Goal: Task Accomplishment & Management: Use online tool/utility

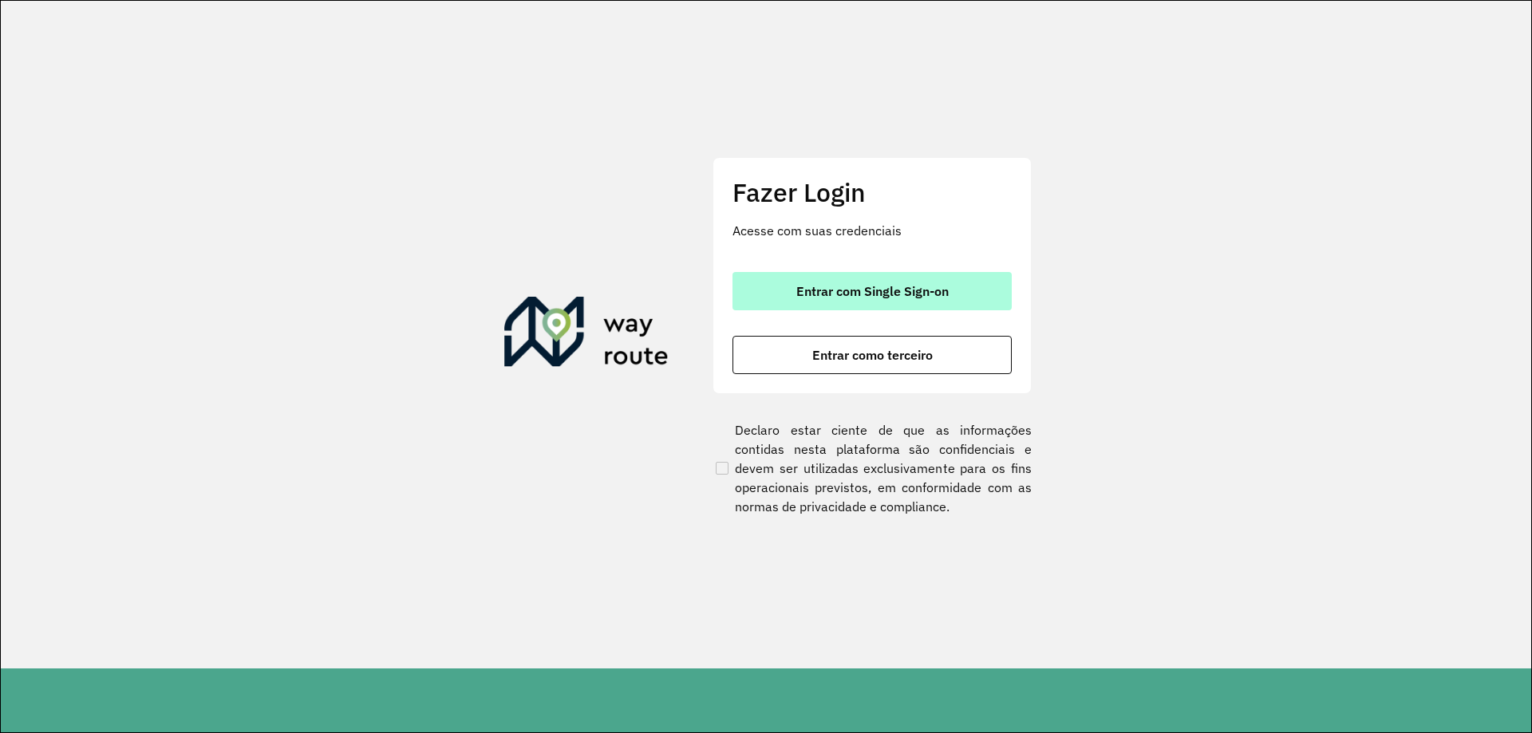
click at [953, 296] on button "Entrar com Single Sign-on" at bounding box center [871, 291] width 279 height 38
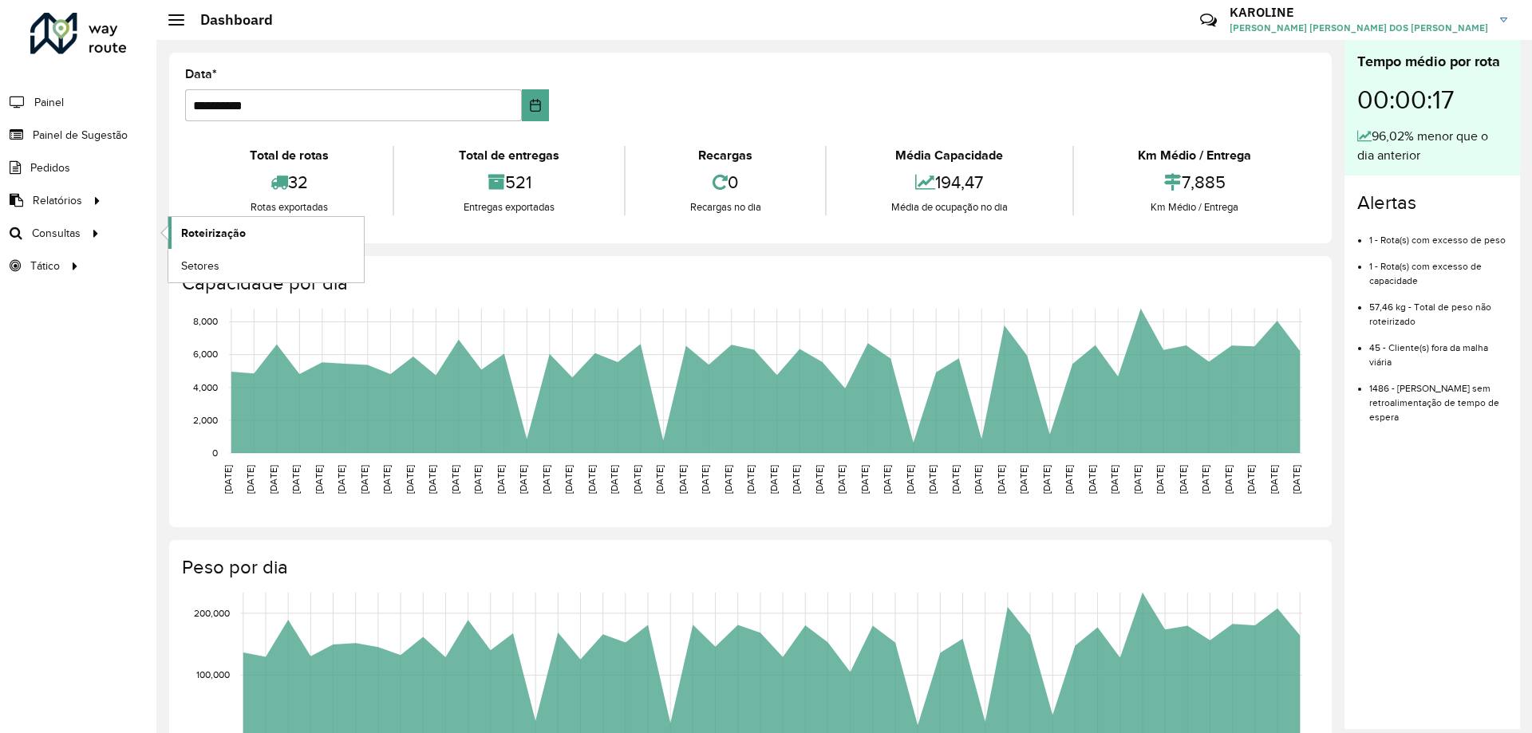
click at [298, 239] on link "Roteirização" at bounding box center [265, 233] width 195 height 32
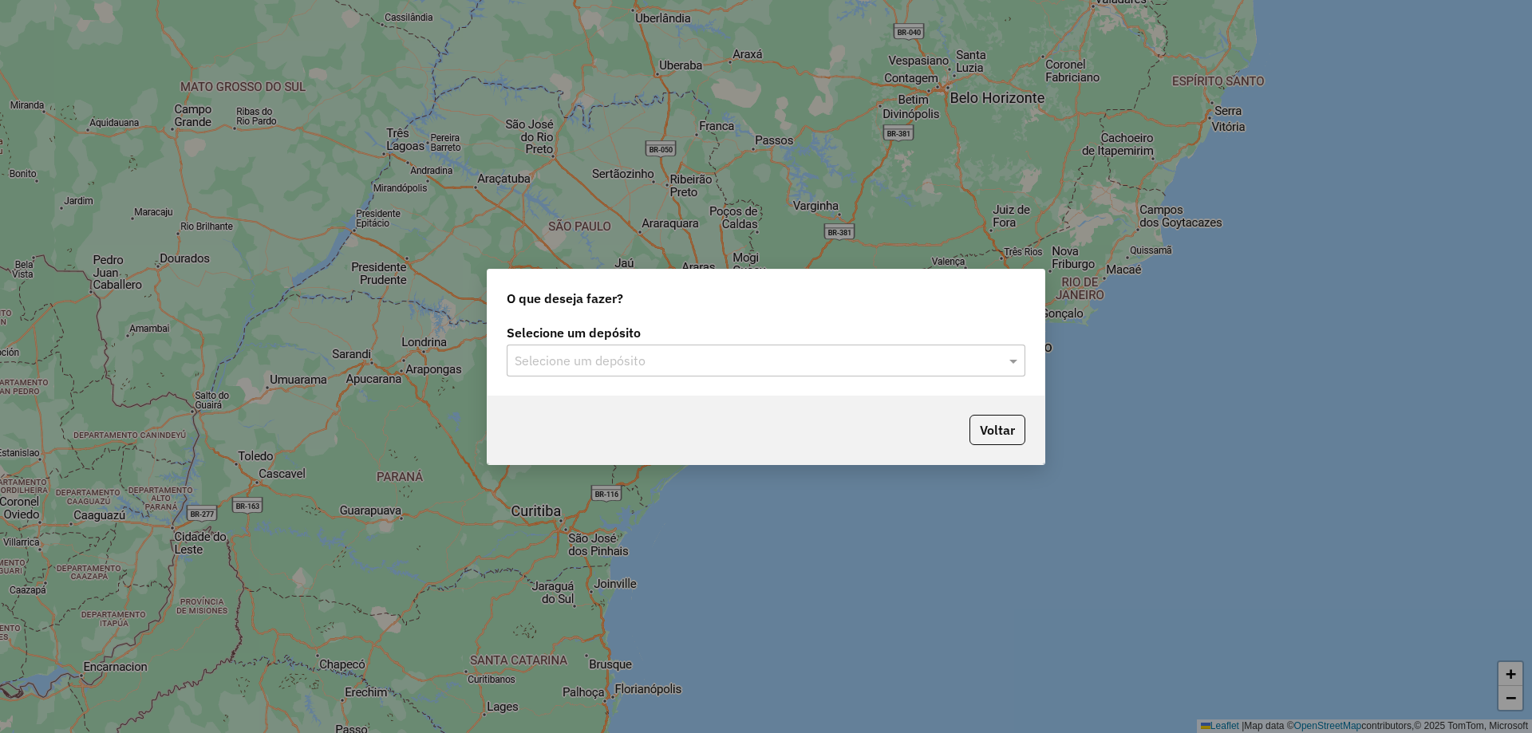
click at [711, 359] on input "text" at bounding box center [750, 361] width 471 height 19
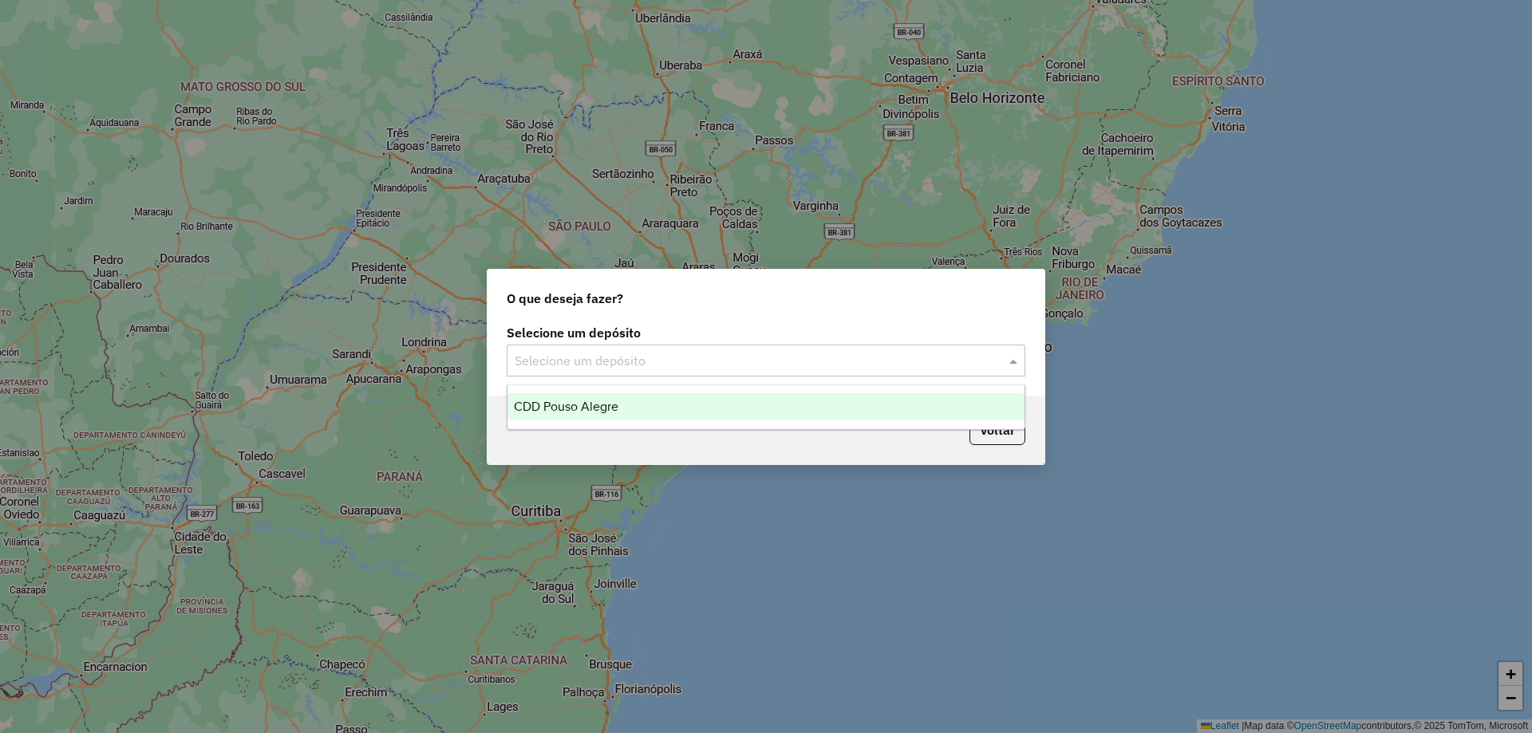
click at [656, 410] on div "CDD Pouso Alegre" at bounding box center [765, 406] width 517 height 27
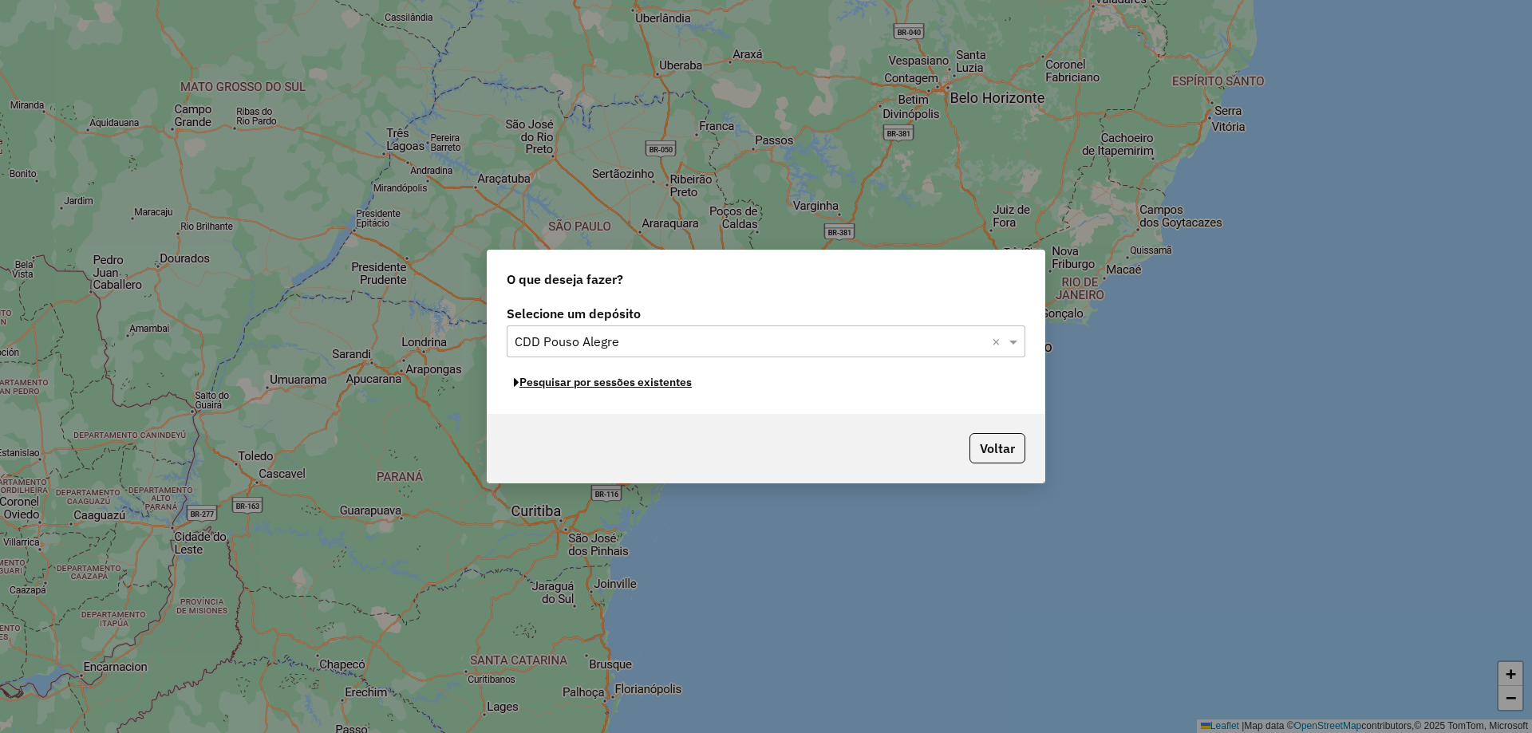
click at [634, 386] on button "Pesquisar por sessões existentes" at bounding box center [603, 382] width 192 height 25
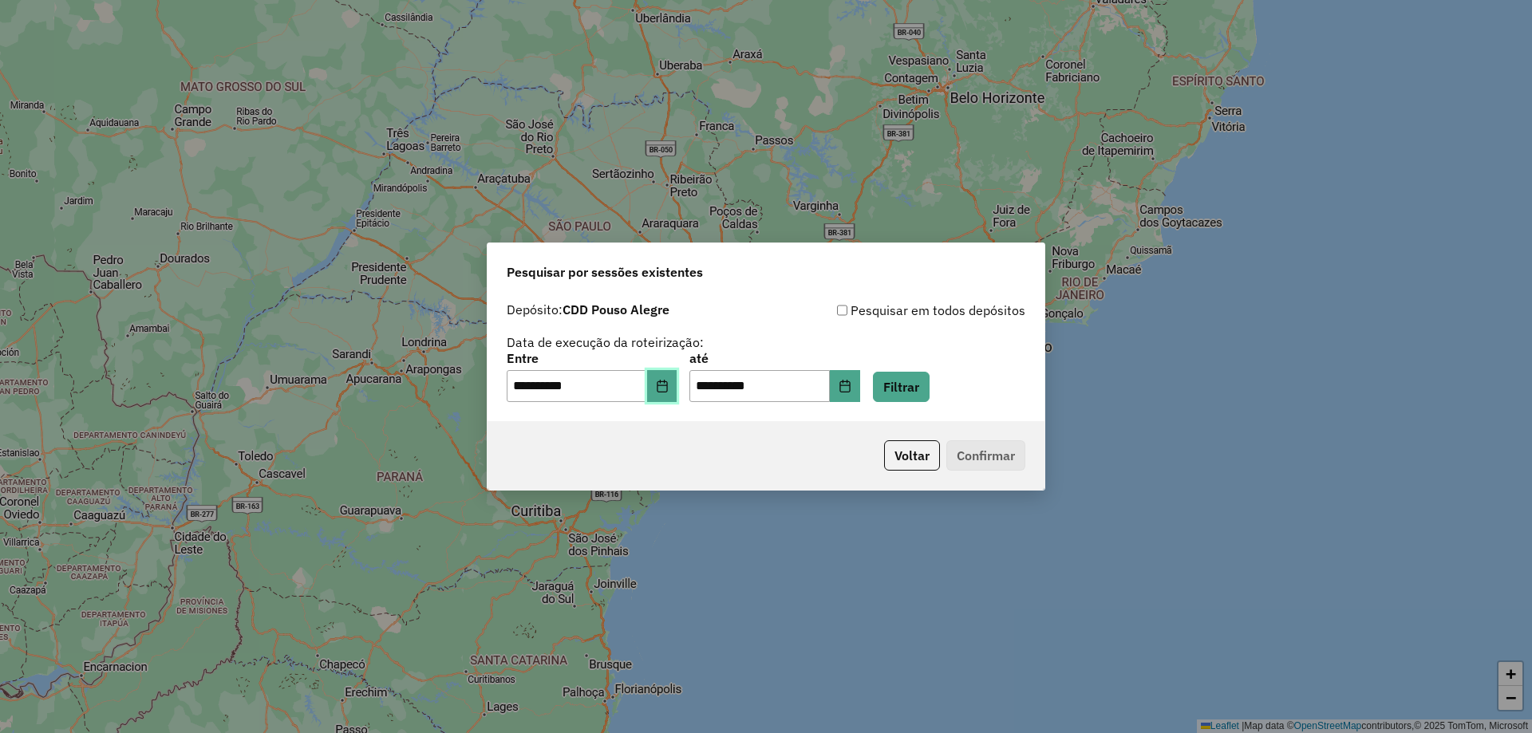
click at [667, 390] on icon "Choose Date" at bounding box center [662, 386] width 10 height 13
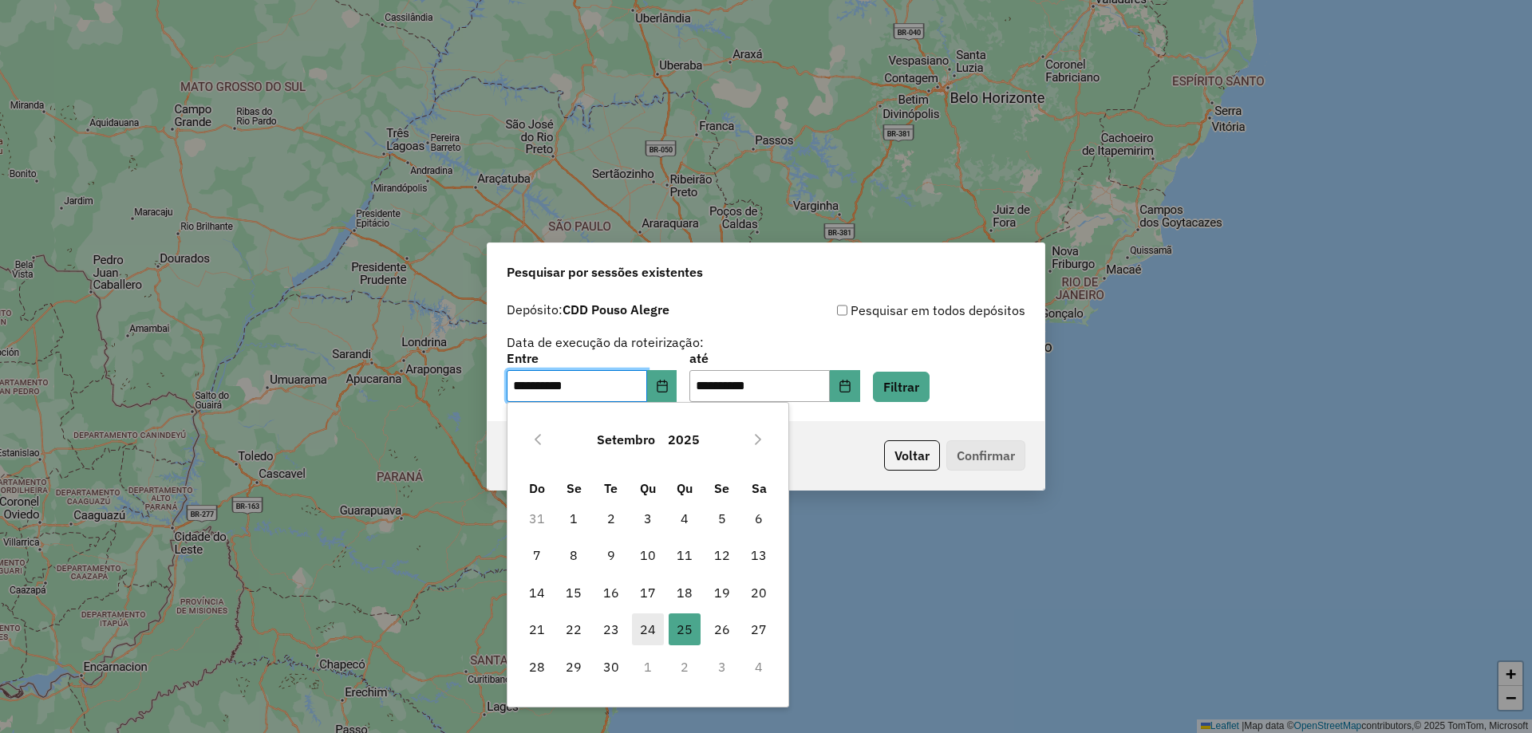
click at [651, 629] on span "24" at bounding box center [648, 629] width 32 height 32
type input "**********"
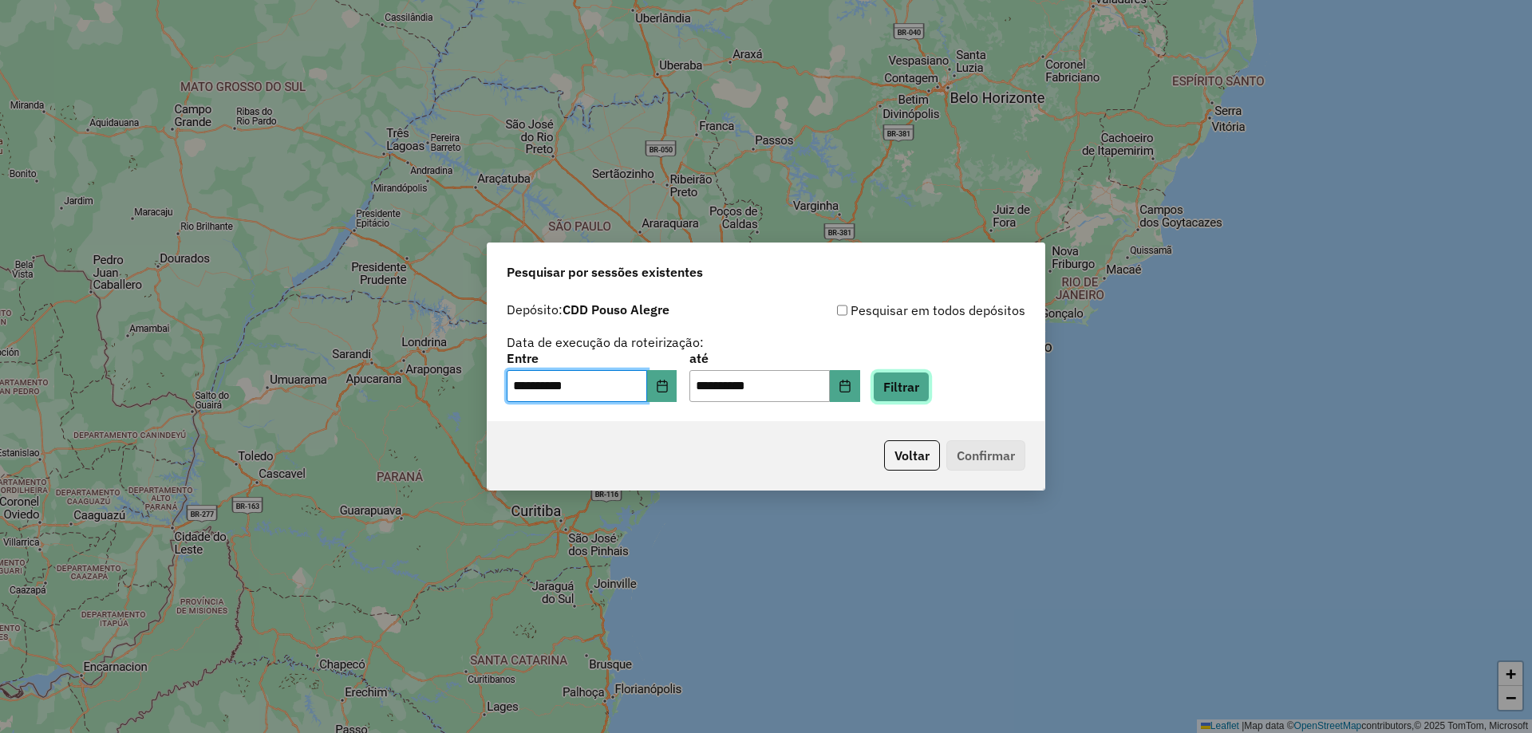
click at [920, 392] on button "Filtrar" at bounding box center [901, 387] width 57 height 30
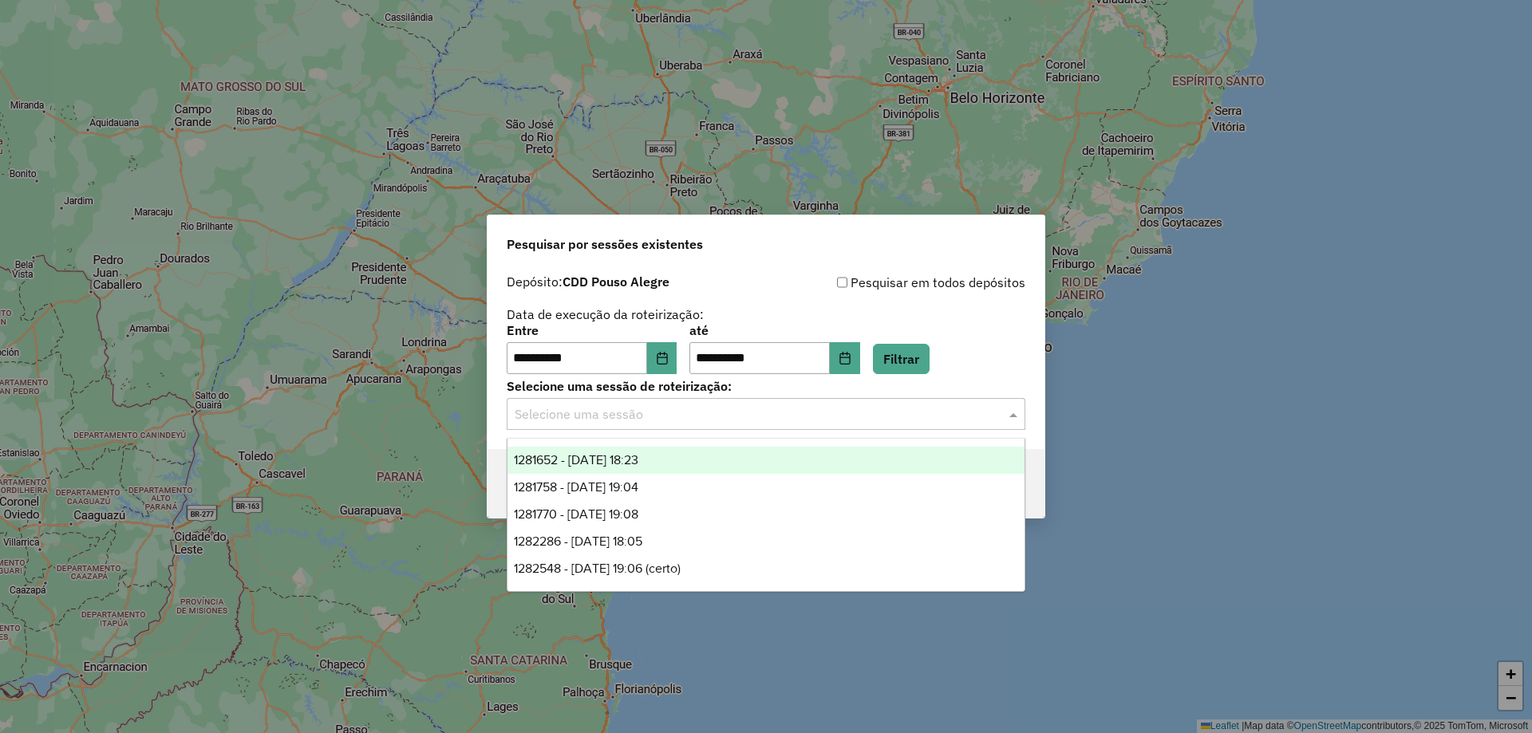
click at [606, 415] on input "text" at bounding box center [750, 414] width 471 height 19
click at [691, 456] on div "1281652 - 24/09/2025 18:23" at bounding box center [765, 460] width 517 height 27
click at [798, 420] on input "text" at bounding box center [750, 414] width 471 height 19
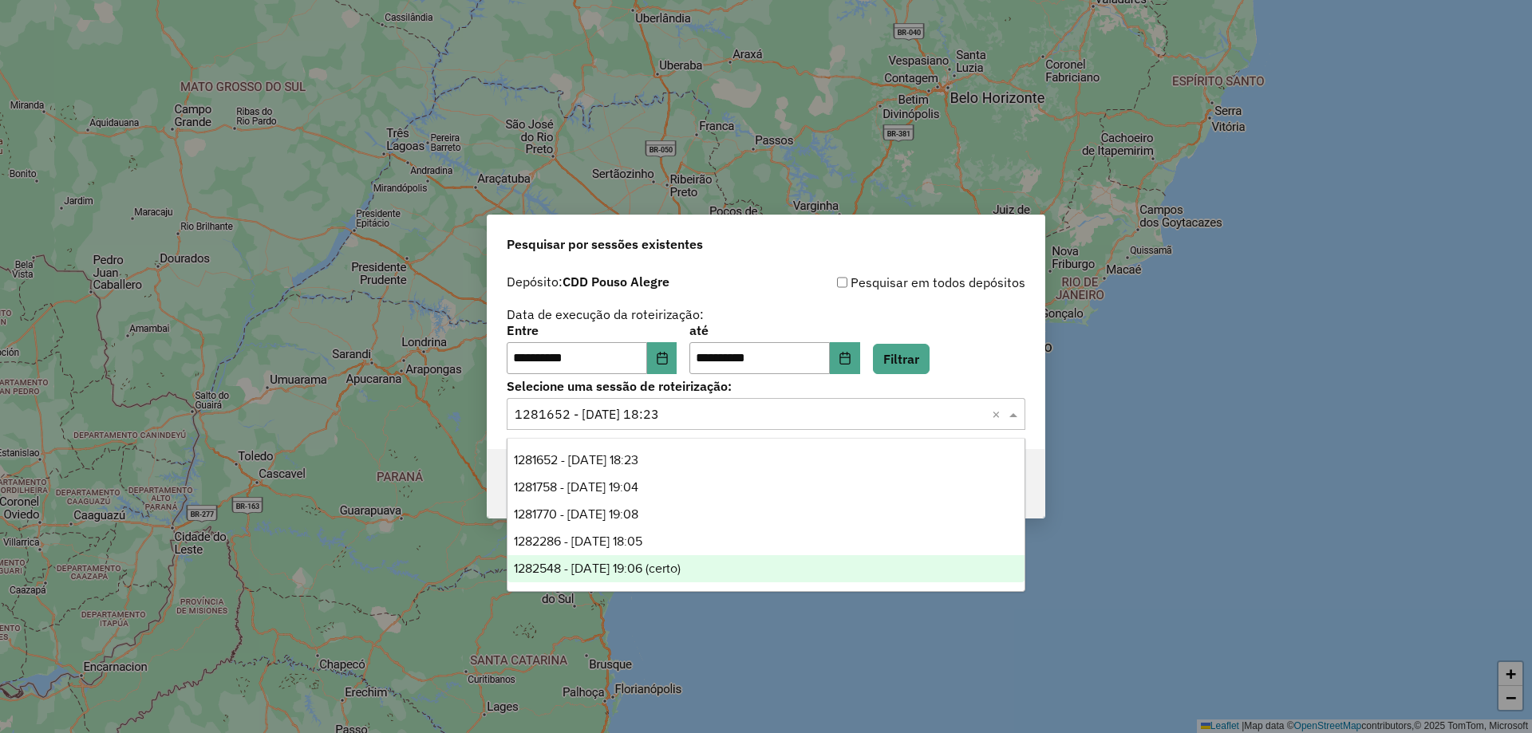
click at [680, 563] on span "1282548 - 25/09/2025 19:06 (certo)" at bounding box center [597, 569] width 167 height 14
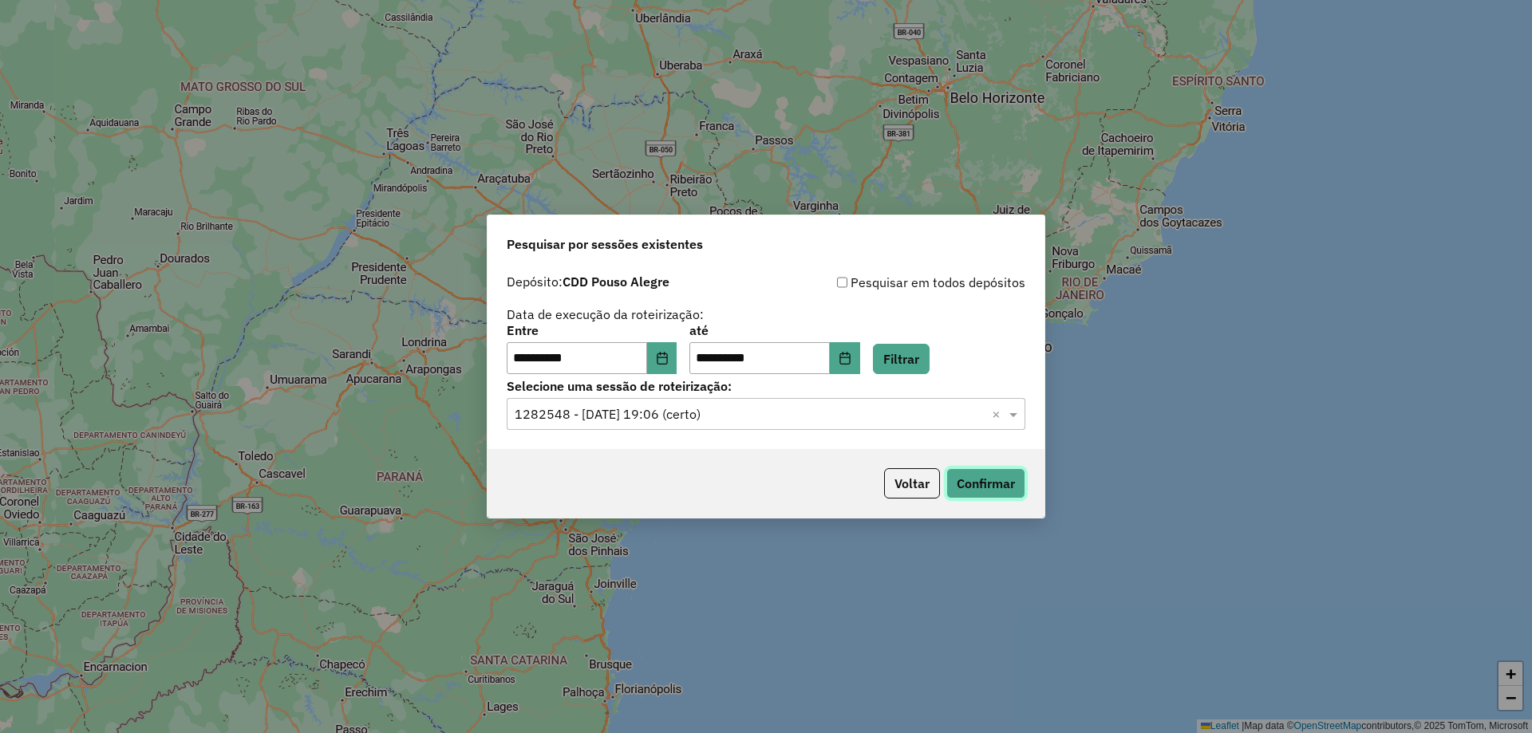
click at [960, 480] on button "Confirmar" at bounding box center [985, 483] width 79 height 30
click at [666, 414] on input "text" at bounding box center [750, 414] width 471 height 19
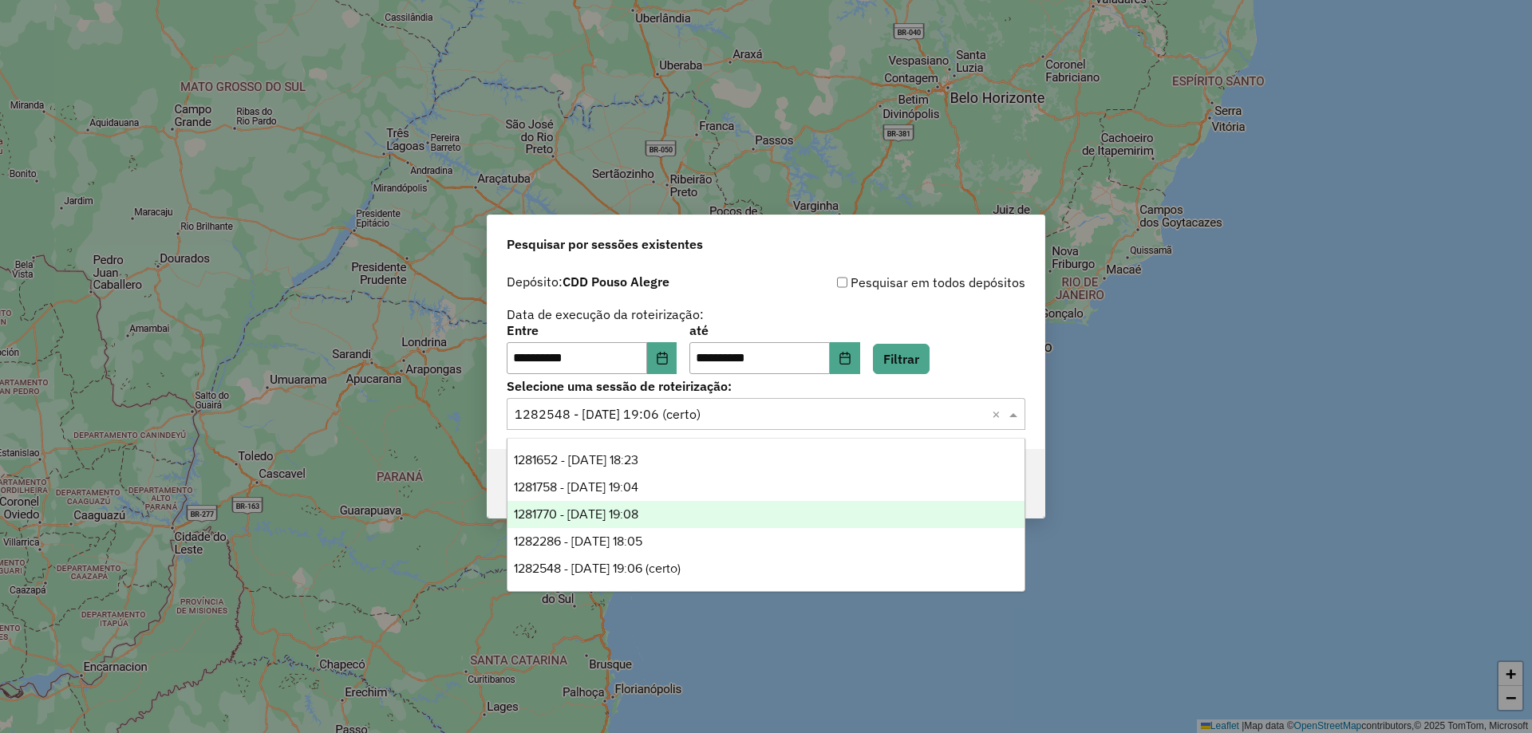
click at [703, 515] on div "1281770 - 24/09/2025 19:08" at bounding box center [765, 514] width 517 height 27
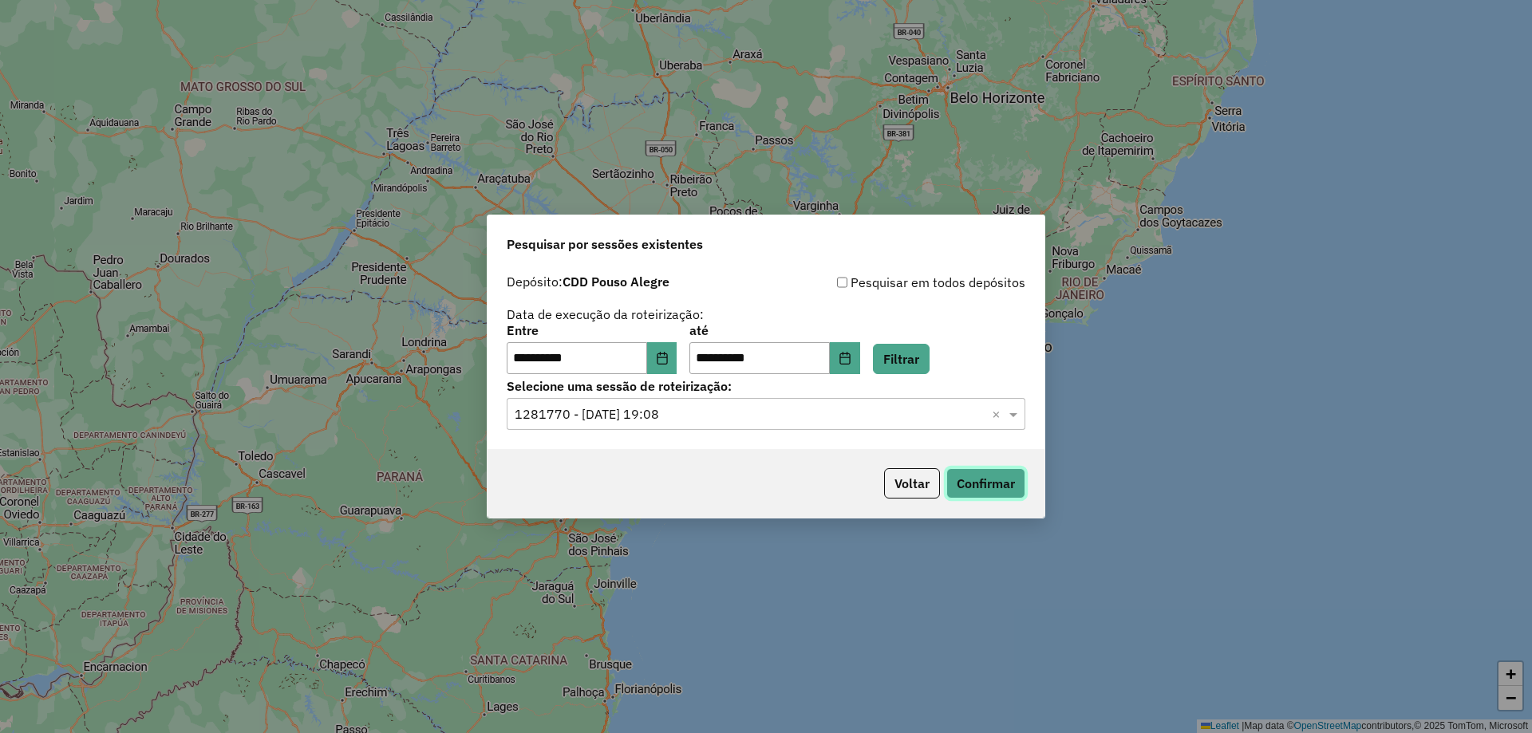
click at [991, 474] on button "Confirmar" at bounding box center [985, 483] width 79 height 30
click at [651, 422] on input "text" at bounding box center [750, 414] width 471 height 19
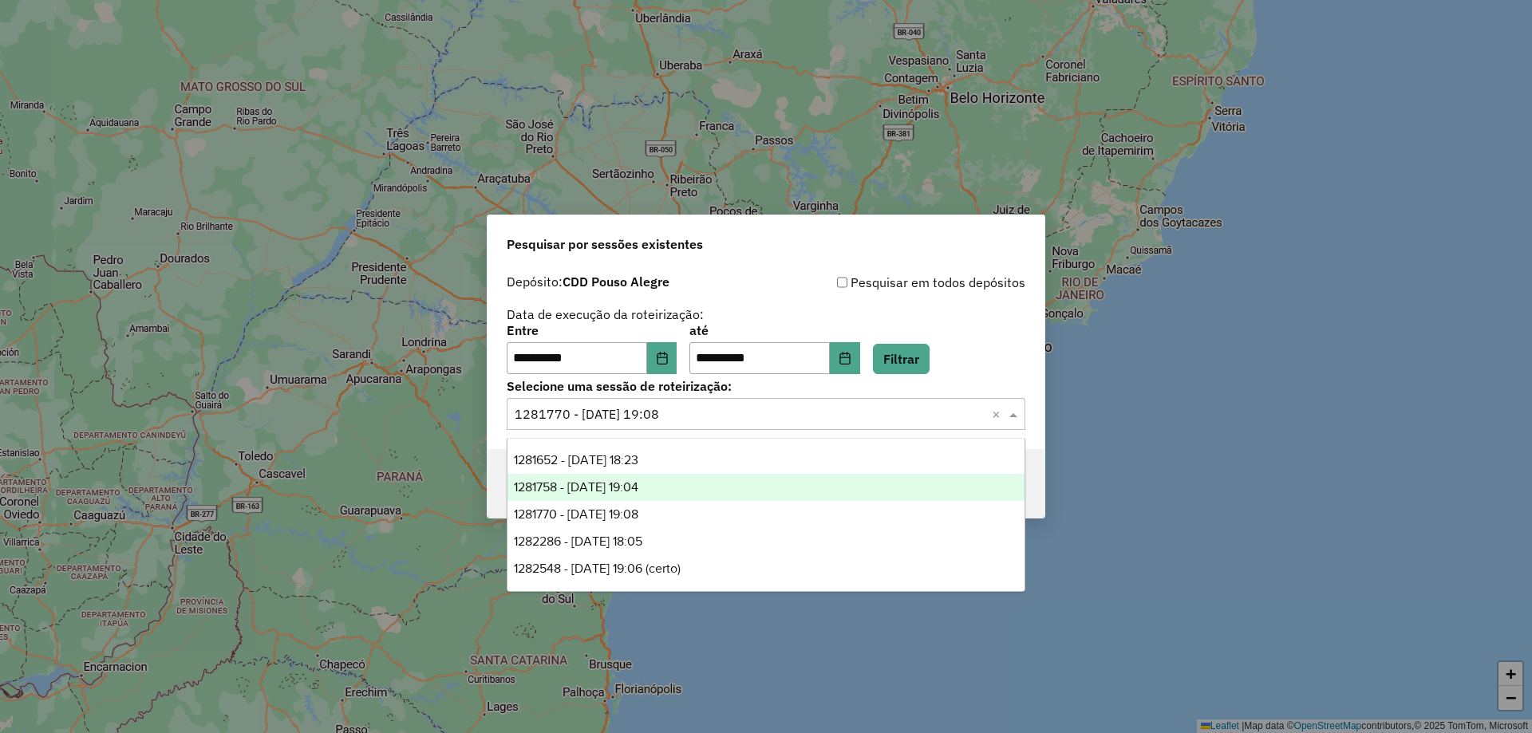
click at [638, 493] on span "1281758 - 24/09/2025 19:04" at bounding box center [576, 487] width 124 height 14
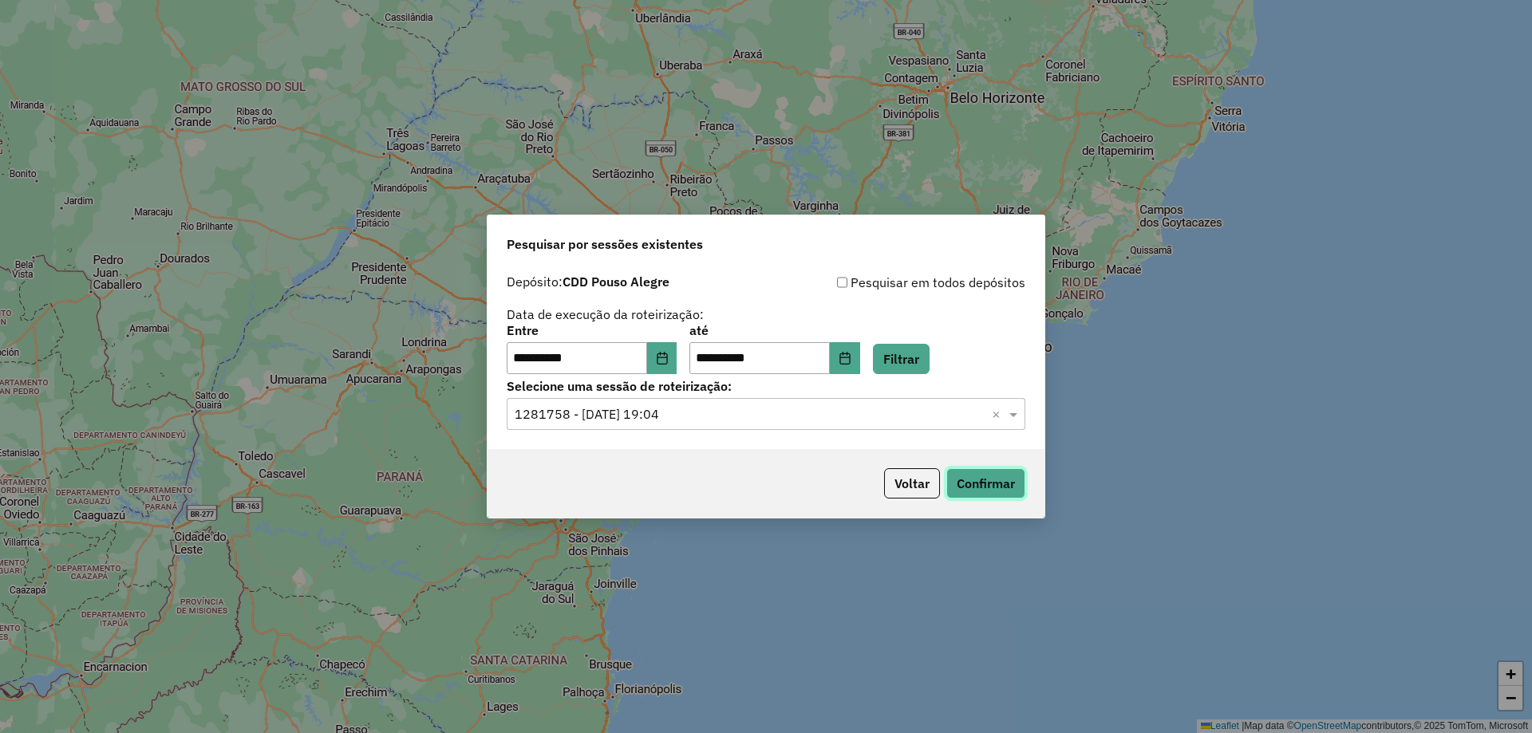
click at [1007, 477] on button "Confirmar" at bounding box center [985, 483] width 79 height 30
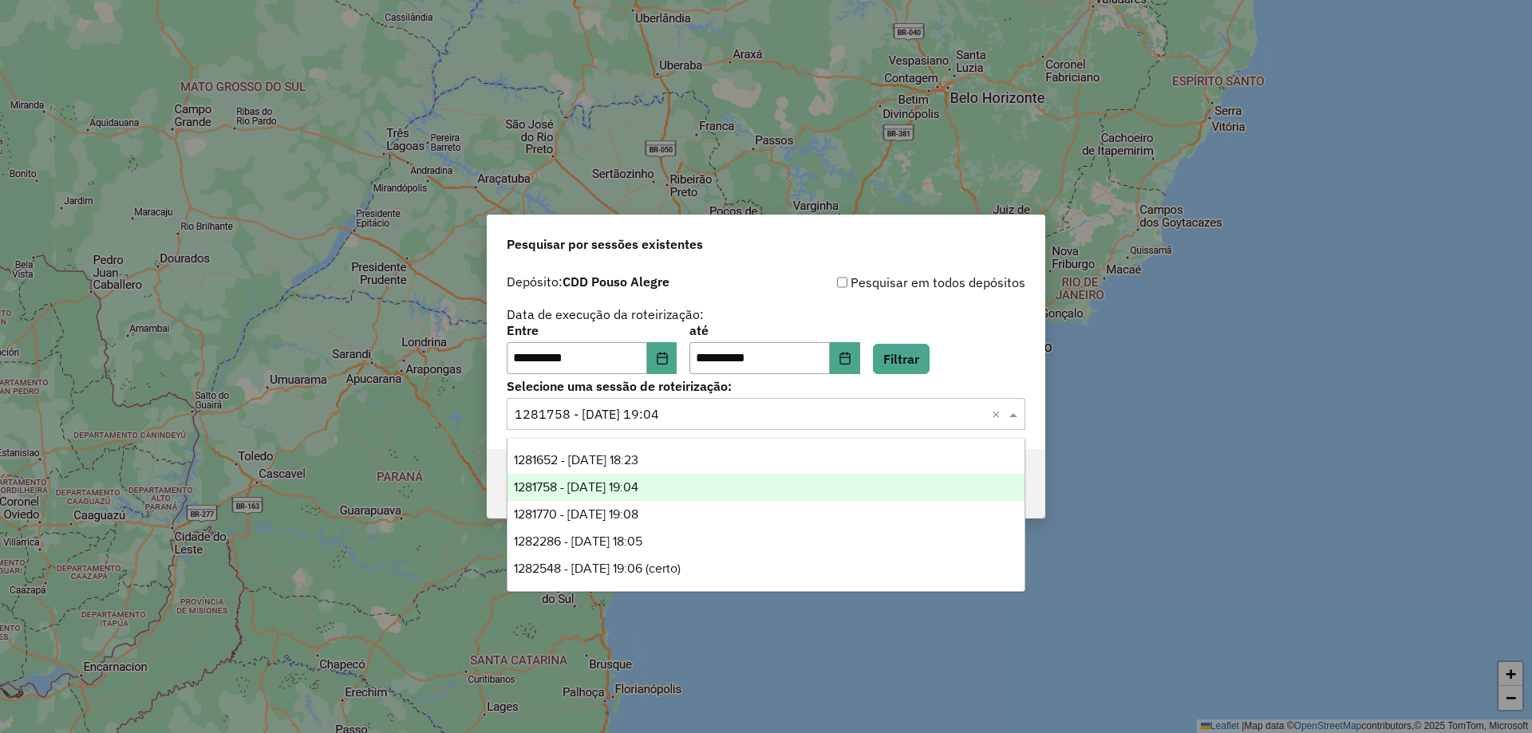
click at [659, 428] on div "Selecione uma sessão × 1281758 - 24/09/2025 19:04 ×" at bounding box center [766, 414] width 519 height 32
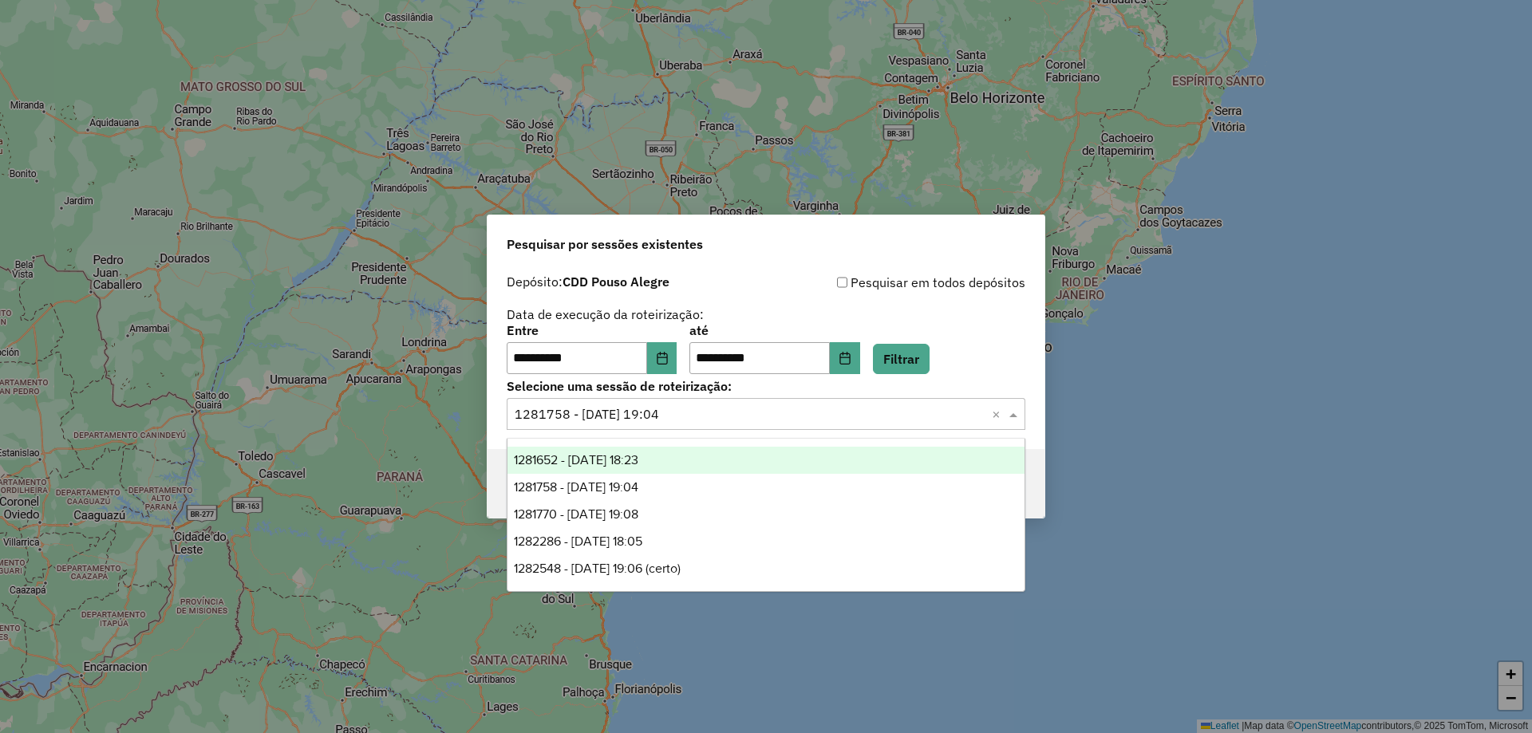
click at [665, 466] on div "1281652 - 24/09/2025 18:23" at bounding box center [765, 460] width 517 height 27
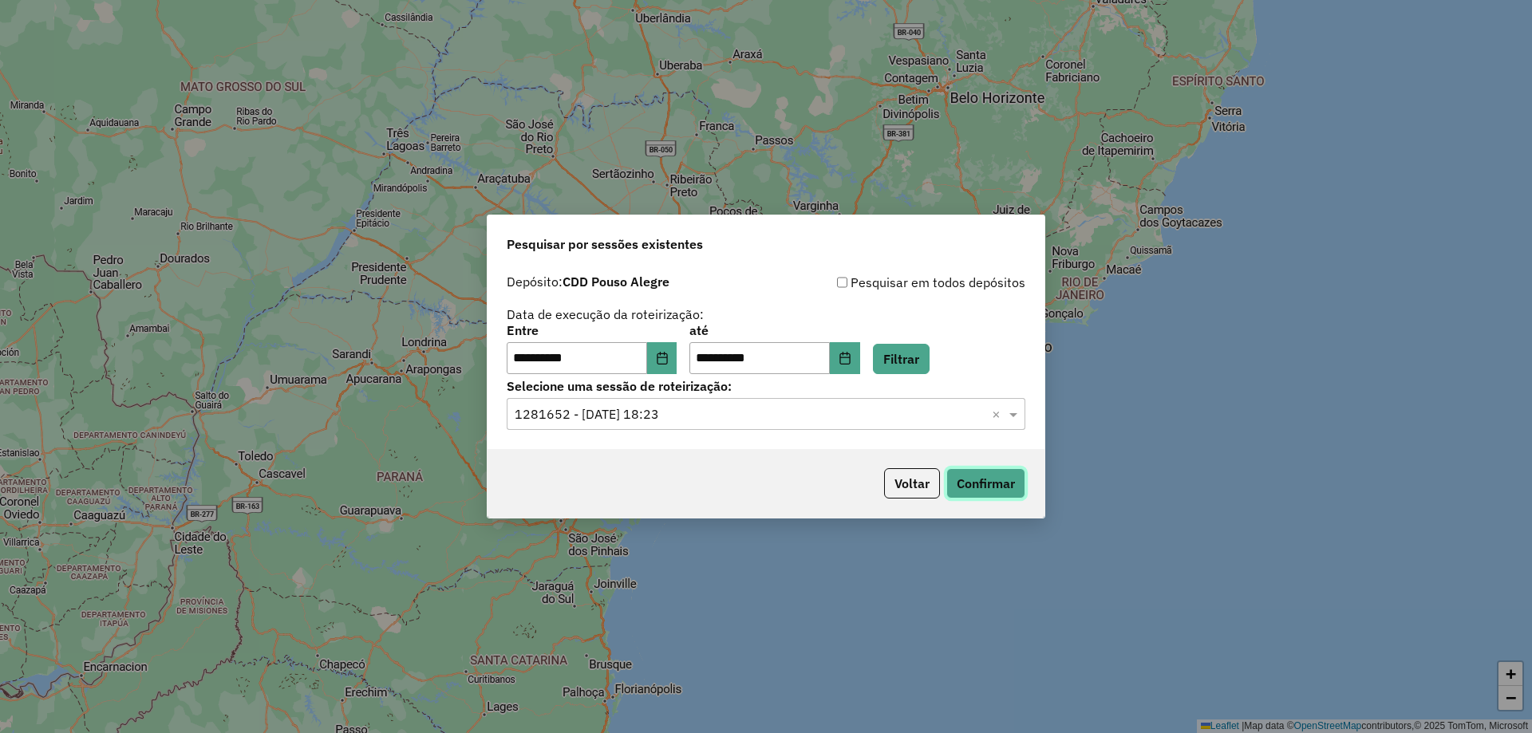
click at [981, 483] on button "Confirmar" at bounding box center [985, 483] width 79 height 30
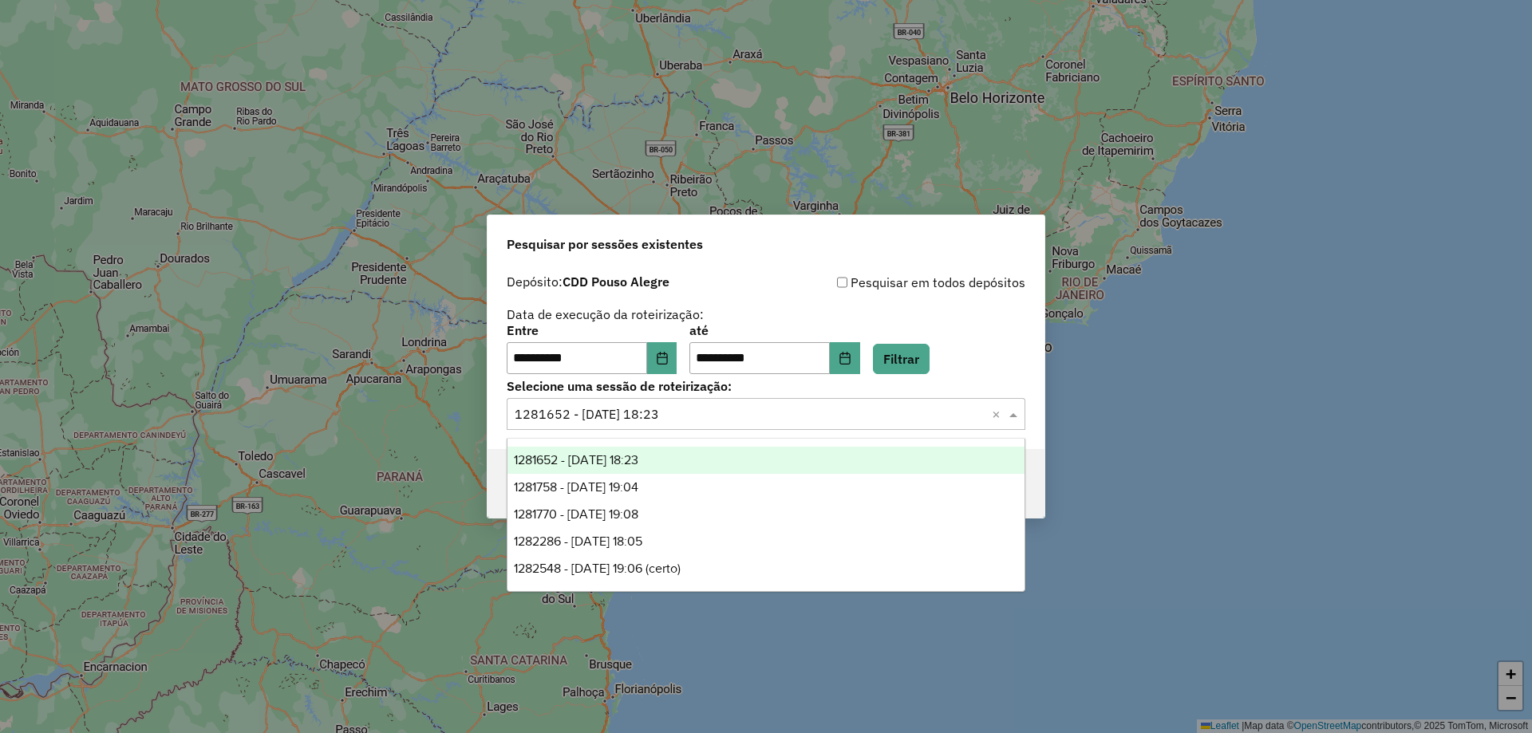
click at [665, 417] on input "text" at bounding box center [750, 414] width 471 height 19
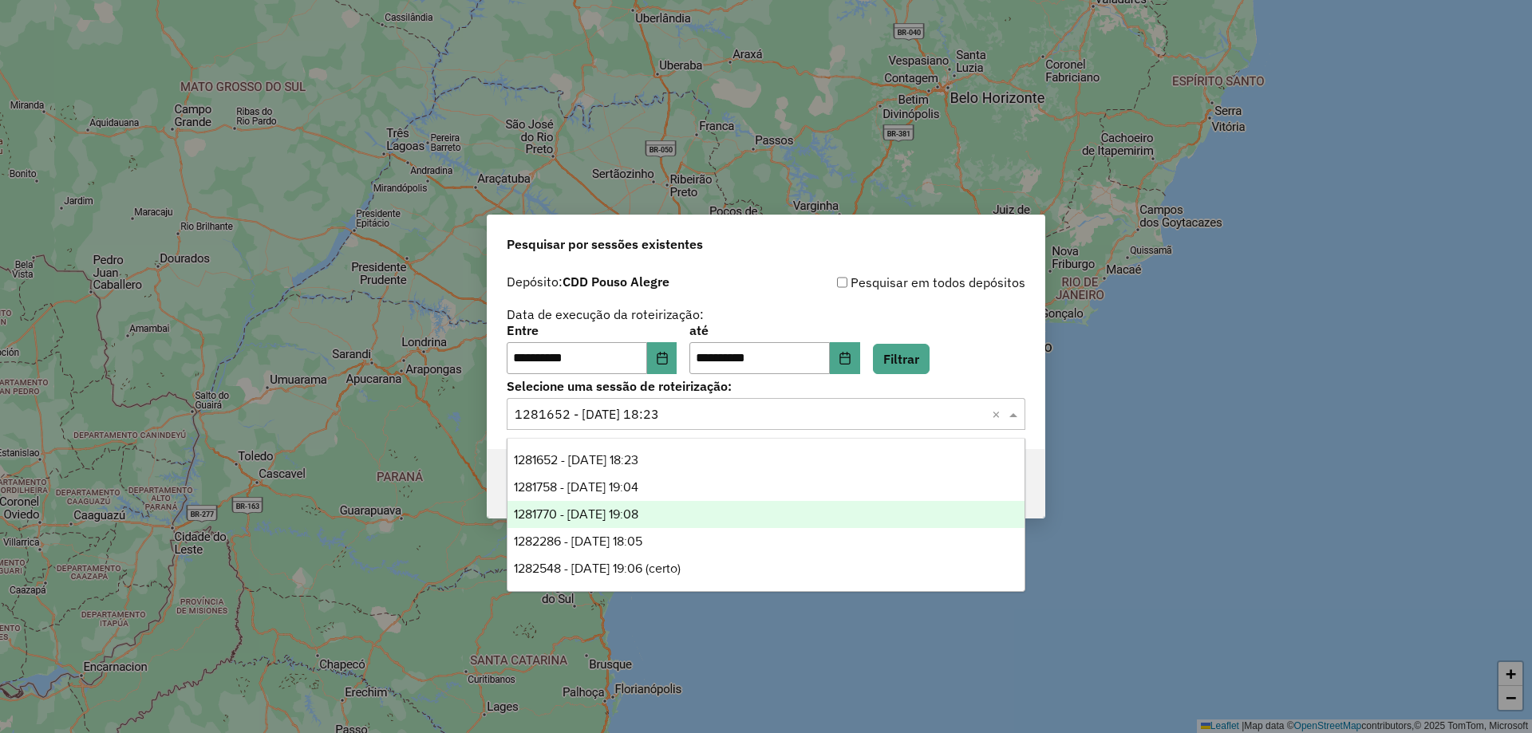
click at [1138, 521] on div "**********" at bounding box center [766, 366] width 1532 height 733
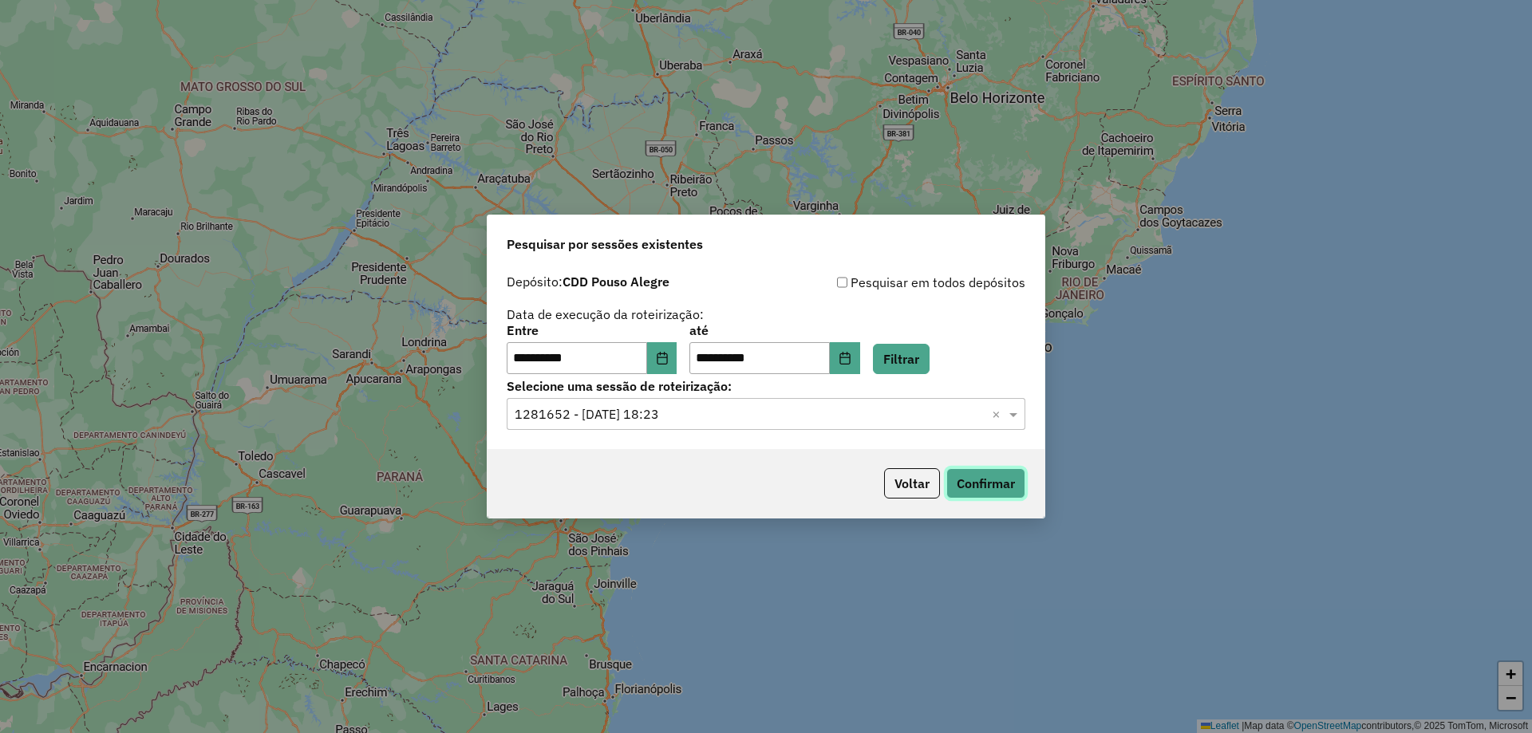
click at [979, 483] on button "Confirmar" at bounding box center [985, 483] width 79 height 30
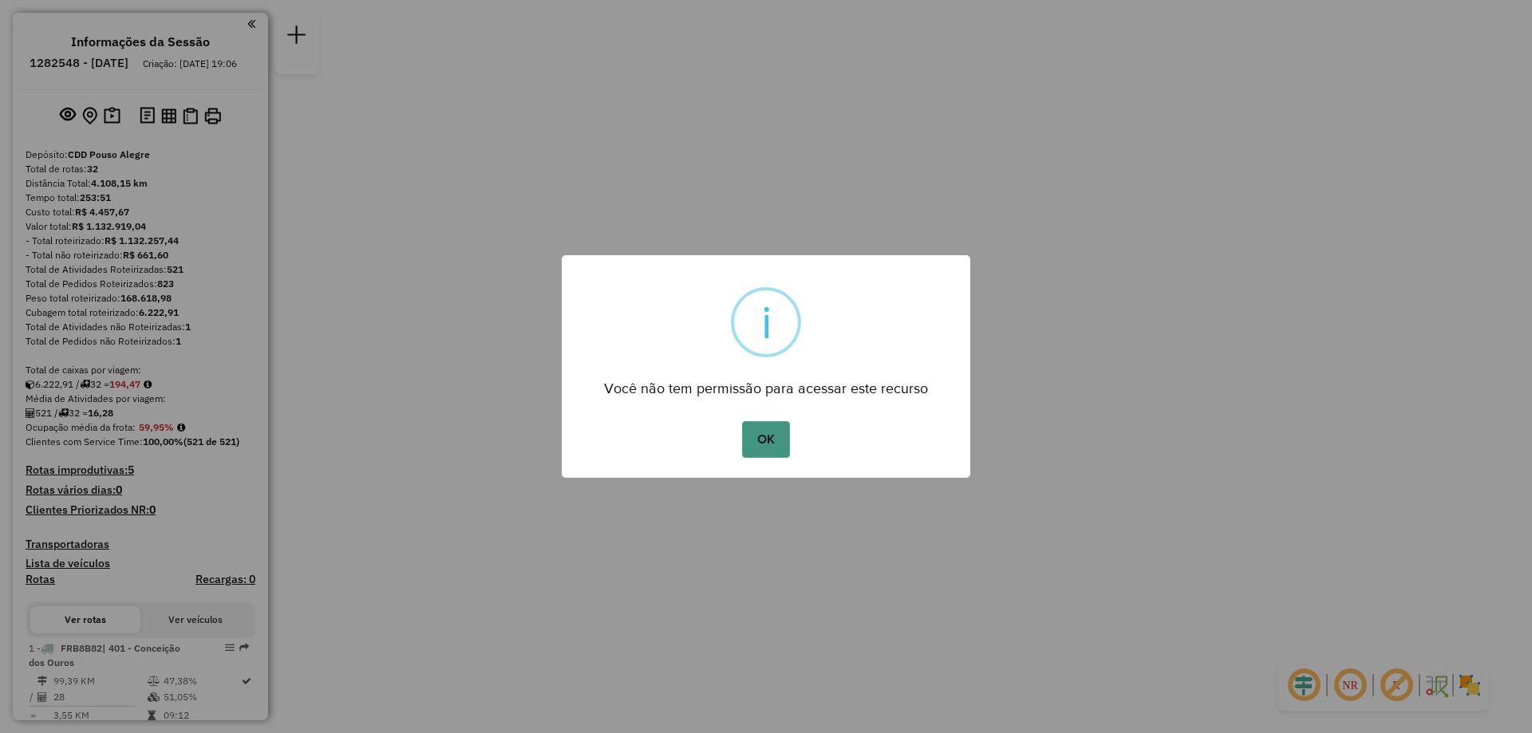
click at [768, 447] on button "OK" at bounding box center [765, 439] width 47 height 37
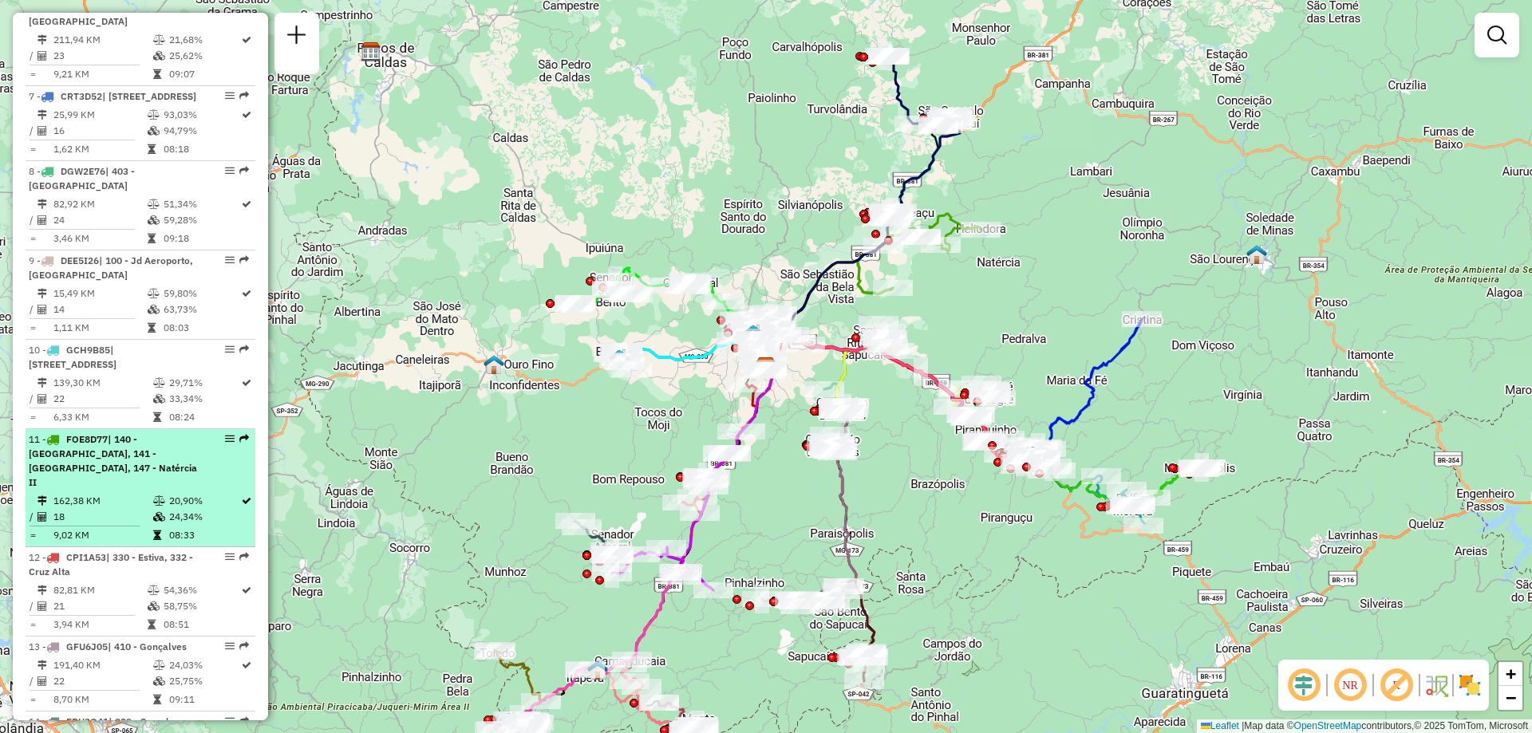
scroll to position [1276, 0]
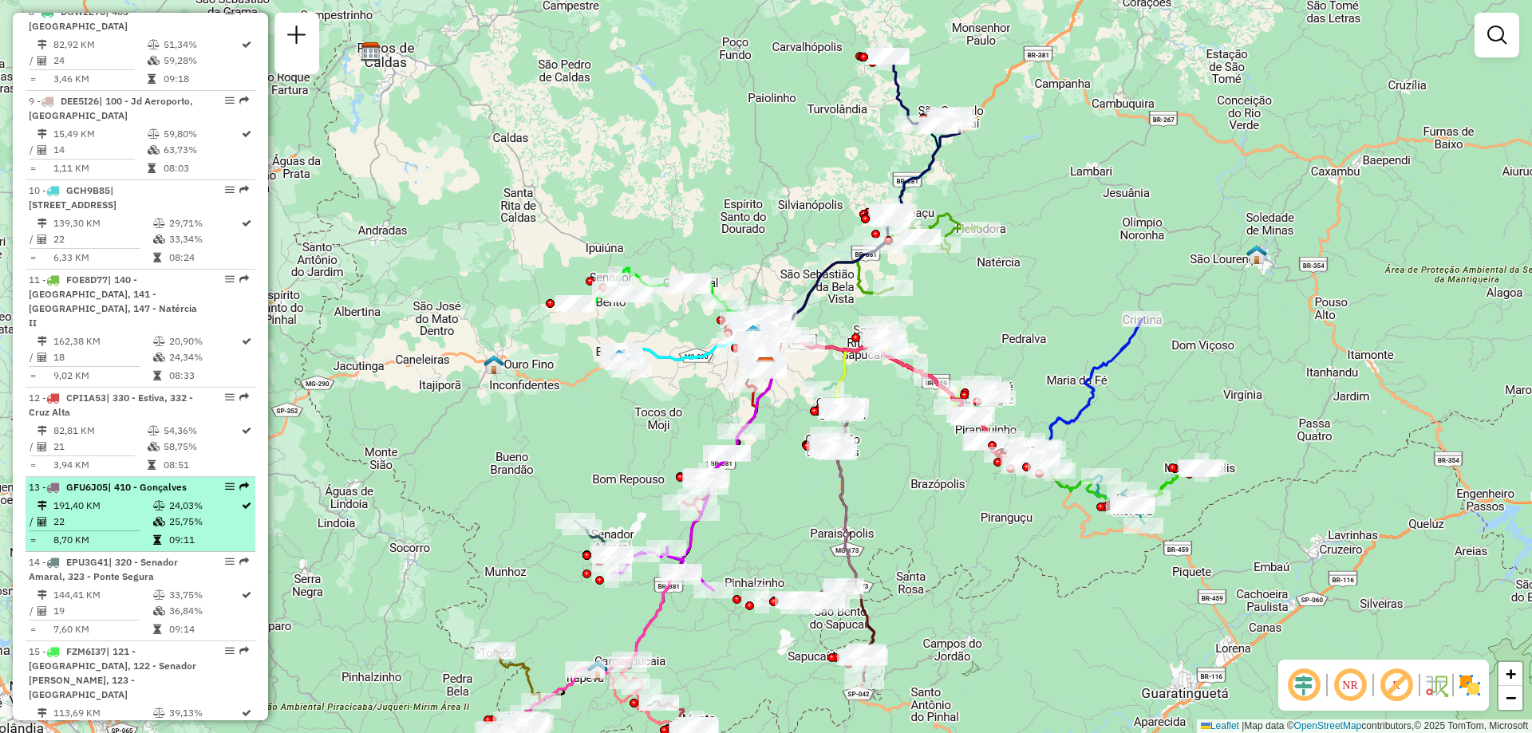
select select "**********"
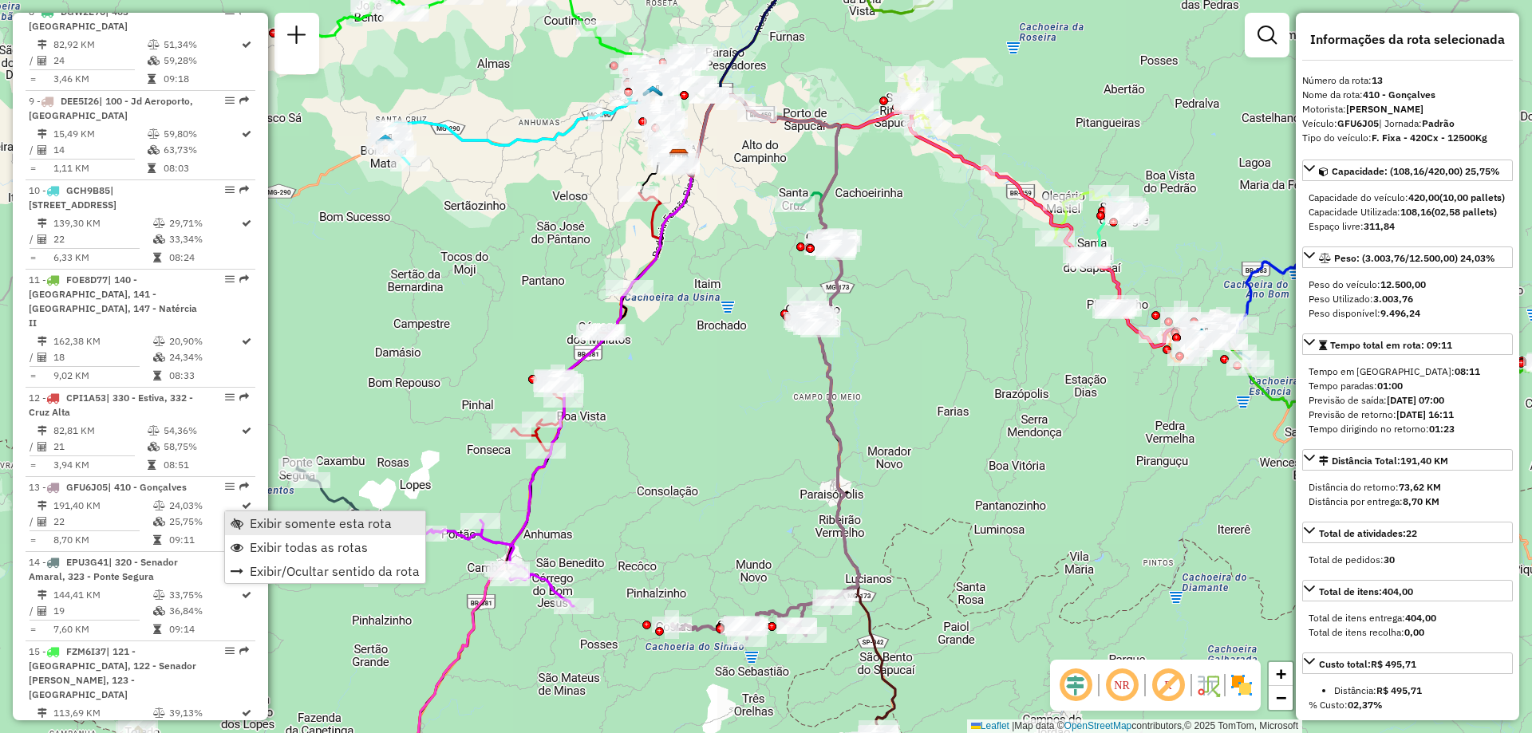
click at [338, 523] on span "Exibir somente esta rota" at bounding box center [321, 523] width 142 height 13
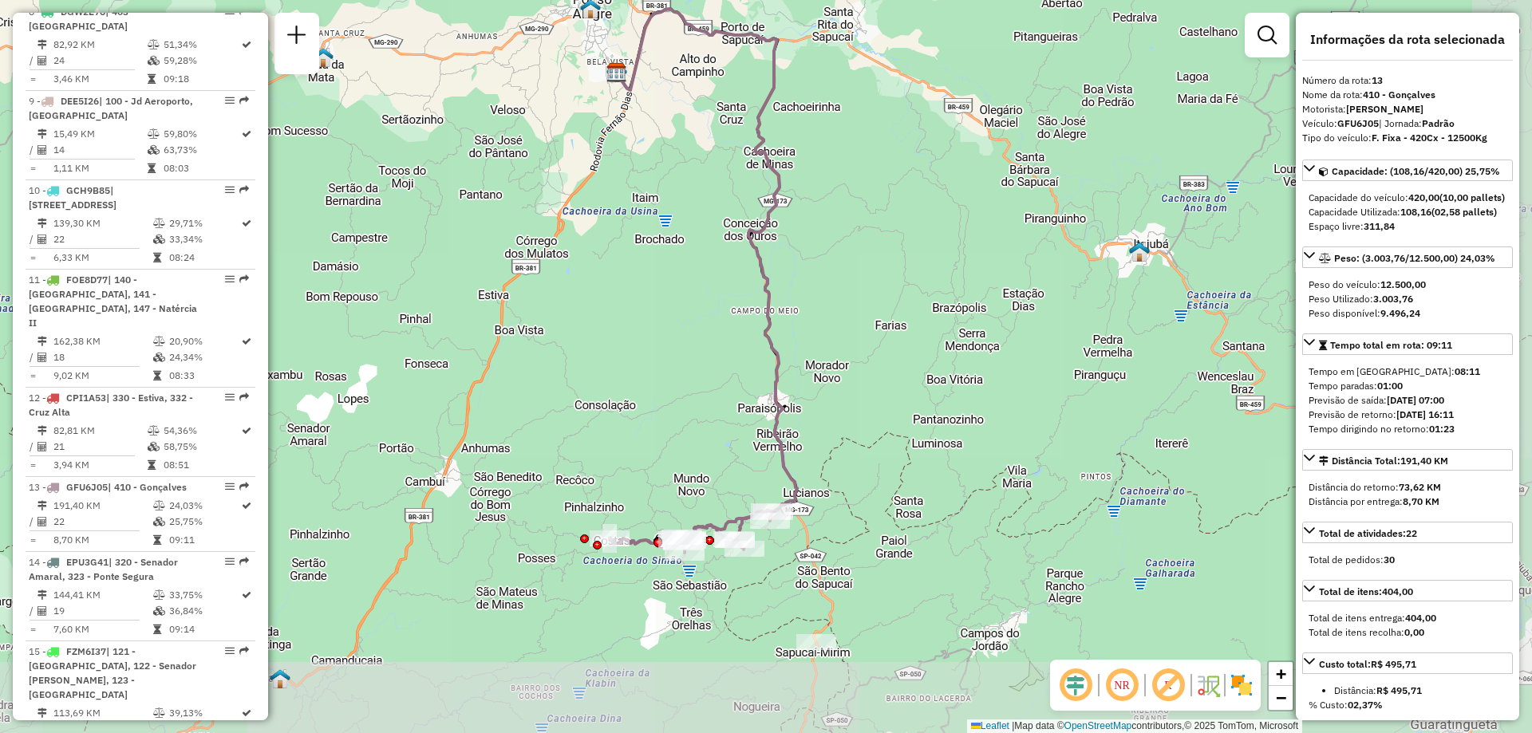
drag, startPoint x: 1031, startPoint y: 629, endPoint x: 968, endPoint y: 542, distance: 107.4
click at [968, 542] on div "Janela de atendimento Grade de atendimento Capacidade Transportadoras Veículos …" at bounding box center [766, 366] width 1532 height 733
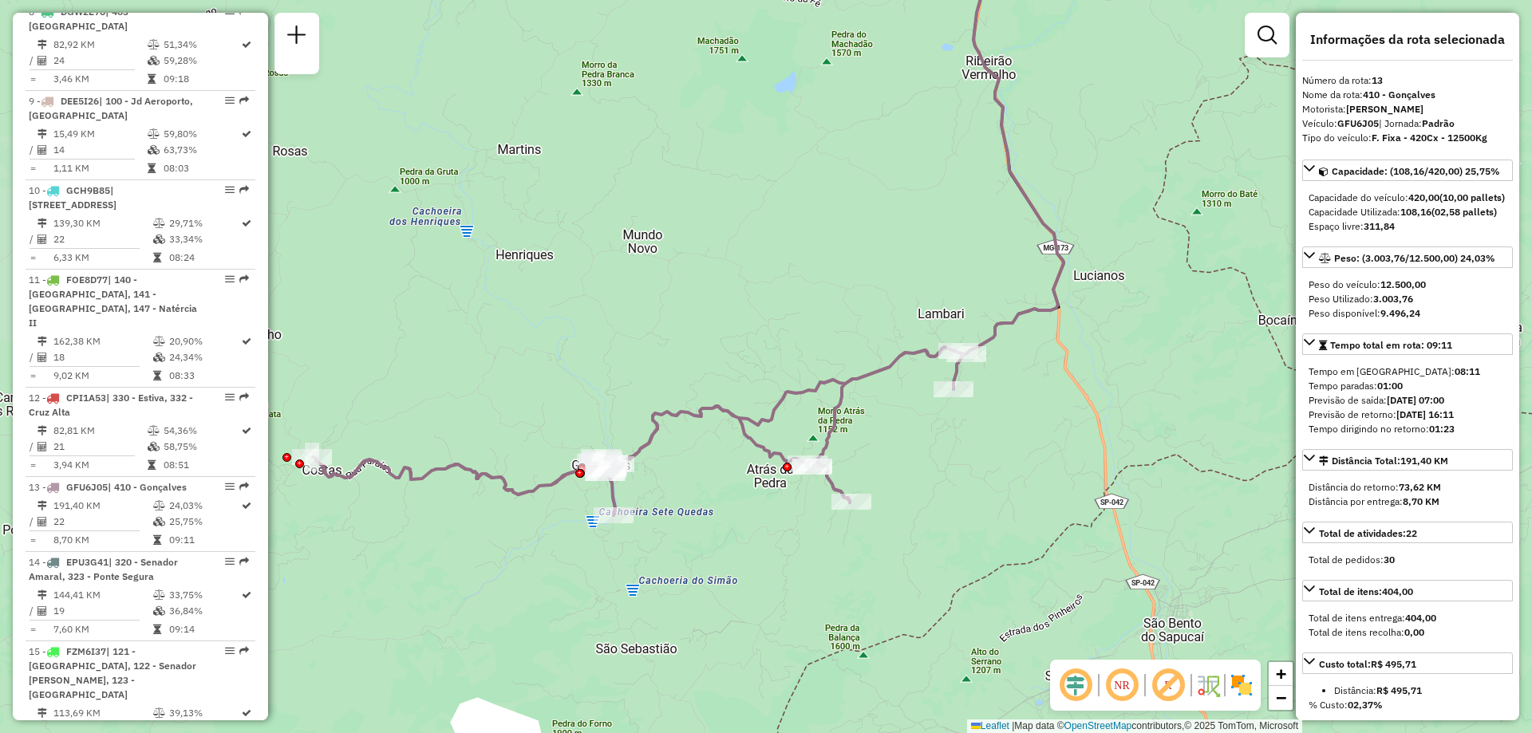
drag, startPoint x: 689, startPoint y: 531, endPoint x: 849, endPoint y: 428, distance: 189.9
click at [849, 428] on div "Janela de atendimento Grade de atendimento Capacidade Transportadoras Veículos …" at bounding box center [766, 366] width 1532 height 733
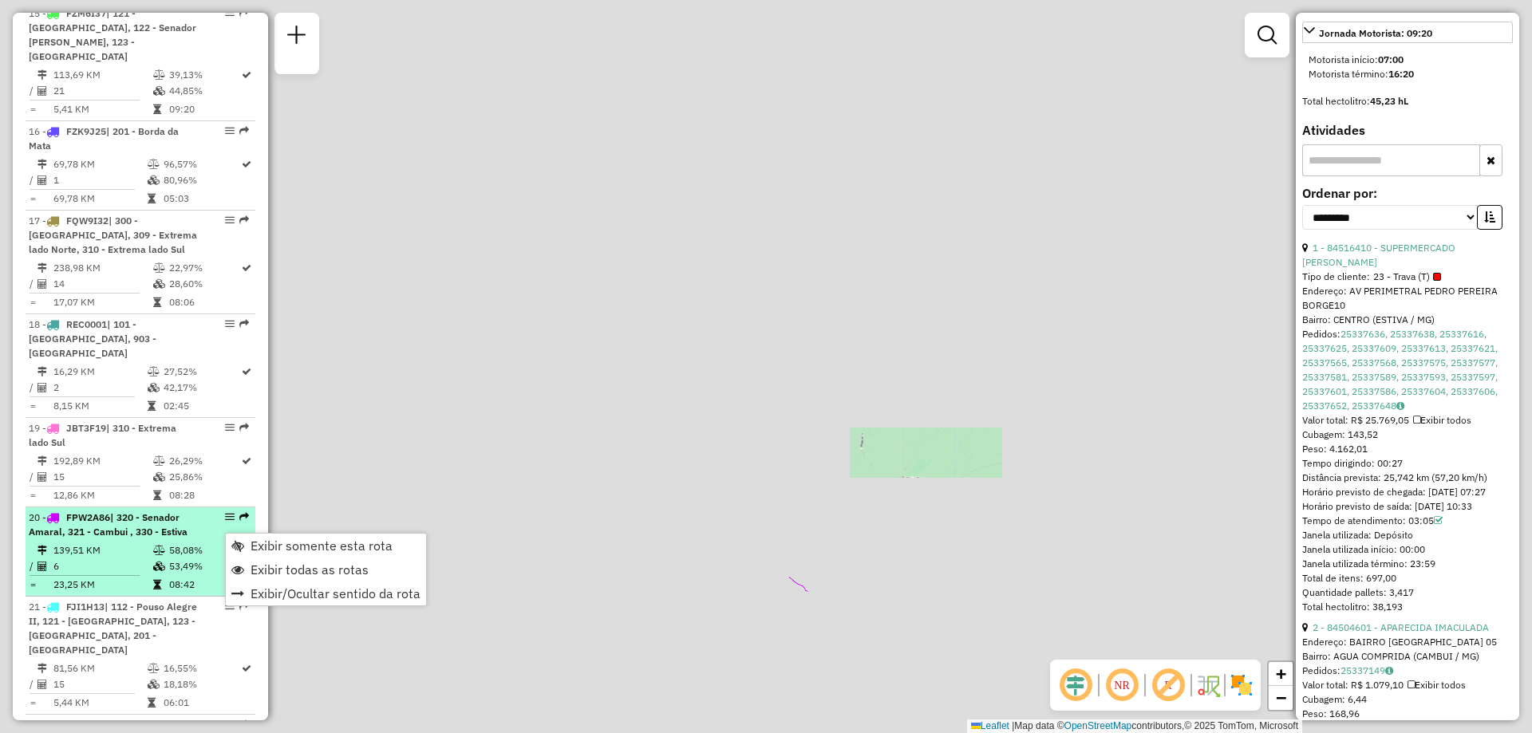
scroll to position [660, 0]
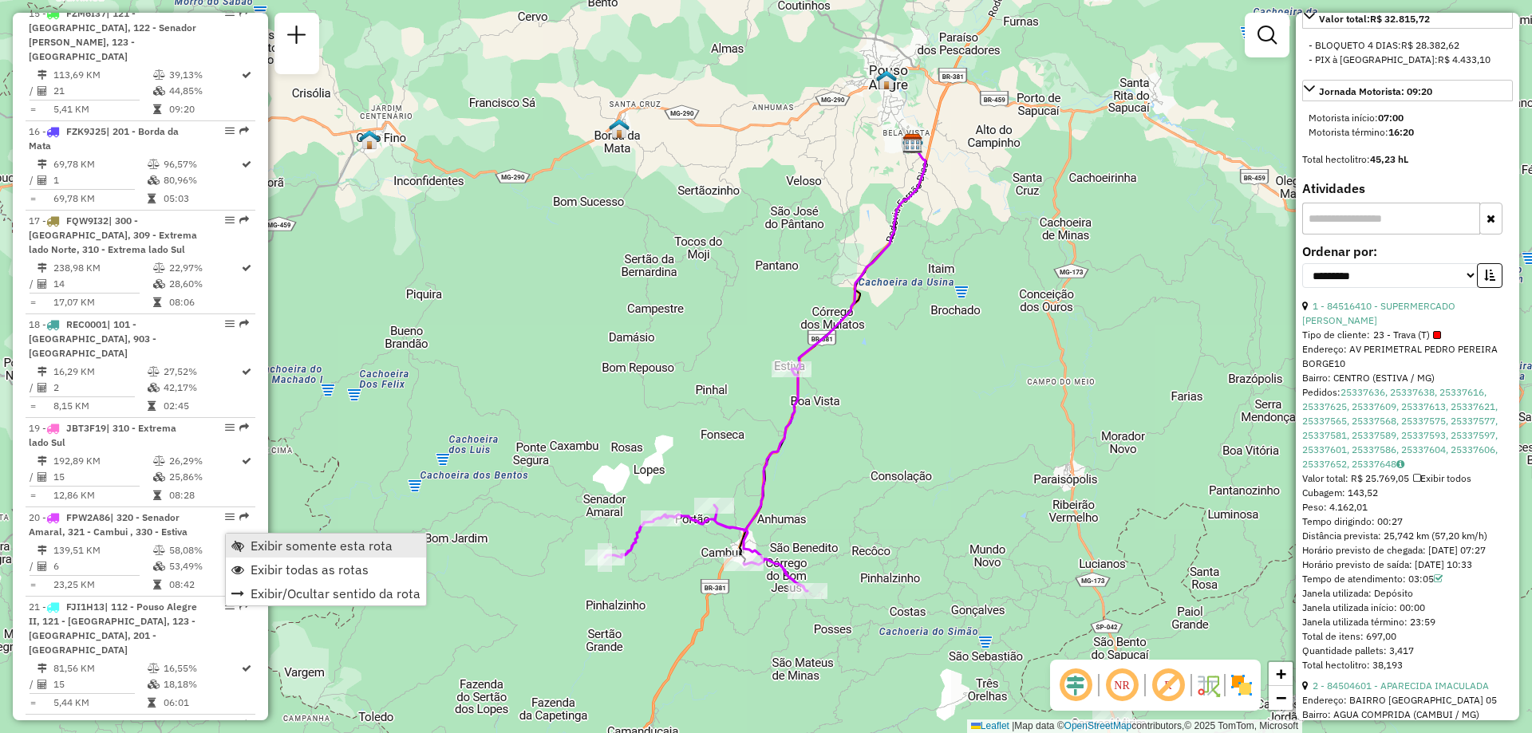
click at [318, 545] on span "Exibir somente esta rota" at bounding box center [321, 545] width 142 height 13
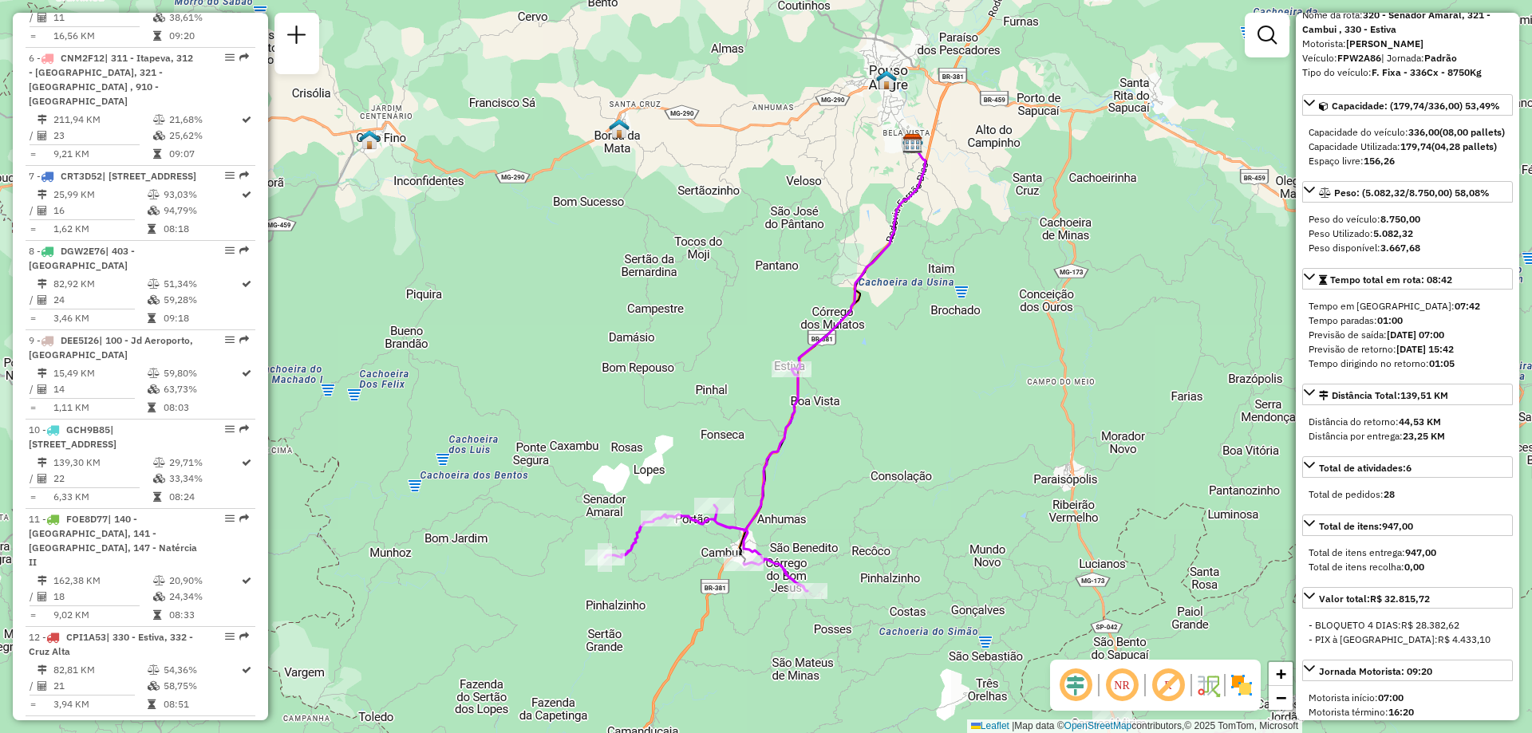
scroll to position [239, 0]
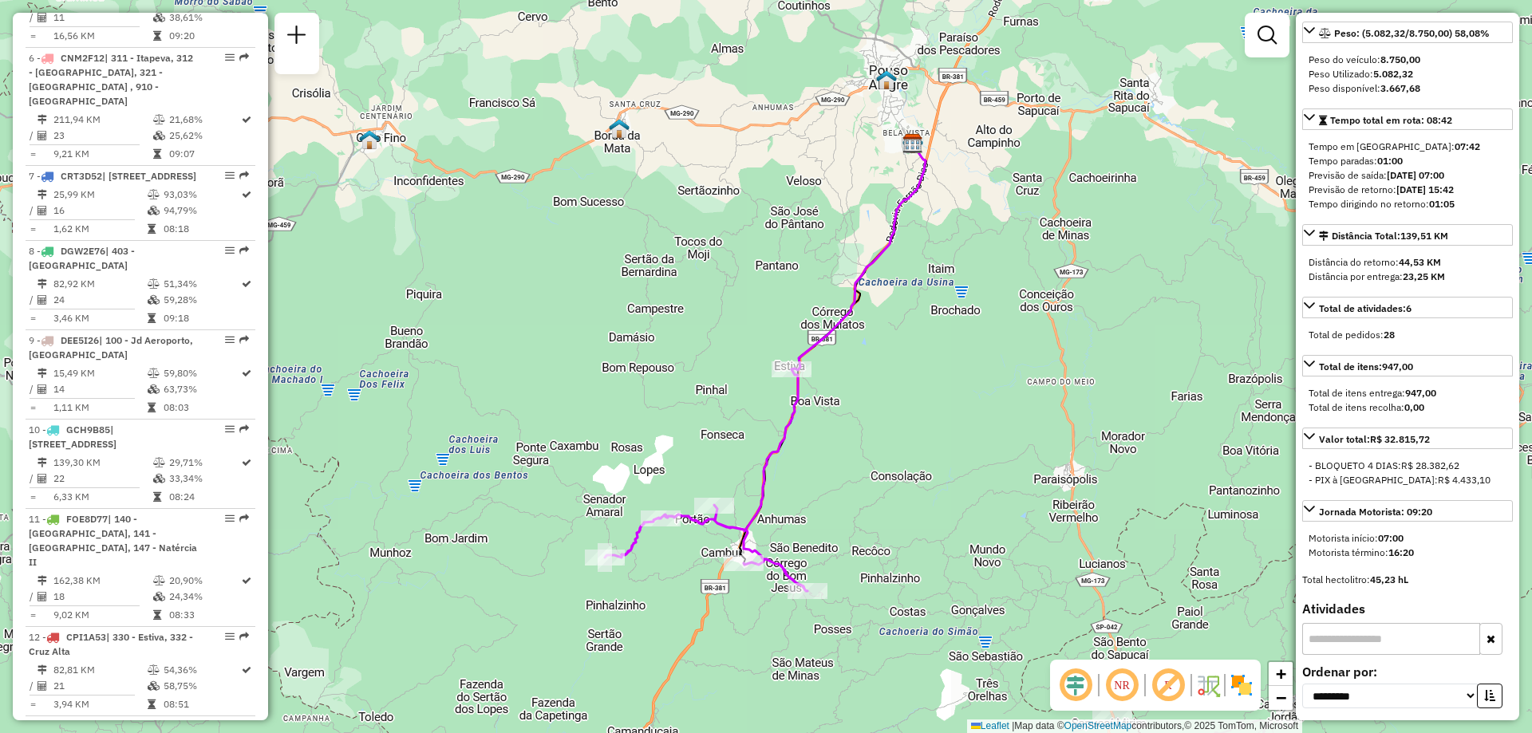
drag, startPoint x: 1416, startPoint y: 587, endPoint x: 1403, endPoint y: 584, distance: 13.2
click at [1403, 558] on strong "16:20" at bounding box center [1401, 552] width 26 height 12
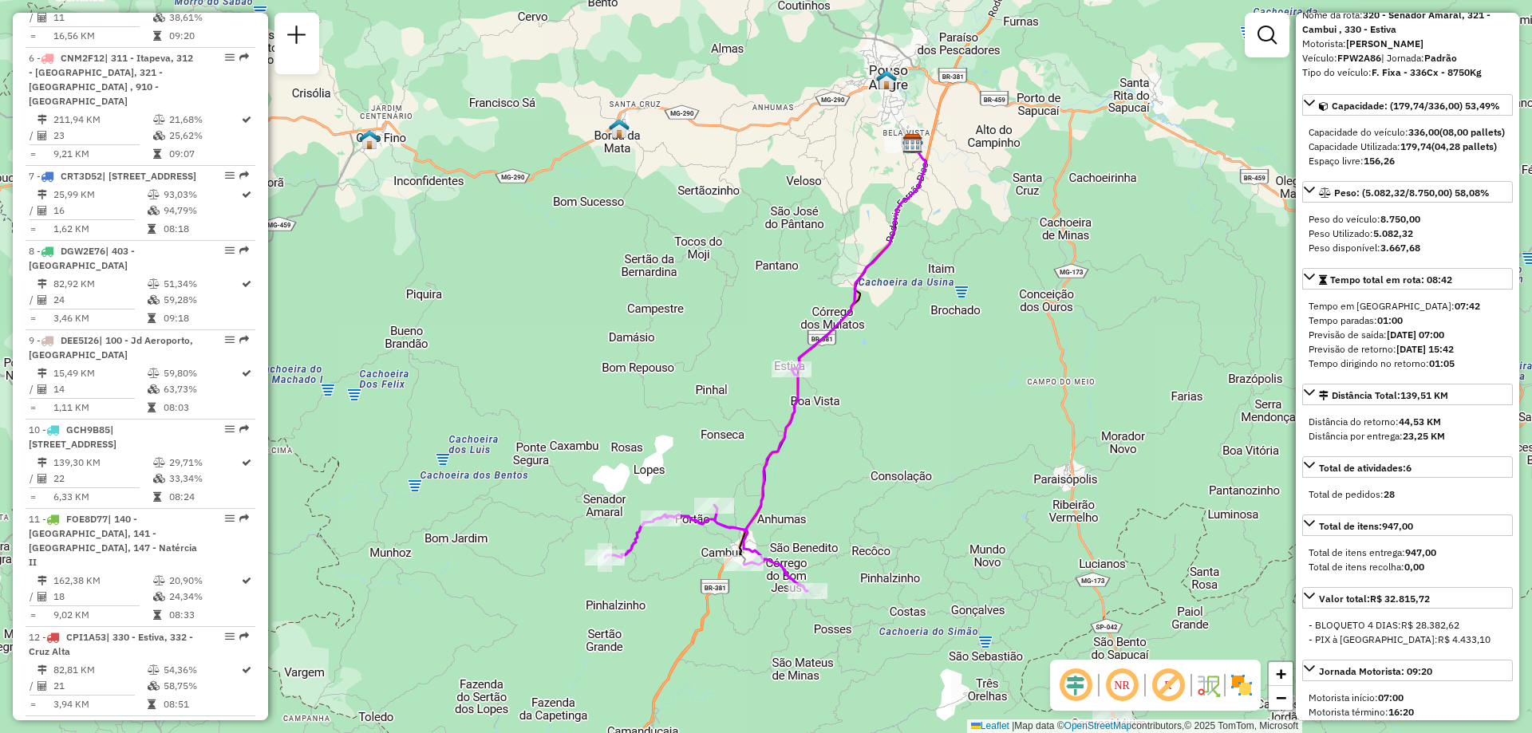
click at [1323, 357] on div "Previsão de retorno: 25/09/2025 15:42" at bounding box center [1407, 349] width 198 height 14
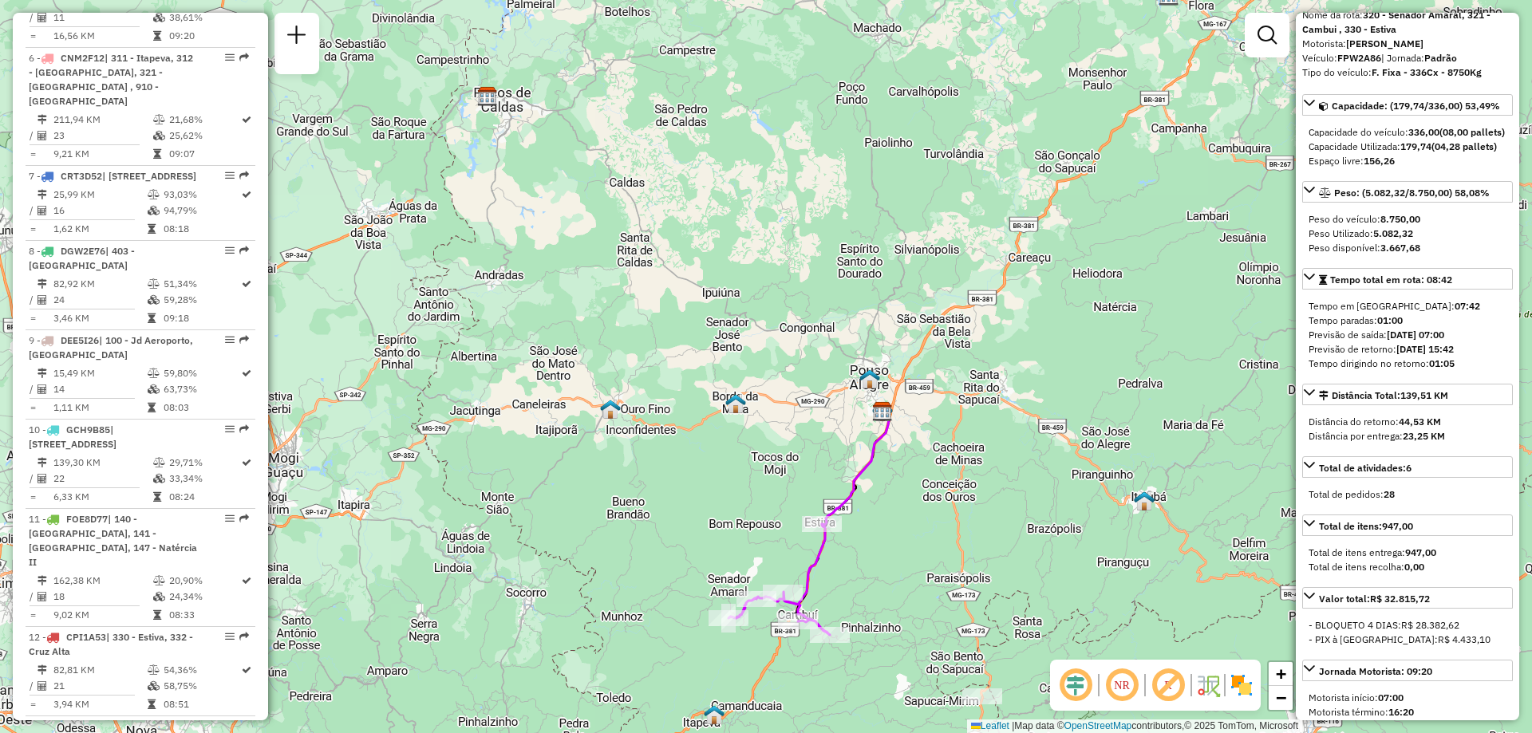
drag, startPoint x: 837, startPoint y: 582, endPoint x: 878, endPoint y: 626, distance: 60.4
click at [878, 626] on div "Janela de atendimento Grade de atendimento Capacidade Transportadoras Veículos …" at bounding box center [766, 366] width 1532 height 733
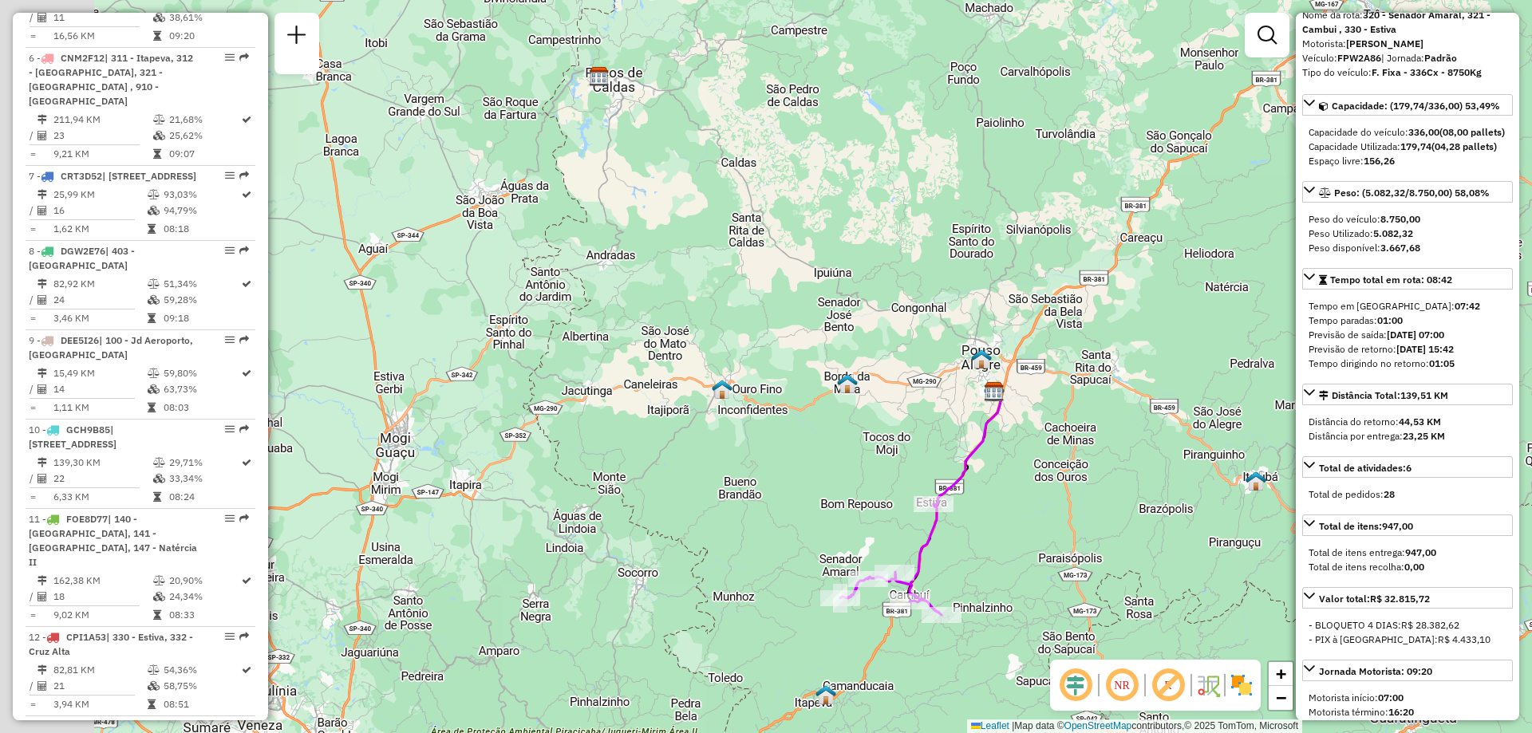
drag, startPoint x: 851, startPoint y: 613, endPoint x: 963, endPoint y: 594, distance: 113.5
click at [963, 594] on div "Janela de atendimento Grade de atendimento Capacidade Transportadoras Veículos …" at bounding box center [766, 366] width 1532 height 733
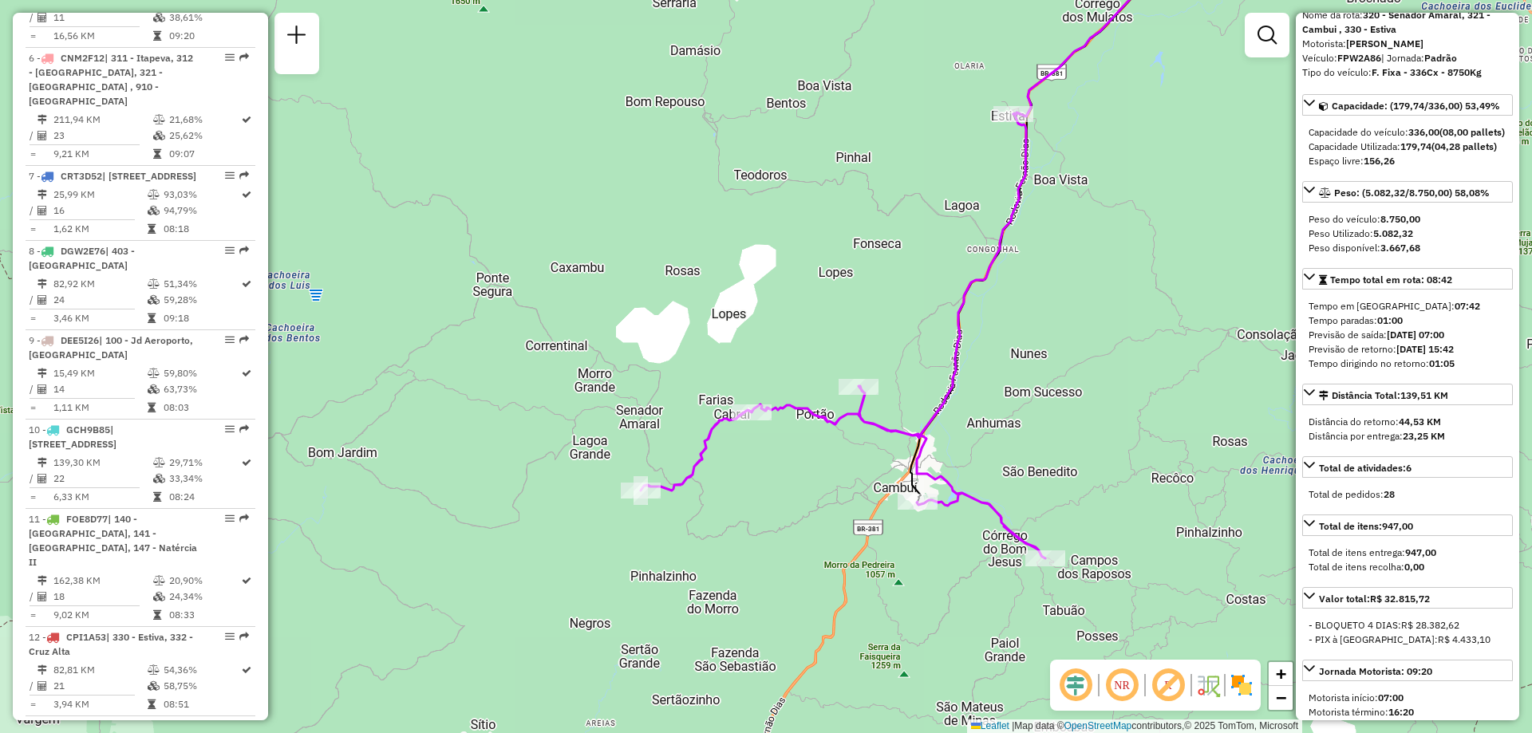
drag, startPoint x: 777, startPoint y: 580, endPoint x: 789, endPoint y: 511, distance: 69.6
click at [789, 511] on div "Janela de atendimento Grade de atendimento Capacidade Transportadoras Veículos …" at bounding box center [766, 366] width 1532 height 733
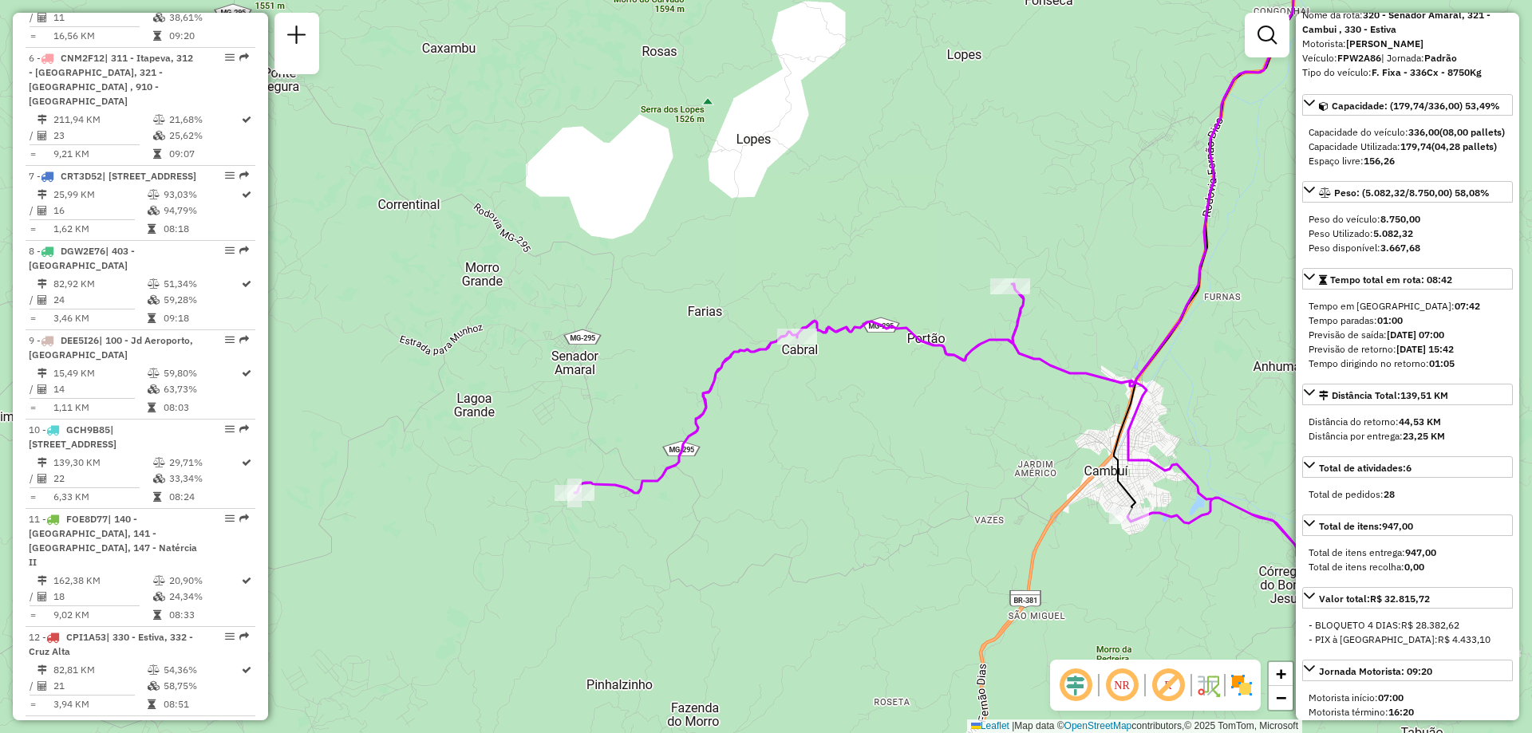
drag, startPoint x: 768, startPoint y: 438, endPoint x: 674, endPoint y: 483, distance: 104.2
click at [674, 483] on div "Janela de atendimento Grade de atendimento Capacidade Transportadoras Veículos …" at bounding box center [766, 366] width 1532 height 733
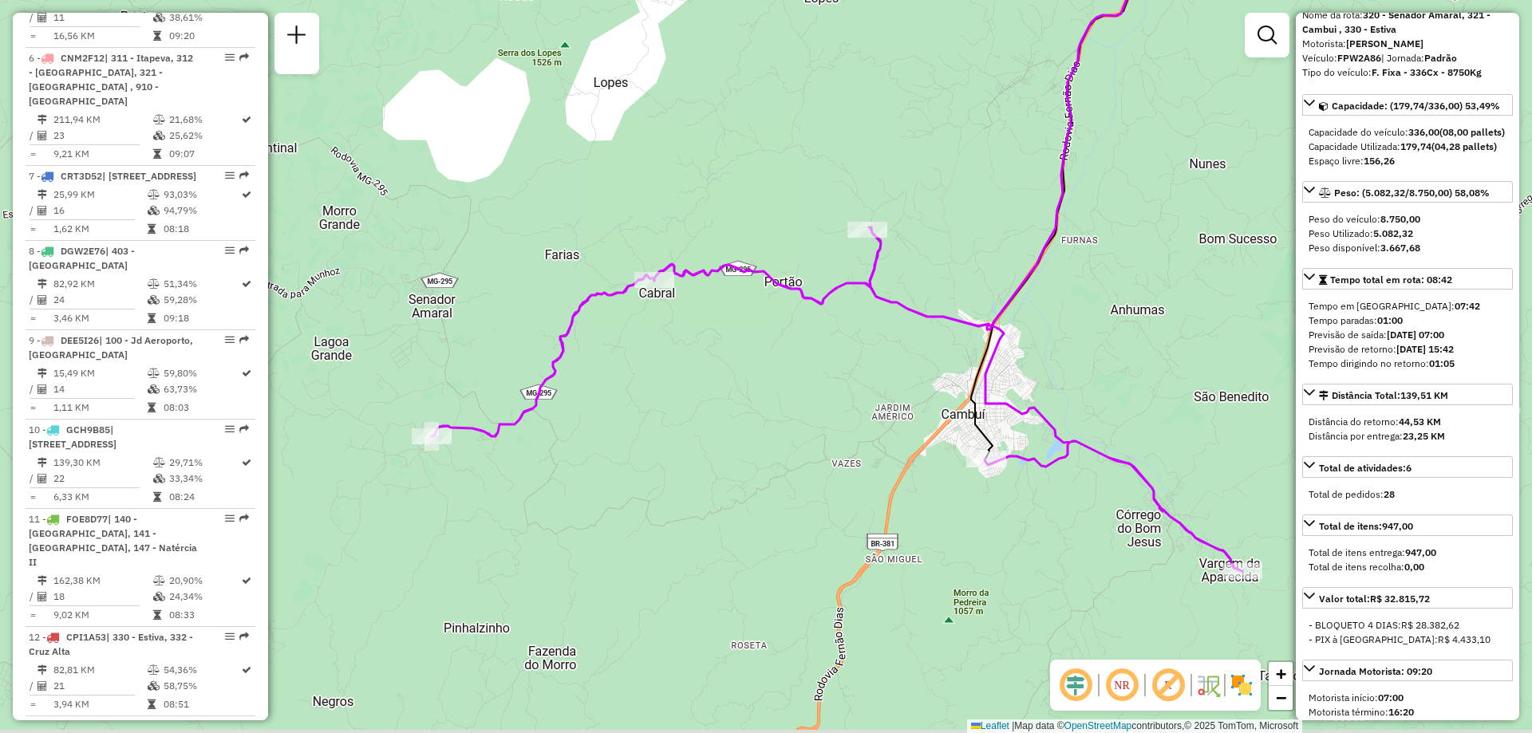
drag, startPoint x: 858, startPoint y: 497, endPoint x: 716, endPoint y: 438, distance: 153.0
click at [713, 440] on div "Janela de atendimento Grade de atendimento Capacidade Transportadoras Veículos …" at bounding box center [766, 366] width 1532 height 733
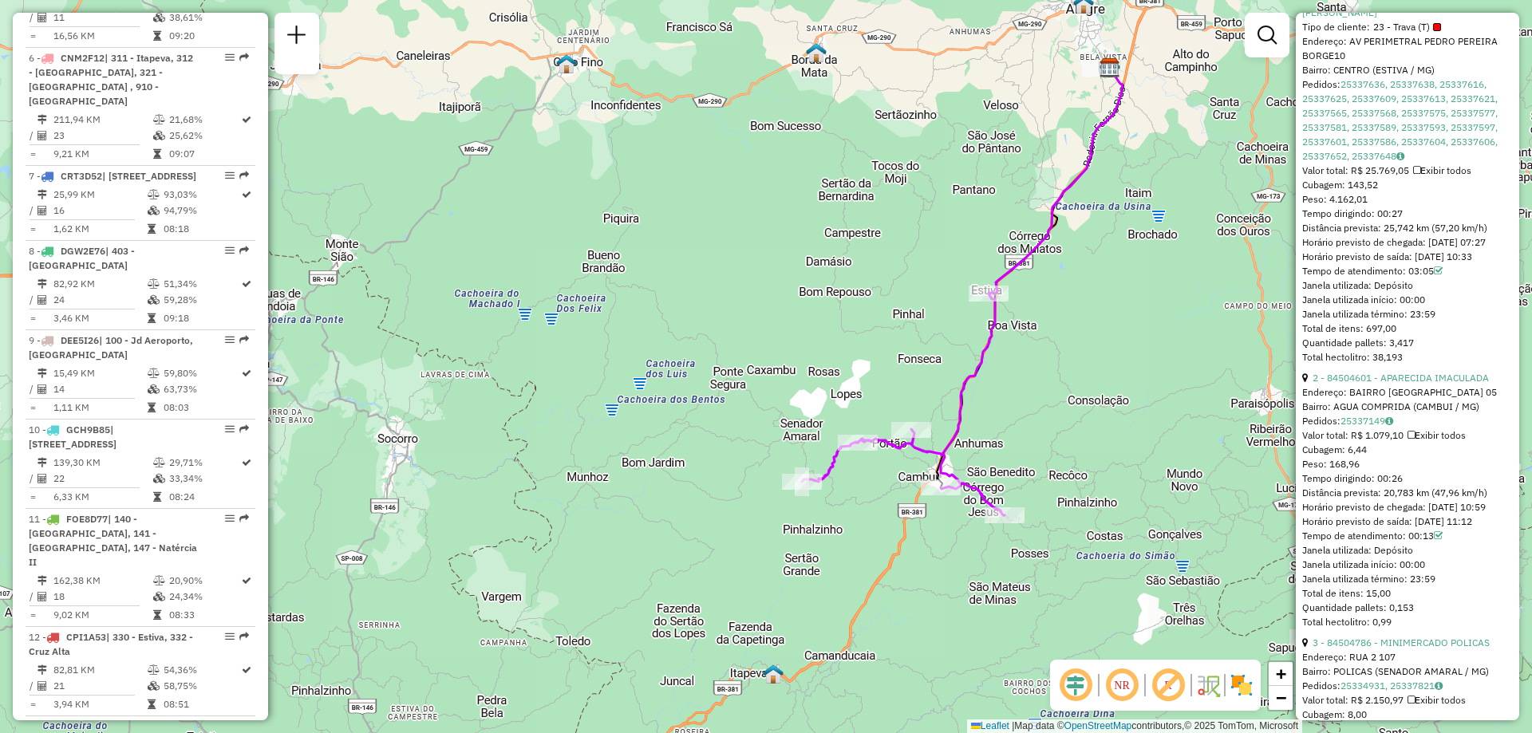
scroll to position [728, 0]
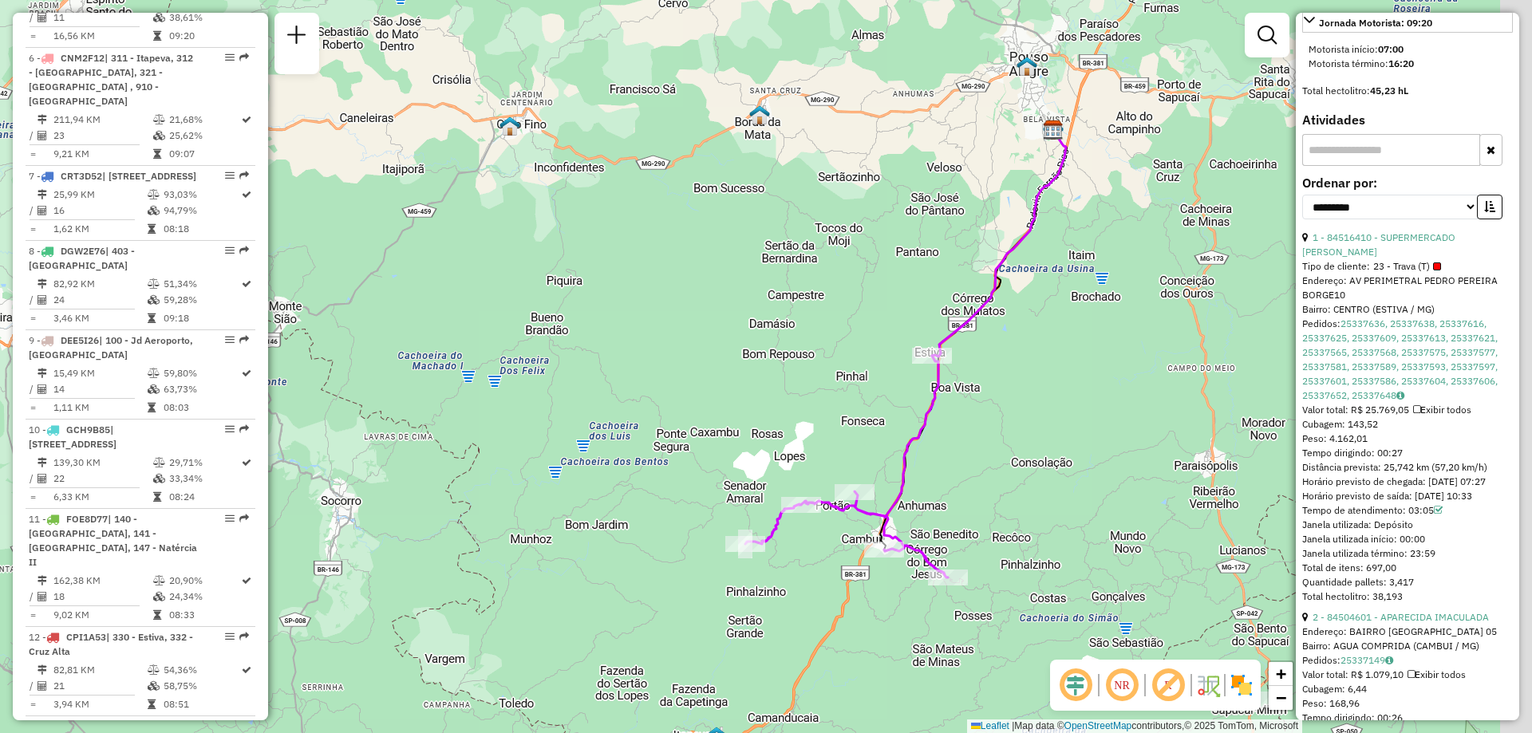
drag, startPoint x: 1133, startPoint y: 336, endPoint x: 871, endPoint y: 412, distance: 272.6
click at [1004, 437] on div "Janela de atendimento Grade de atendimento Capacidade Transportadoras Veículos …" at bounding box center [766, 366] width 1532 height 733
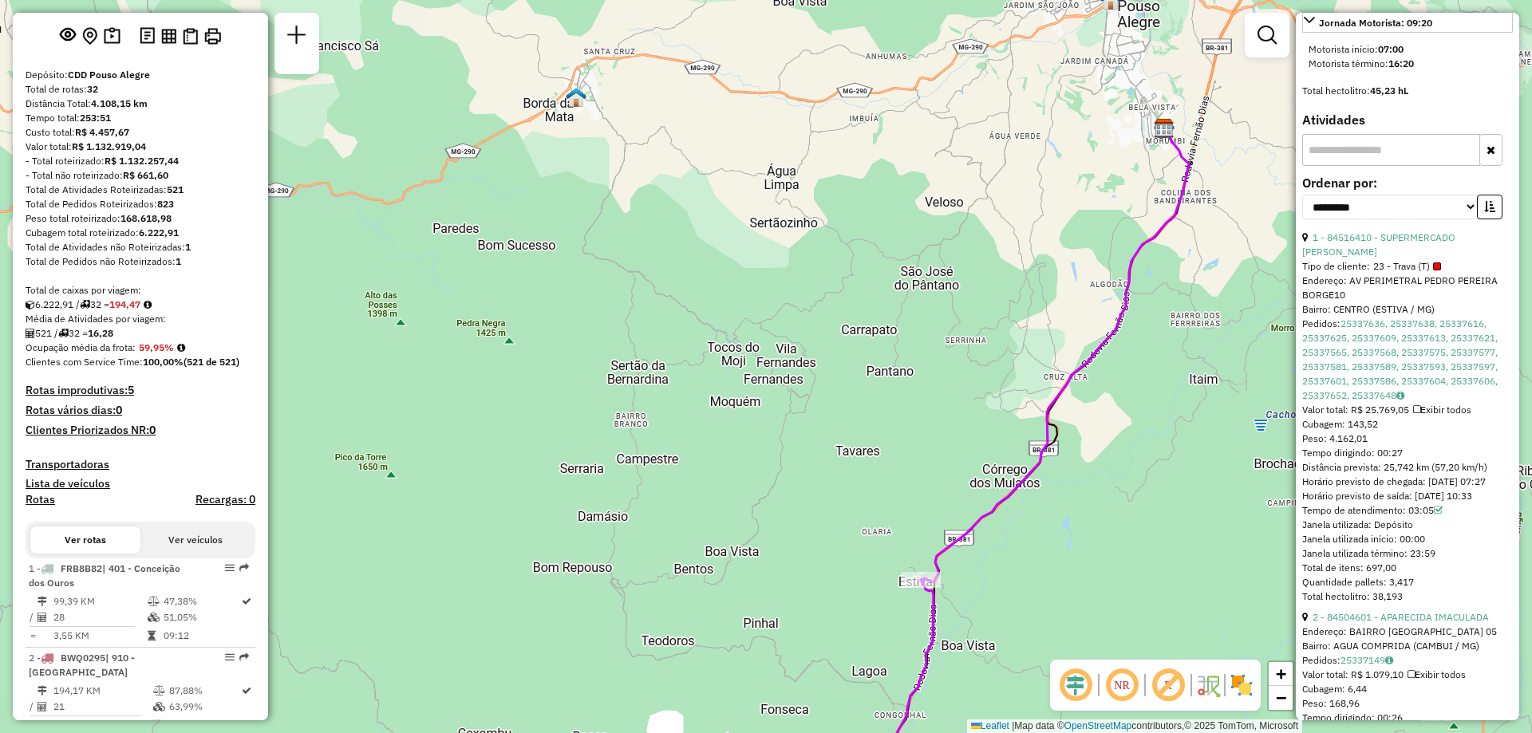
scroll to position [0, 0]
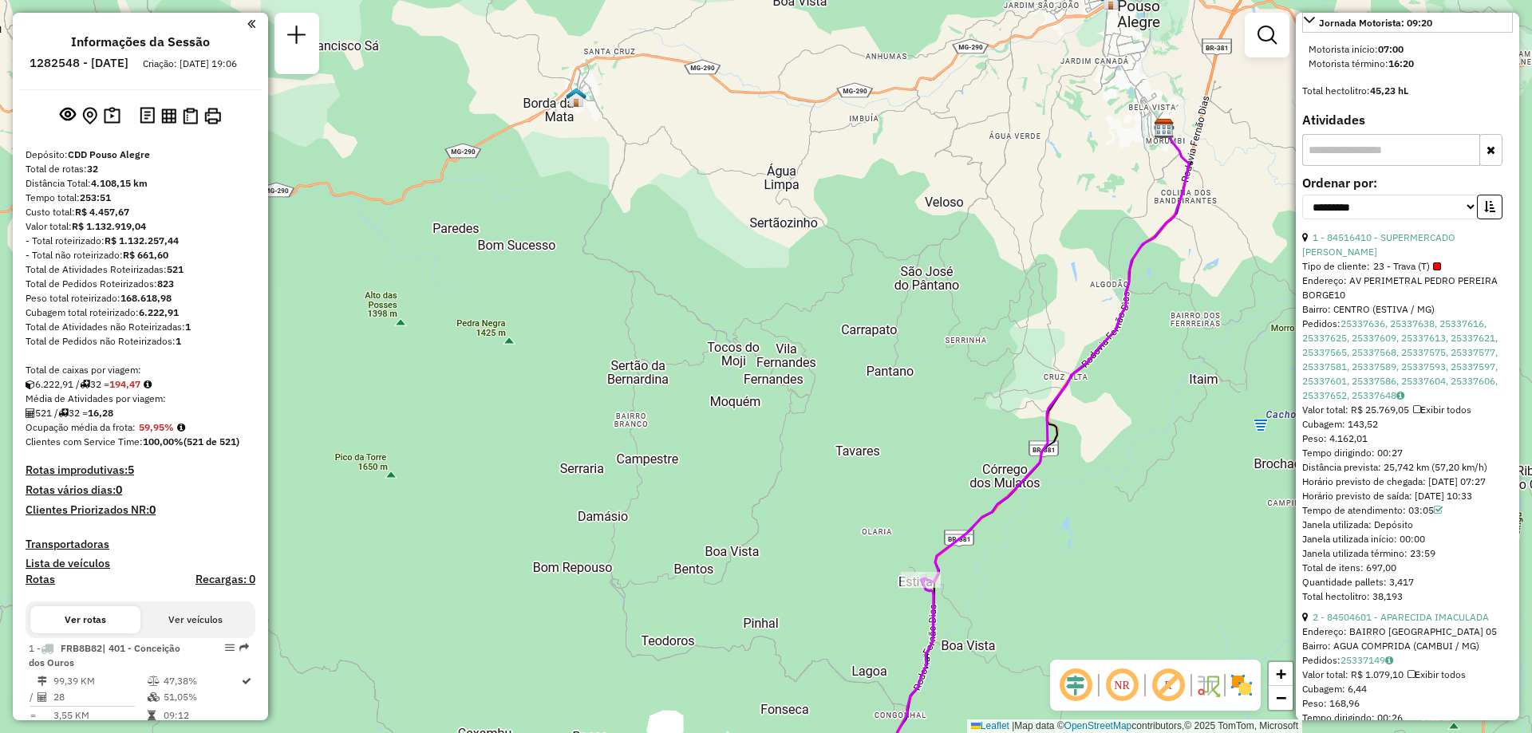
click at [100, 63] on h6 "1282548 - 25/09/2025" at bounding box center [79, 63] width 99 height 14
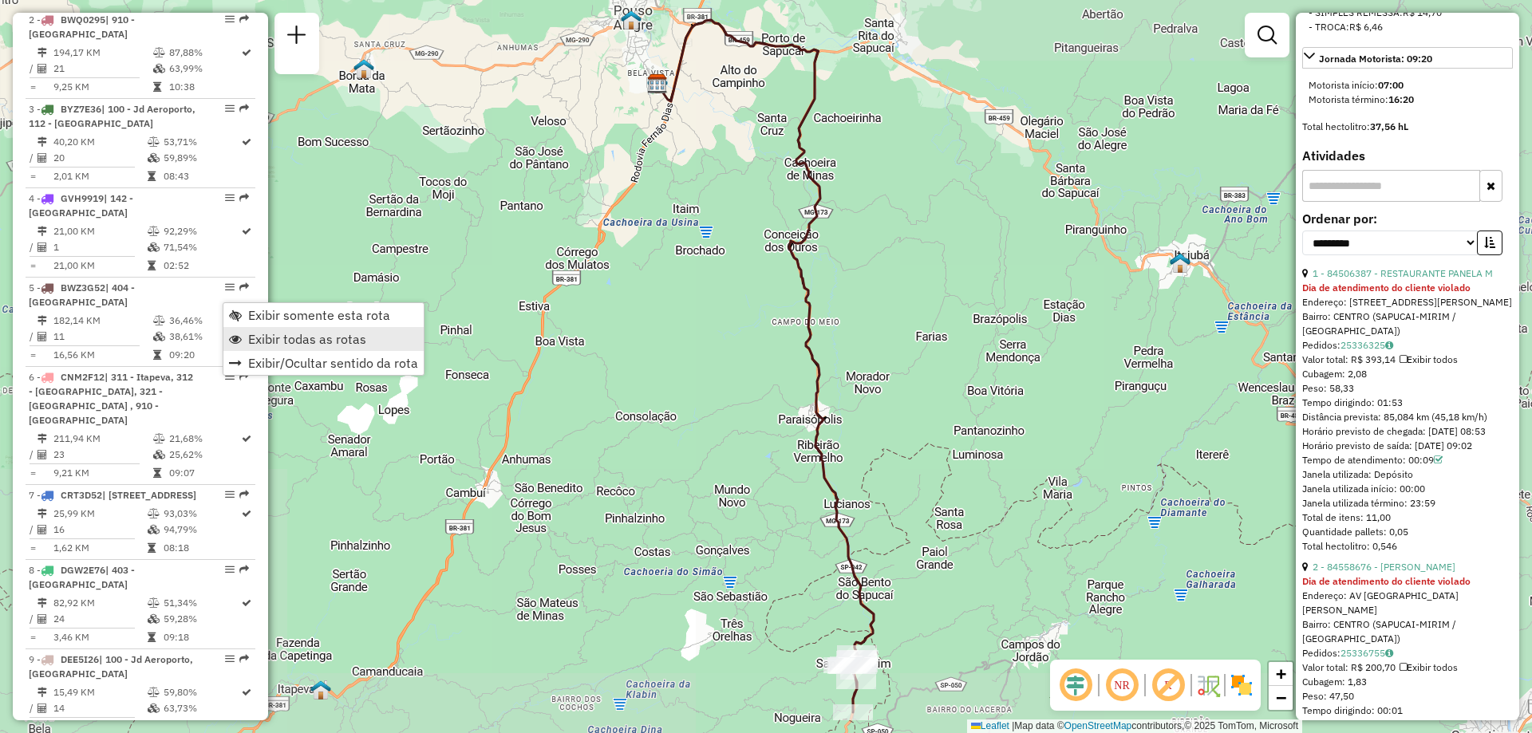
scroll to position [787, 0]
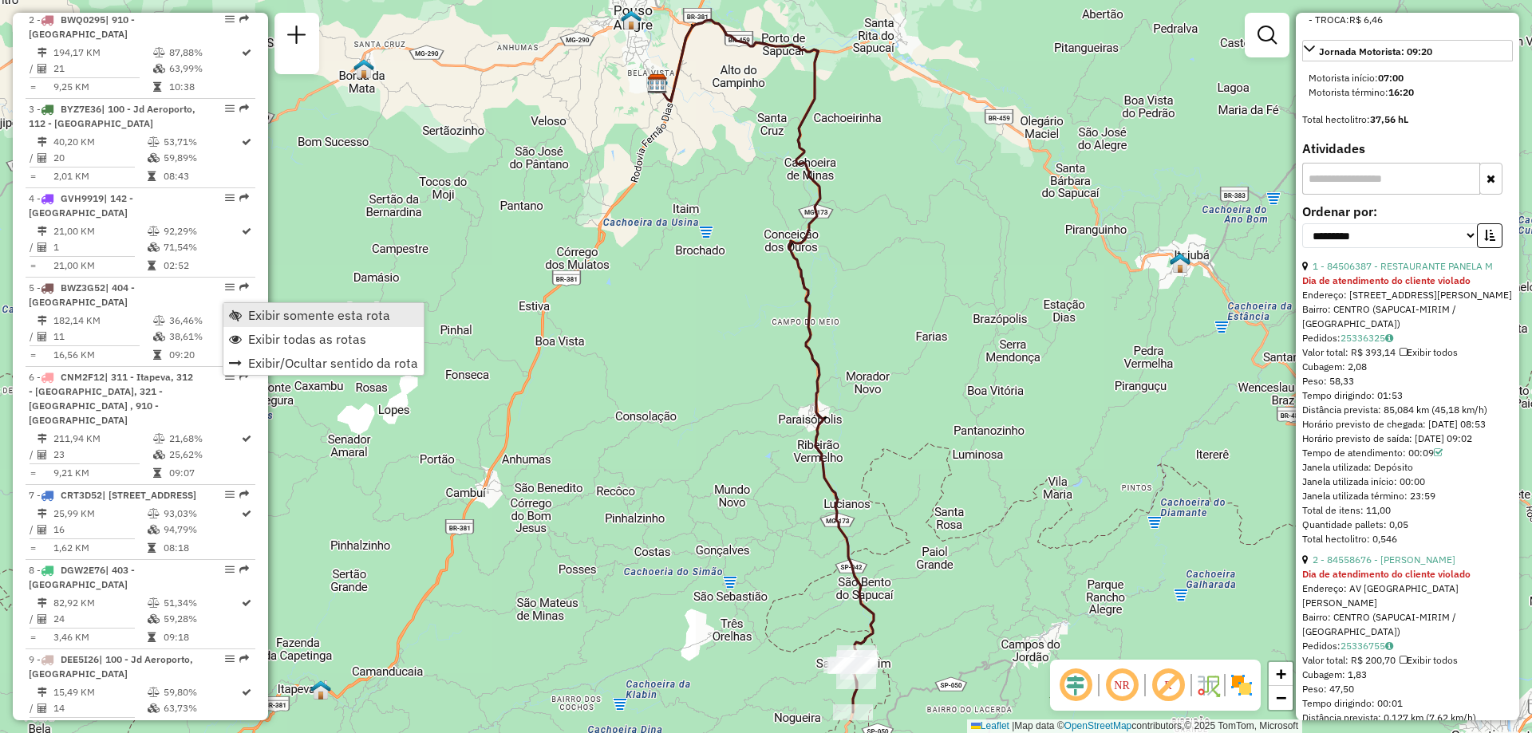
click at [382, 314] on span "Exibir somente esta rota" at bounding box center [319, 315] width 142 height 13
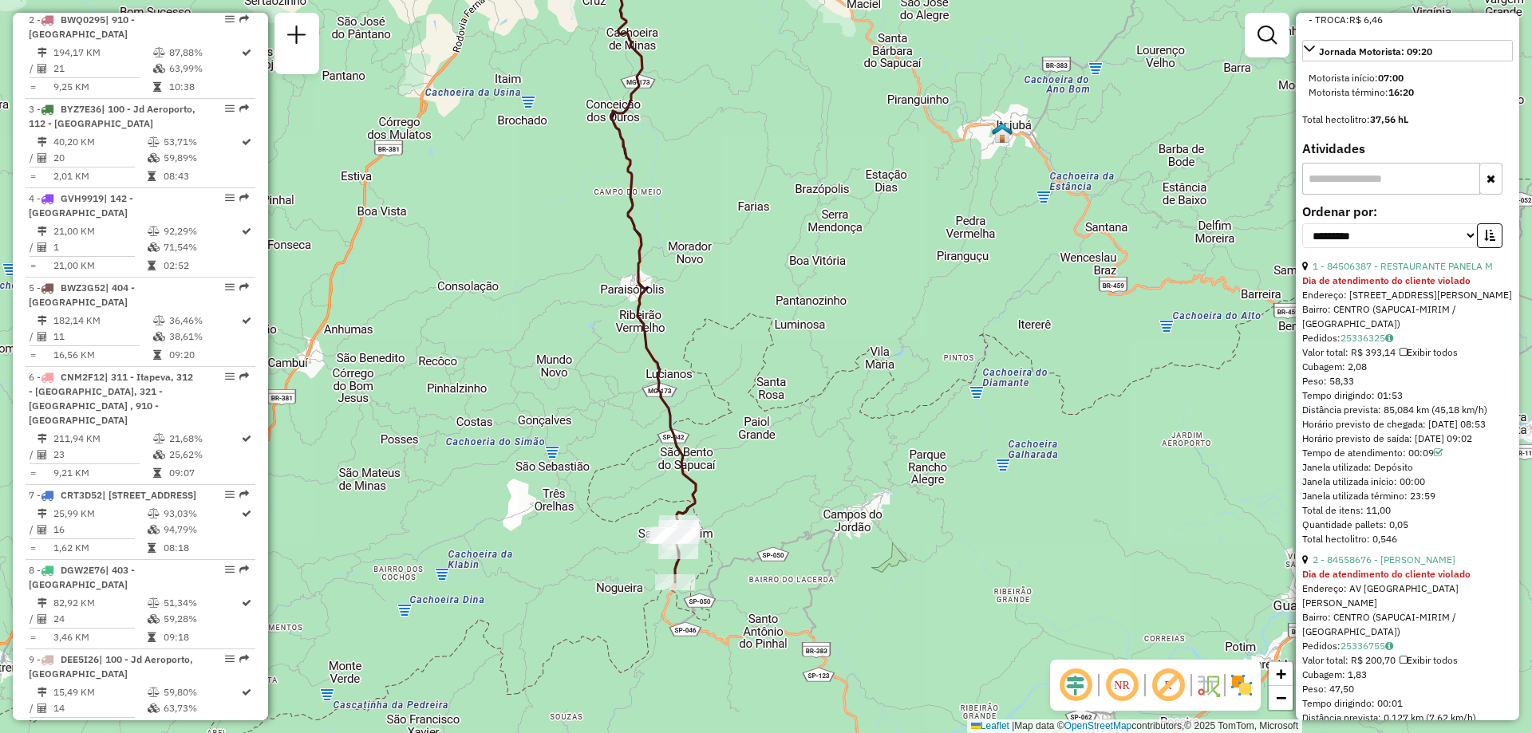
drag, startPoint x: 1136, startPoint y: 472, endPoint x: 957, endPoint y: 341, distance: 221.5
click at [957, 341] on div "Janela de atendimento Grade de atendimento Capacidade Transportadoras Veículos …" at bounding box center [766, 366] width 1532 height 733
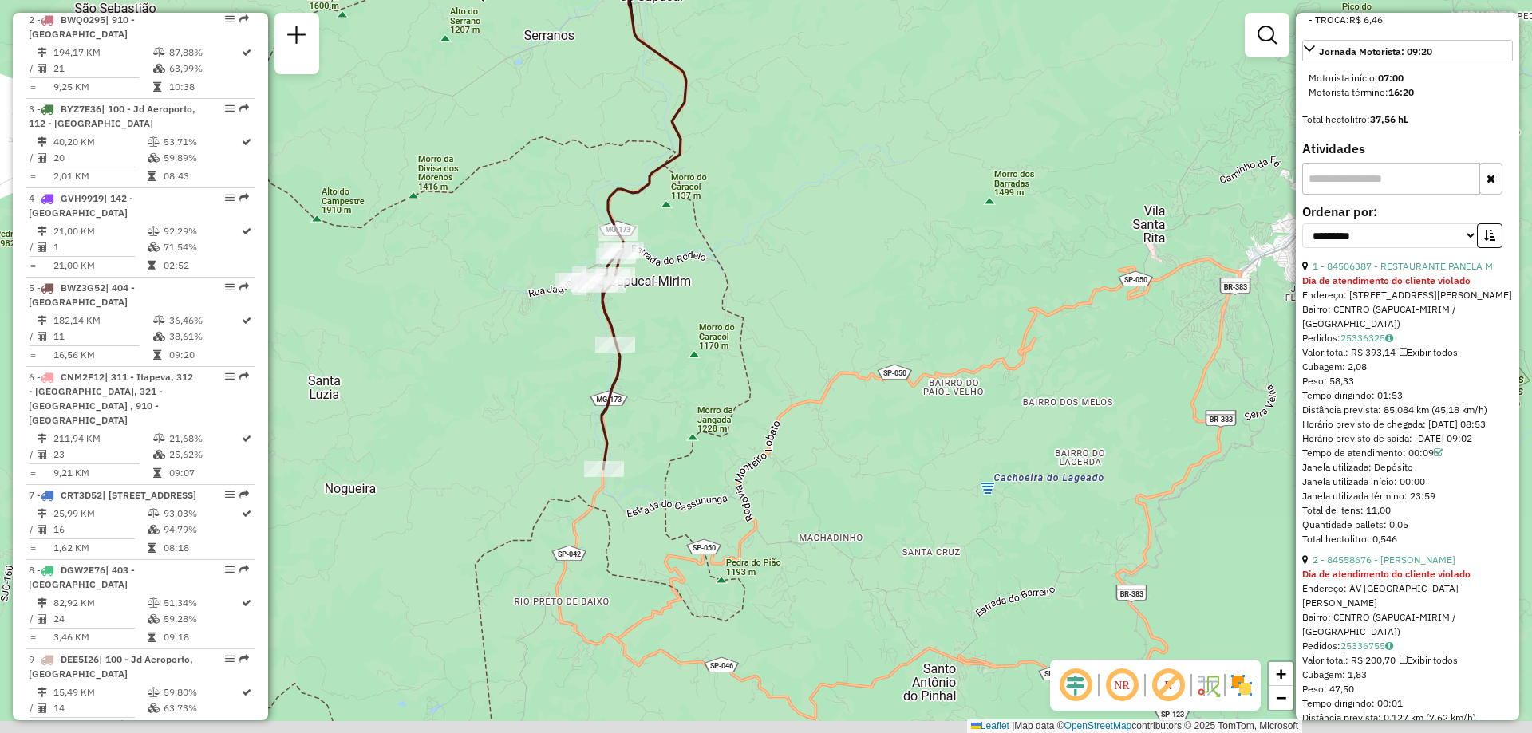
drag, startPoint x: 729, startPoint y: 555, endPoint x: 873, endPoint y: 440, distance: 183.9
click at [873, 440] on div "Janela de atendimento Grade de atendimento Capacidade Transportadoras Veículos …" at bounding box center [766, 366] width 1532 height 733
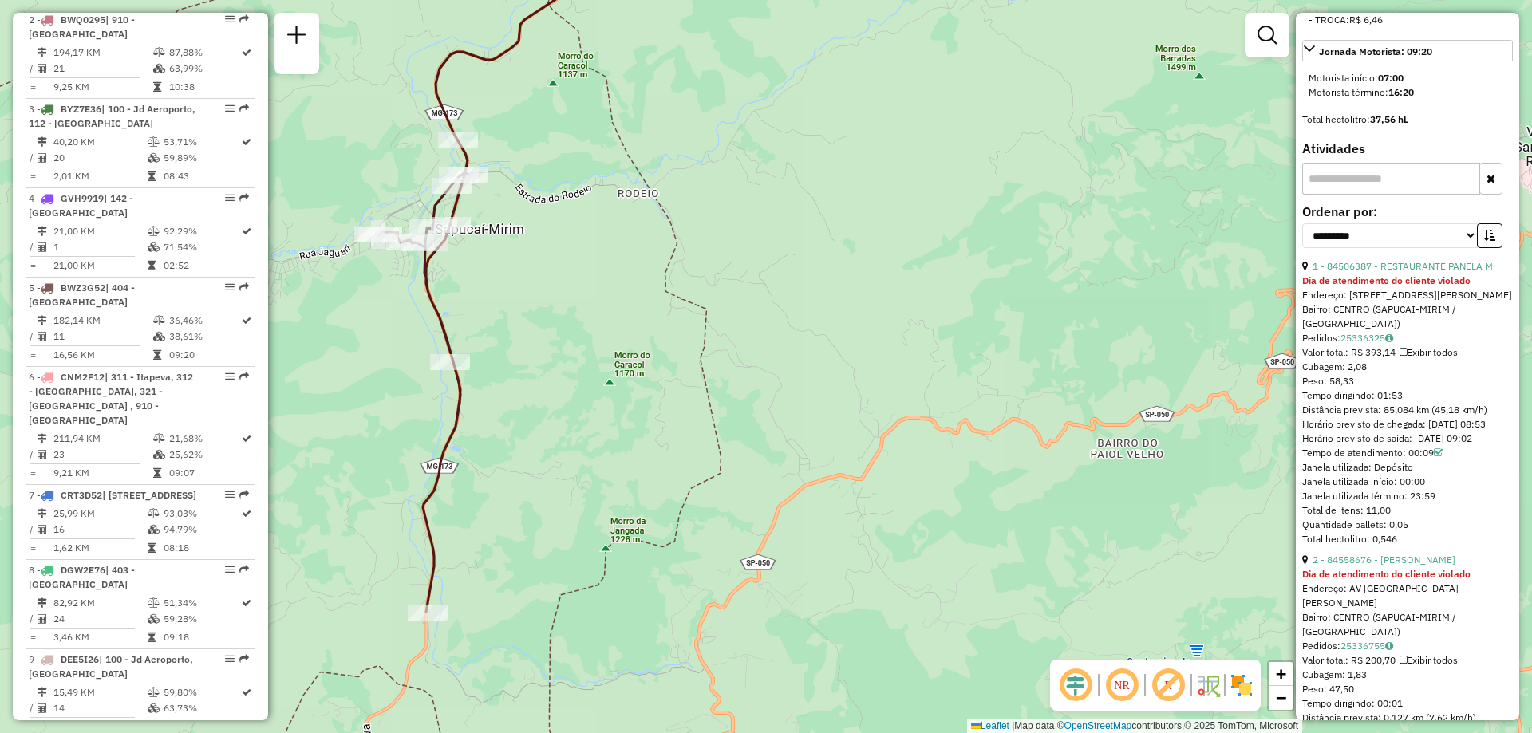
scroll to position [707, 0]
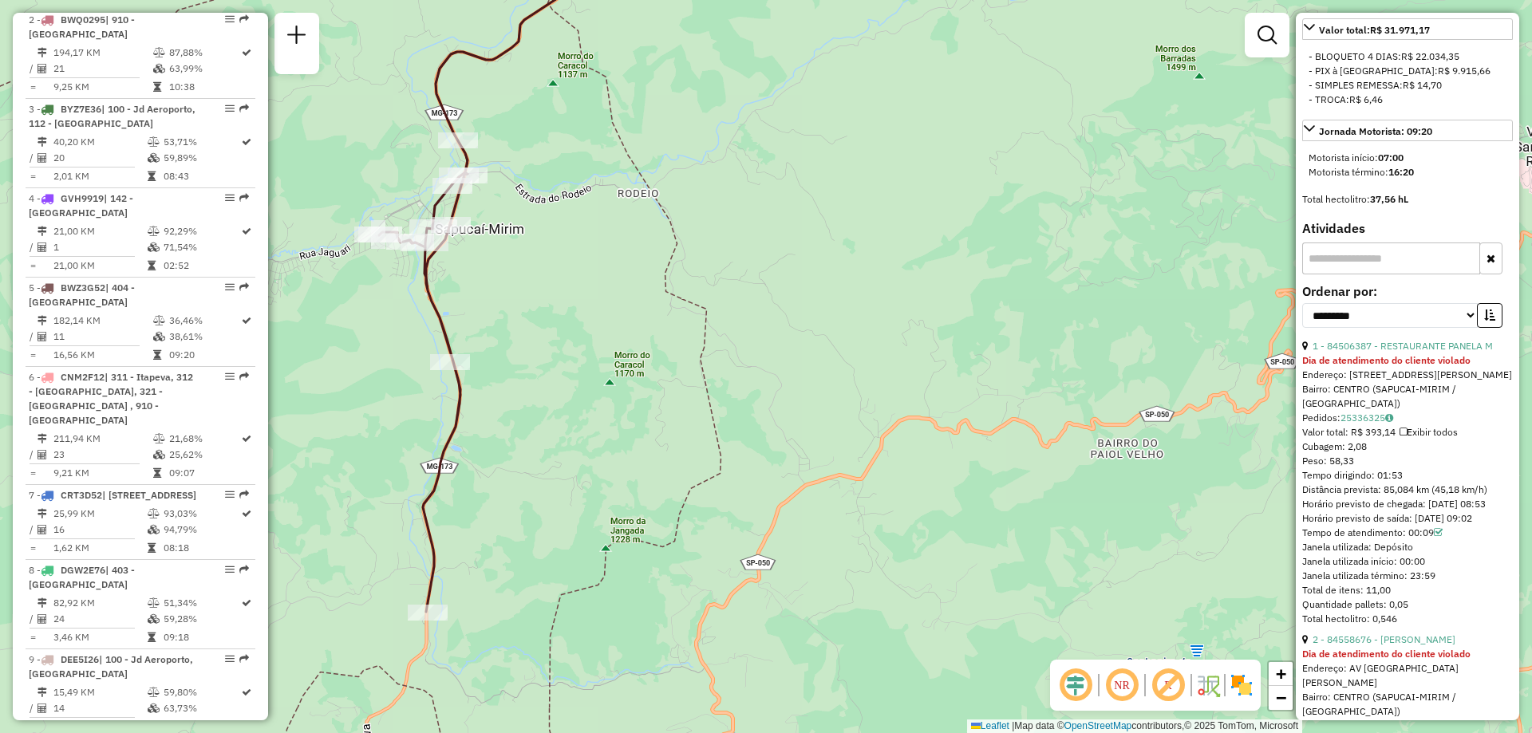
drag, startPoint x: 1418, startPoint y: 494, endPoint x: 1377, endPoint y: 492, distance: 40.7
click at [1377, 483] on div "Tempo dirigindo: 01:53" at bounding box center [1407, 475] width 211 height 14
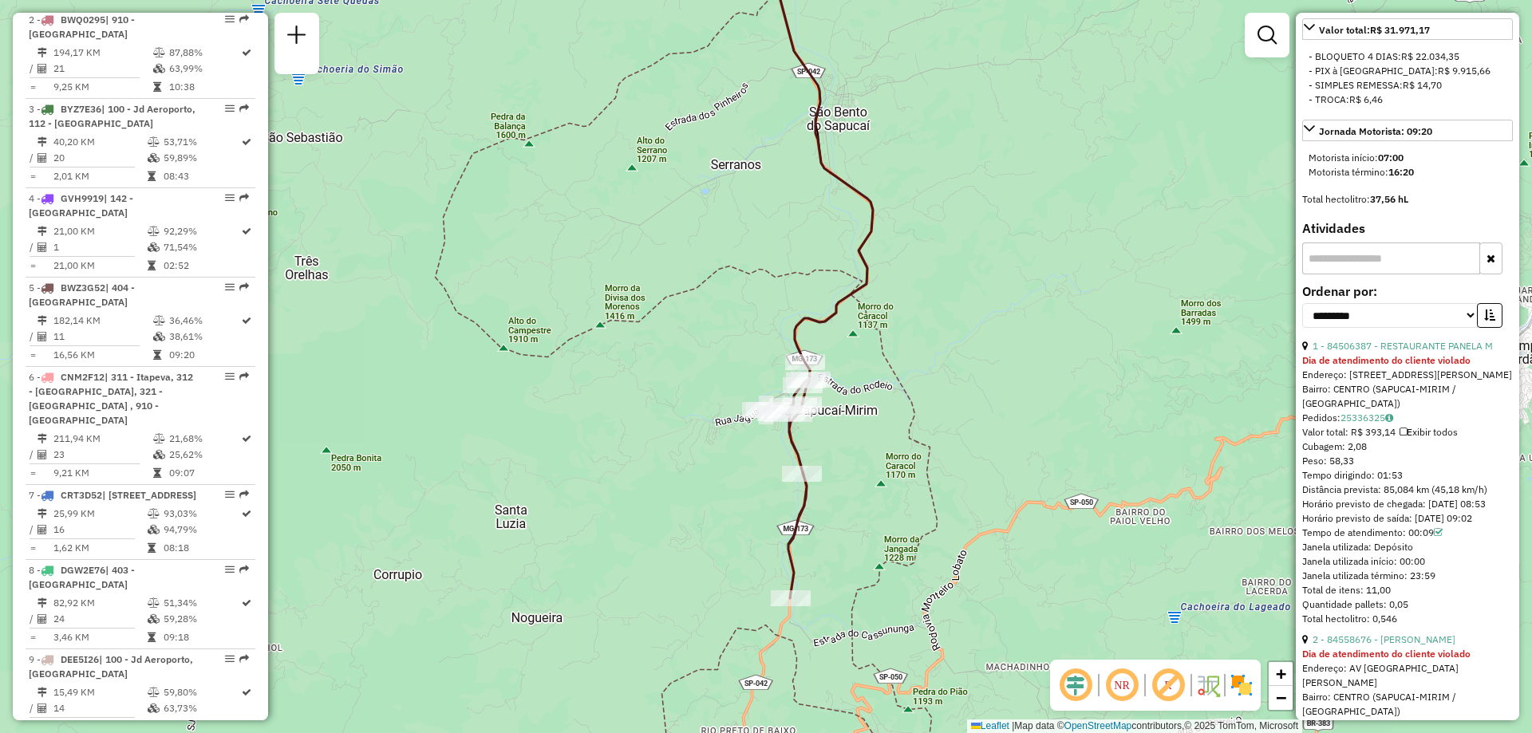
drag, startPoint x: 960, startPoint y: 512, endPoint x: 1084, endPoint y: 535, distance: 126.6
click at [1084, 535] on div "Janela de atendimento Grade de atendimento Capacidade Transportadoras Veículos …" at bounding box center [766, 366] width 1532 height 733
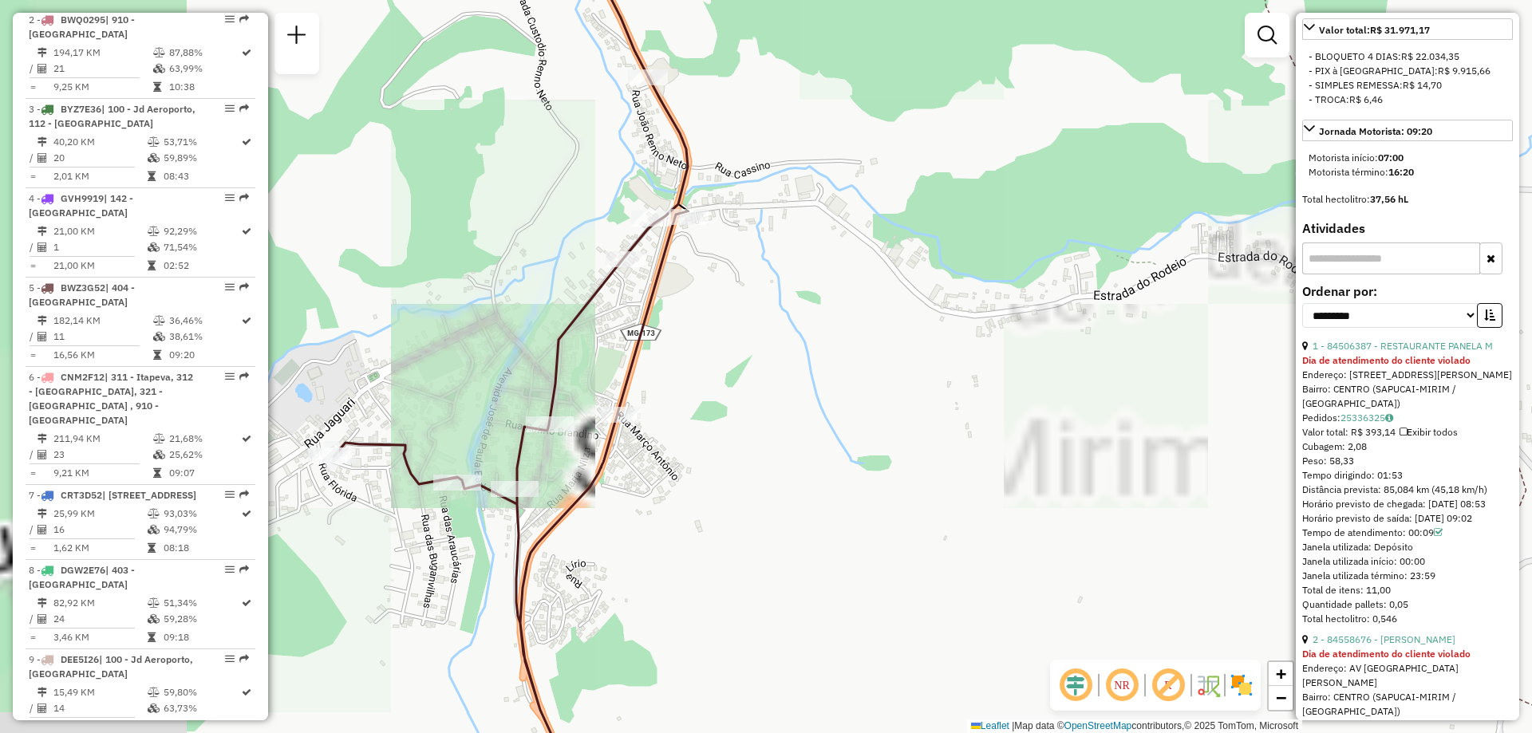
drag, startPoint x: 609, startPoint y: 279, endPoint x: 1081, endPoint y: 328, distance: 474.8
click at [1081, 328] on div "Janela de atendimento Grade de atendimento Capacidade Transportadoras Veículos …" at bounding box center [766, 366] width 1532 height 733
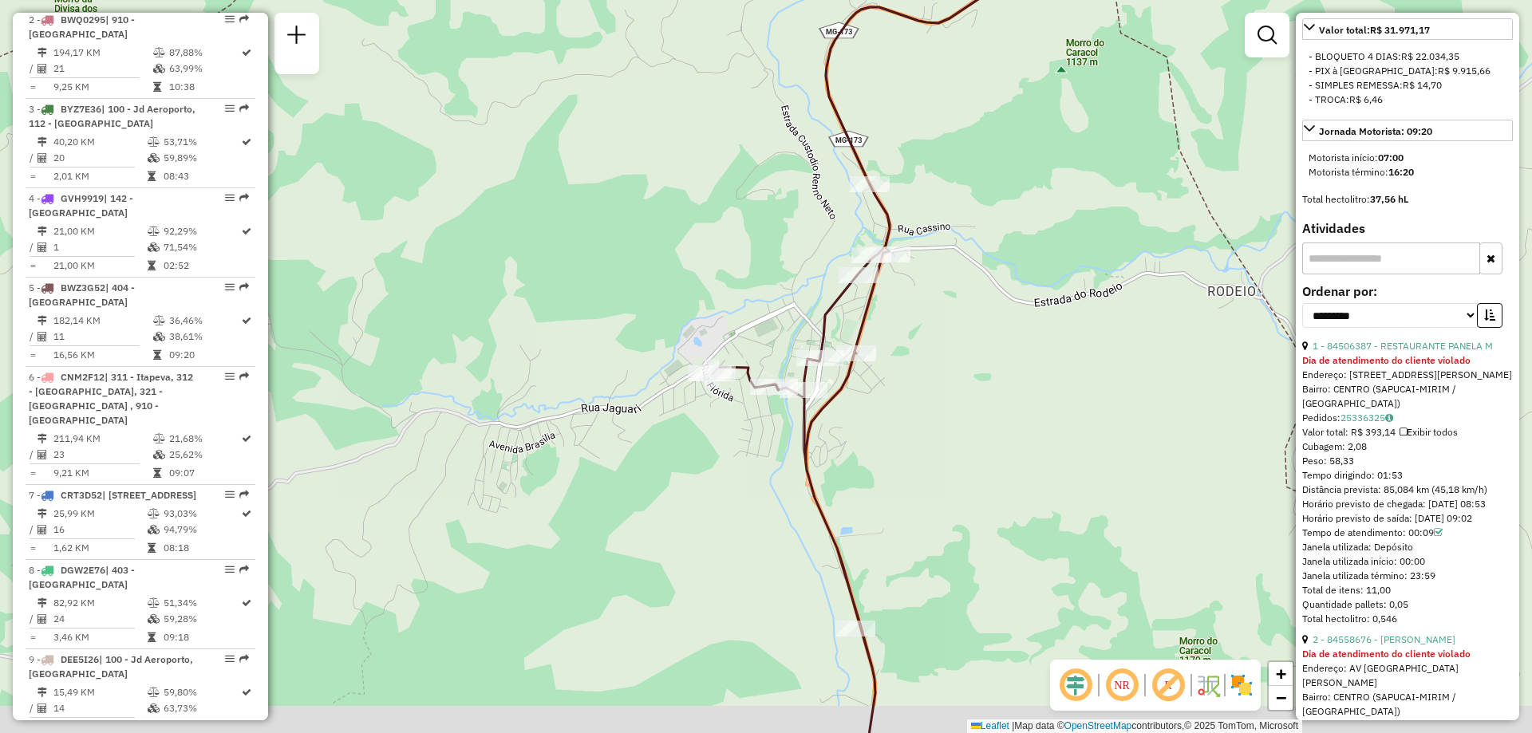
drag, startPoint x: 911, startPoint y: 485, endPoint x: 924, endPoint y: 424, distance: 62.7
click at [924, 424] on div "Janela de atendimento Grade de atendimento Capacidade Transportadoras Veículos …" at bounding box center [766, 366] width 1532 height 733
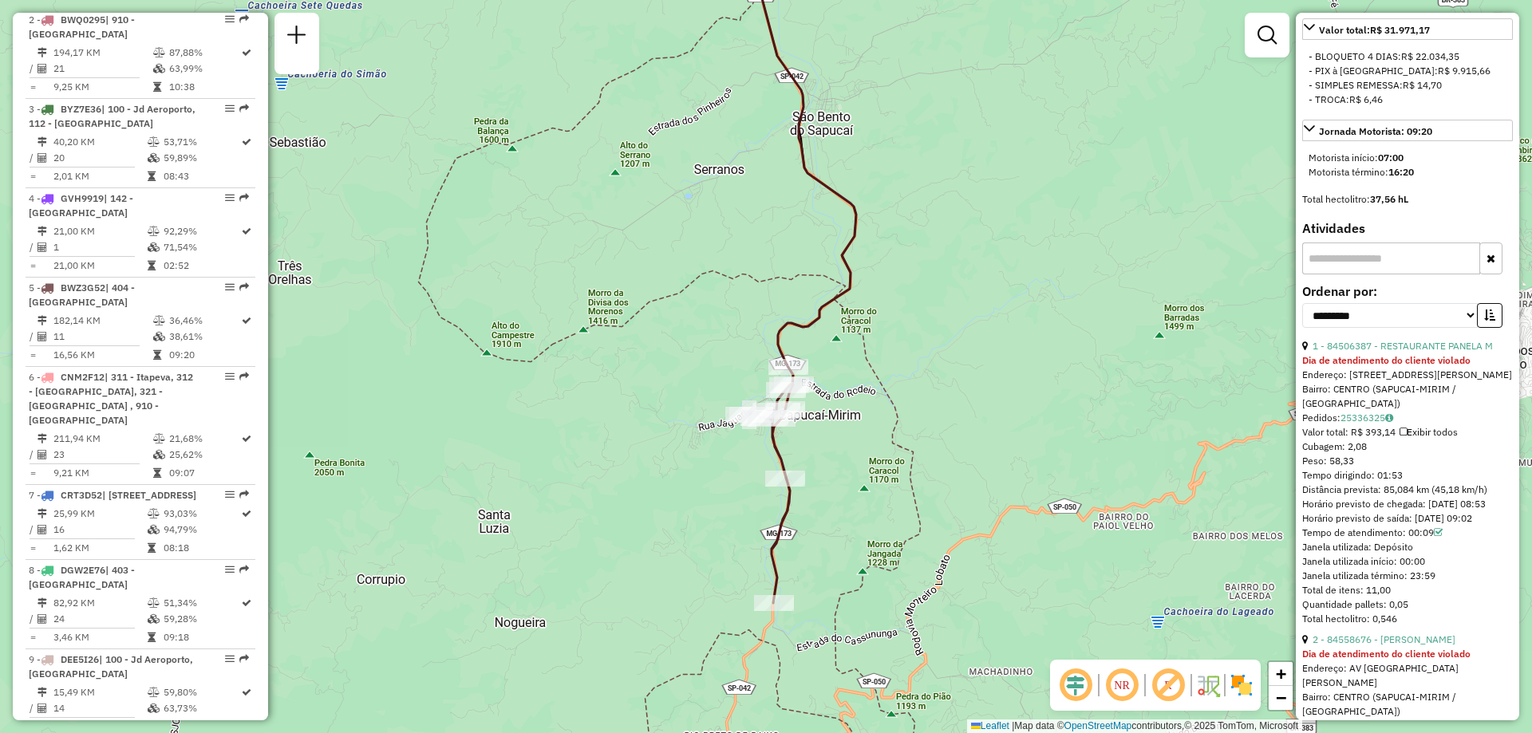
drag, startPoint x: 985, startPoint y: 504, endPoint x: 836, endPoint y: 471, distance: 152.7
click at [836, 471] on div "Janela de atendimento Grade de atendimento Capacidade Transportadoras Veículos …" at bounding box center [766, 366] width 1532 height 733
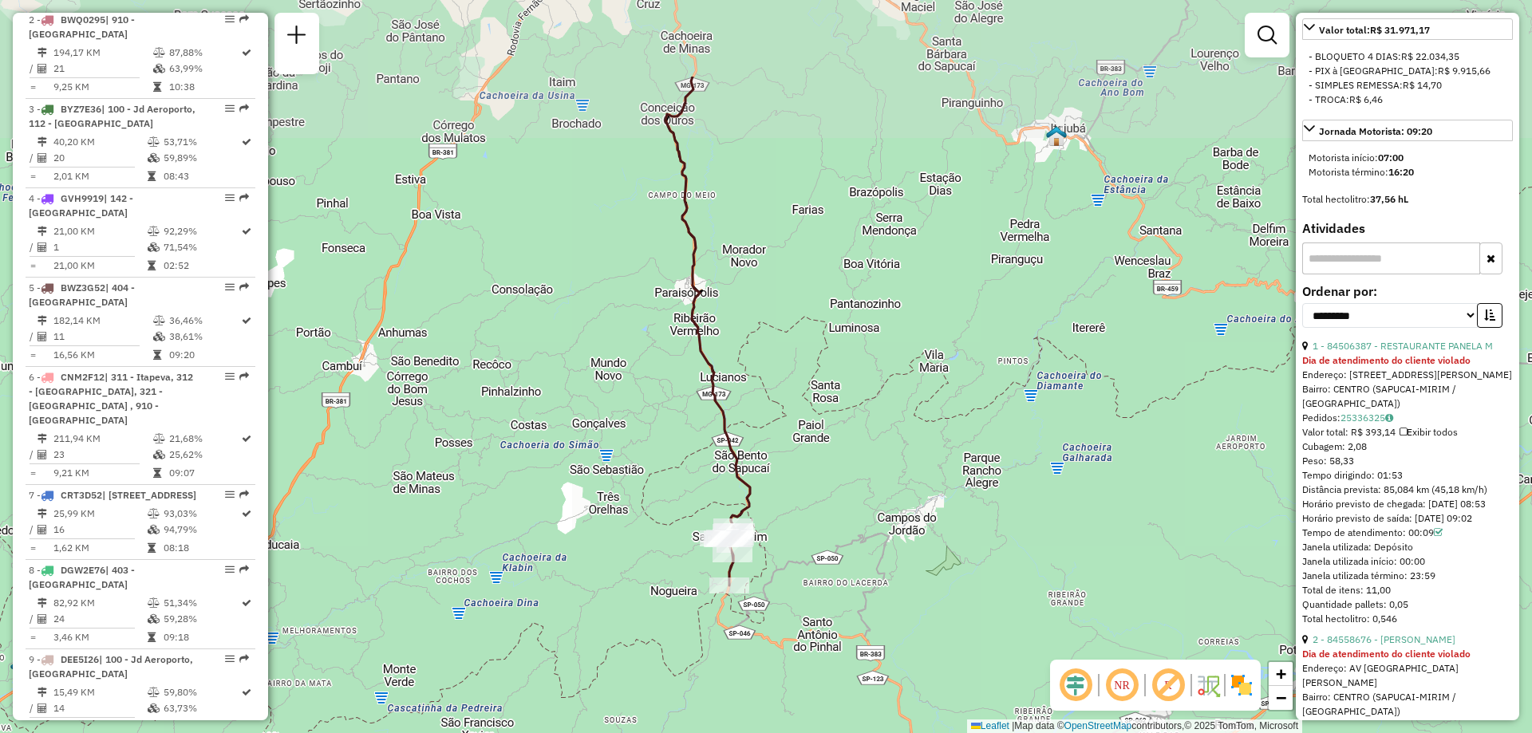
drag, startPoint x: 719, startPoint y: 249, endPoint x: 705, endPoint y: 402, distance: 153.8
click at [705, 402] on icon at bounding box center [707, 304] width 85 height 455
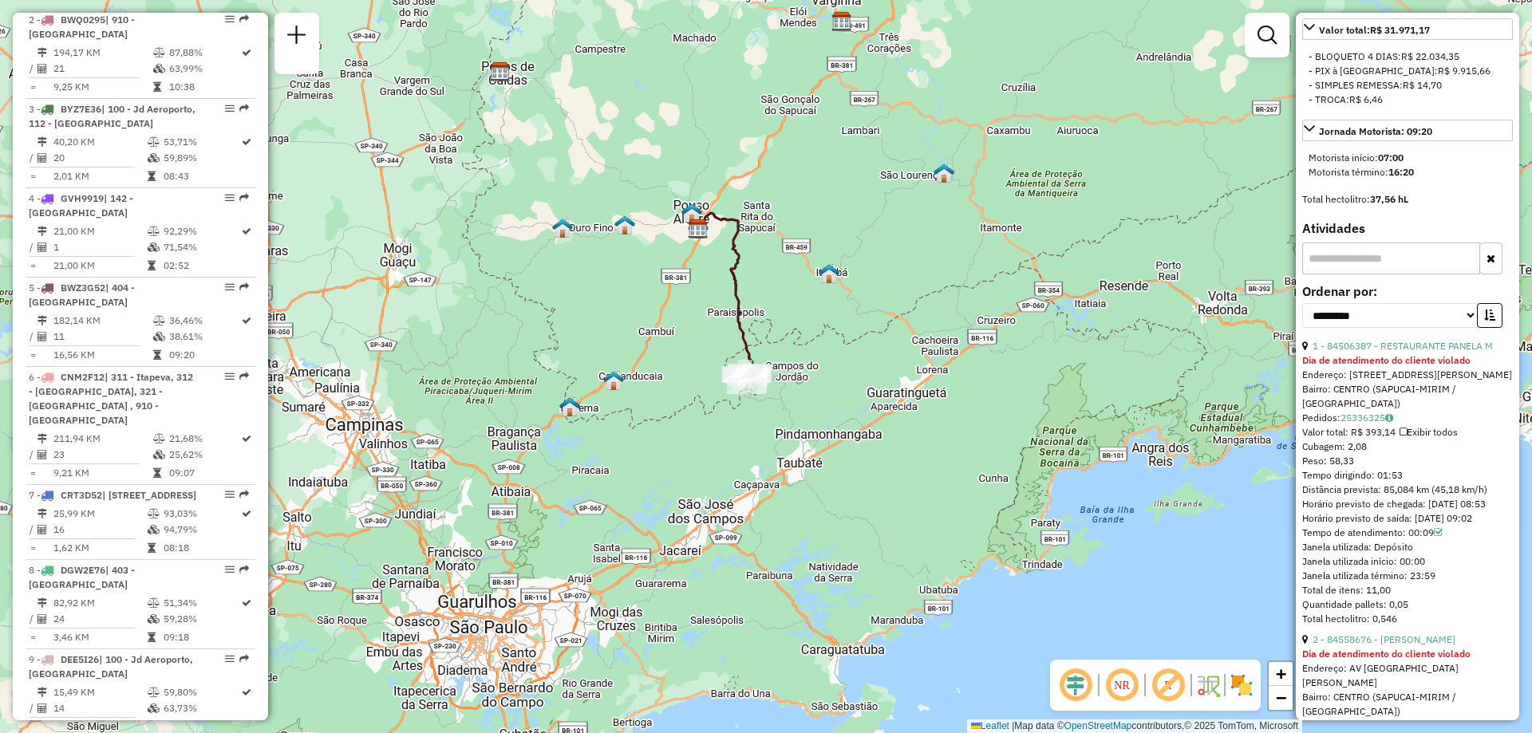
drag, startPoint x: 707, startPoint y: 177, endPoint x: 745, endPoint y: 190, distance: 40.4
click at [724, 297] on div "Janela de atendimento Grade de atendimento Capacidade Transportadoras Veículos …" at bounding box center [766, 366] width 1532 height 733
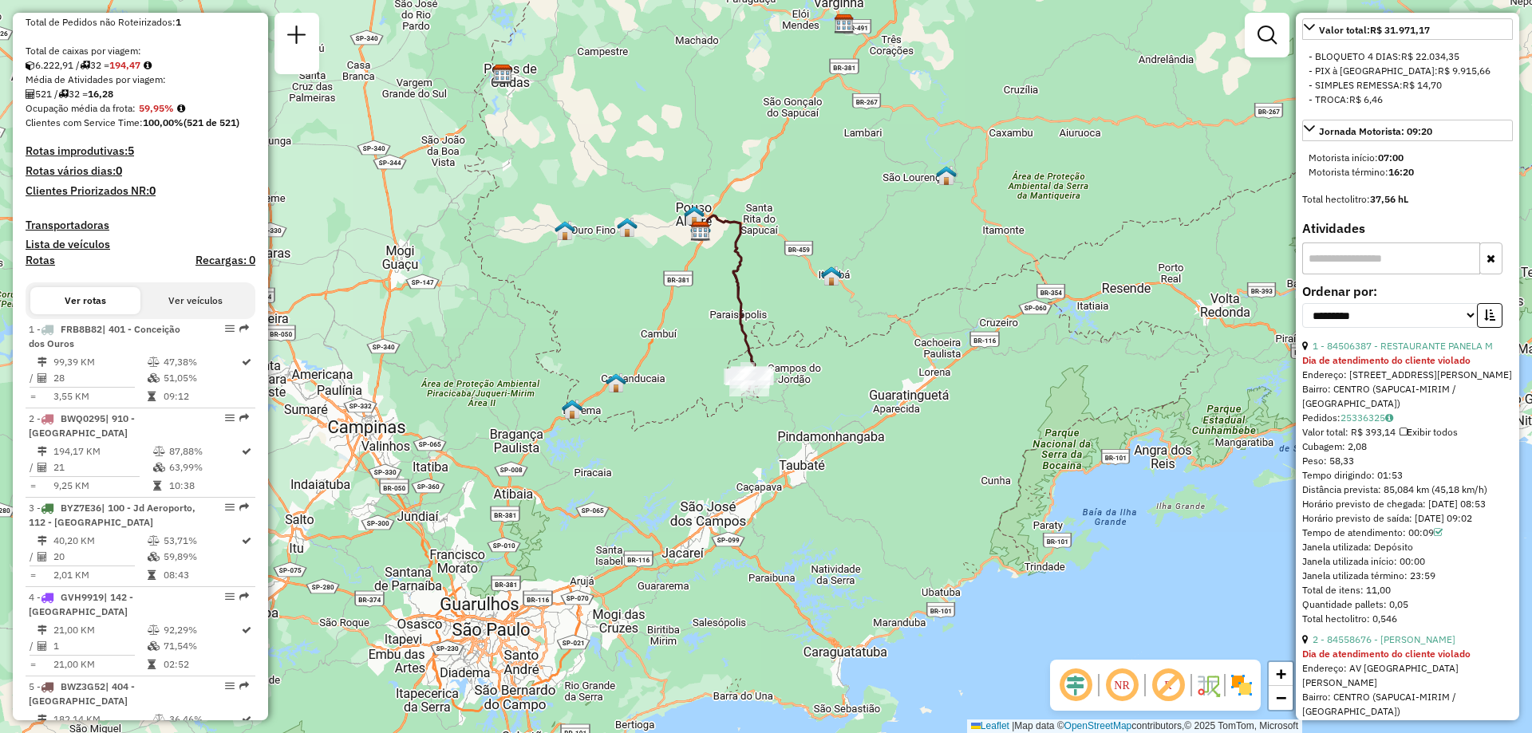
scroll to position [0, 0]
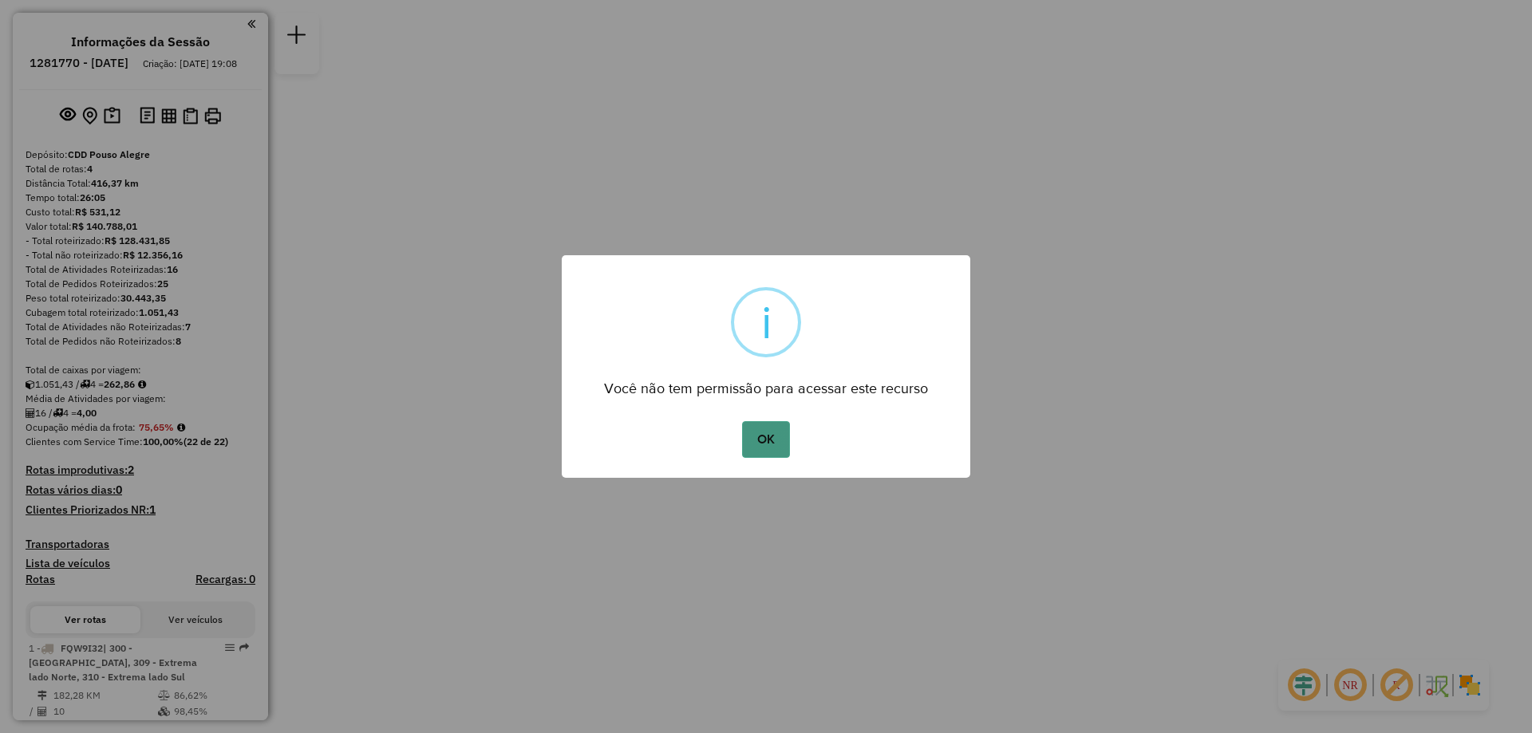
click at [767, 440] on button "OK" at bounding box center [765, 439] width 47 height 37
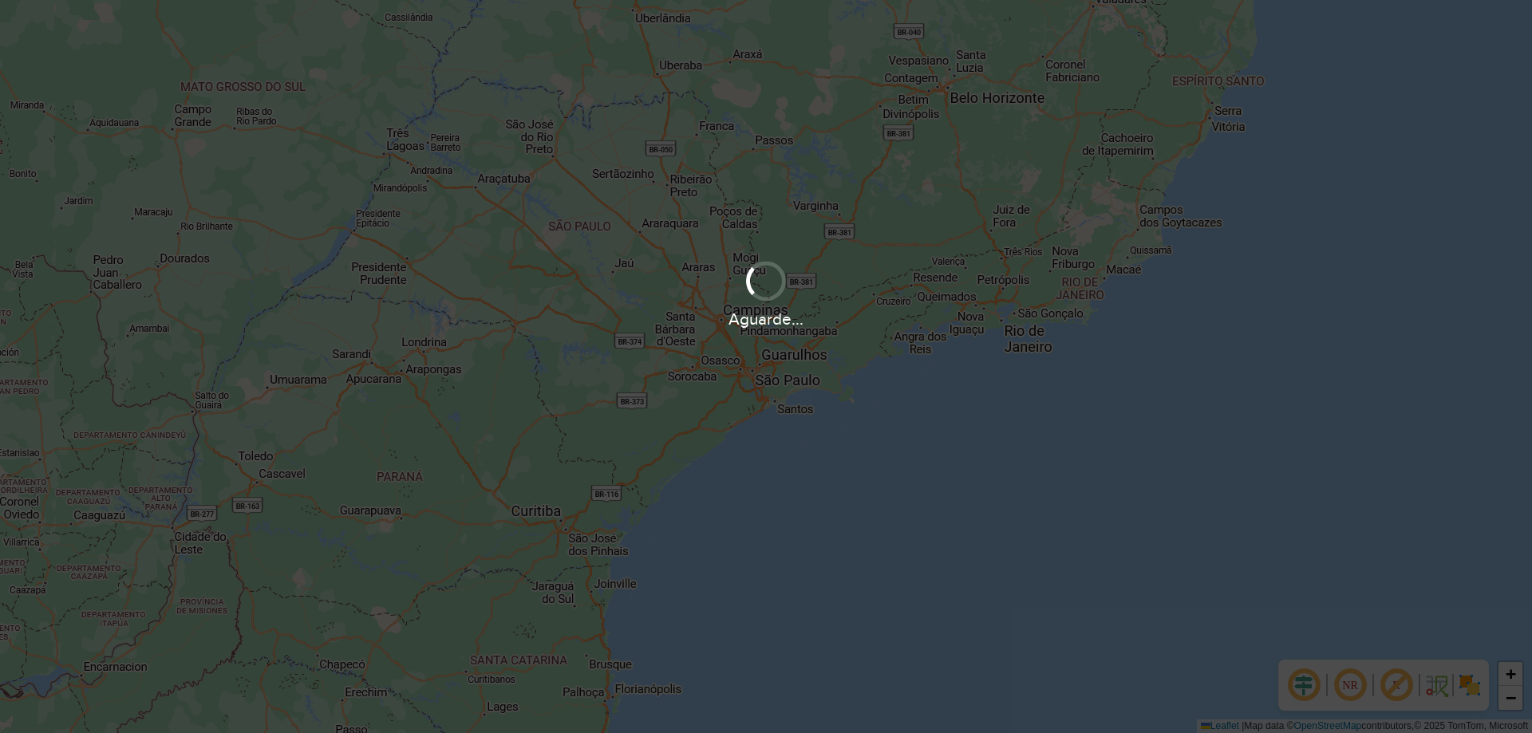
drag, startPoint x: 866, startPoint y: 321, endPoint x: 859, endPoint y: 367, distance: 46.7
click at [860, 366] on div "Aguarde..." at bounding box center [766, 366] width 1532 height 733
click at [795, 337] on div "Aguarde..." at bounding box center [766, 366] width 1532 height 733
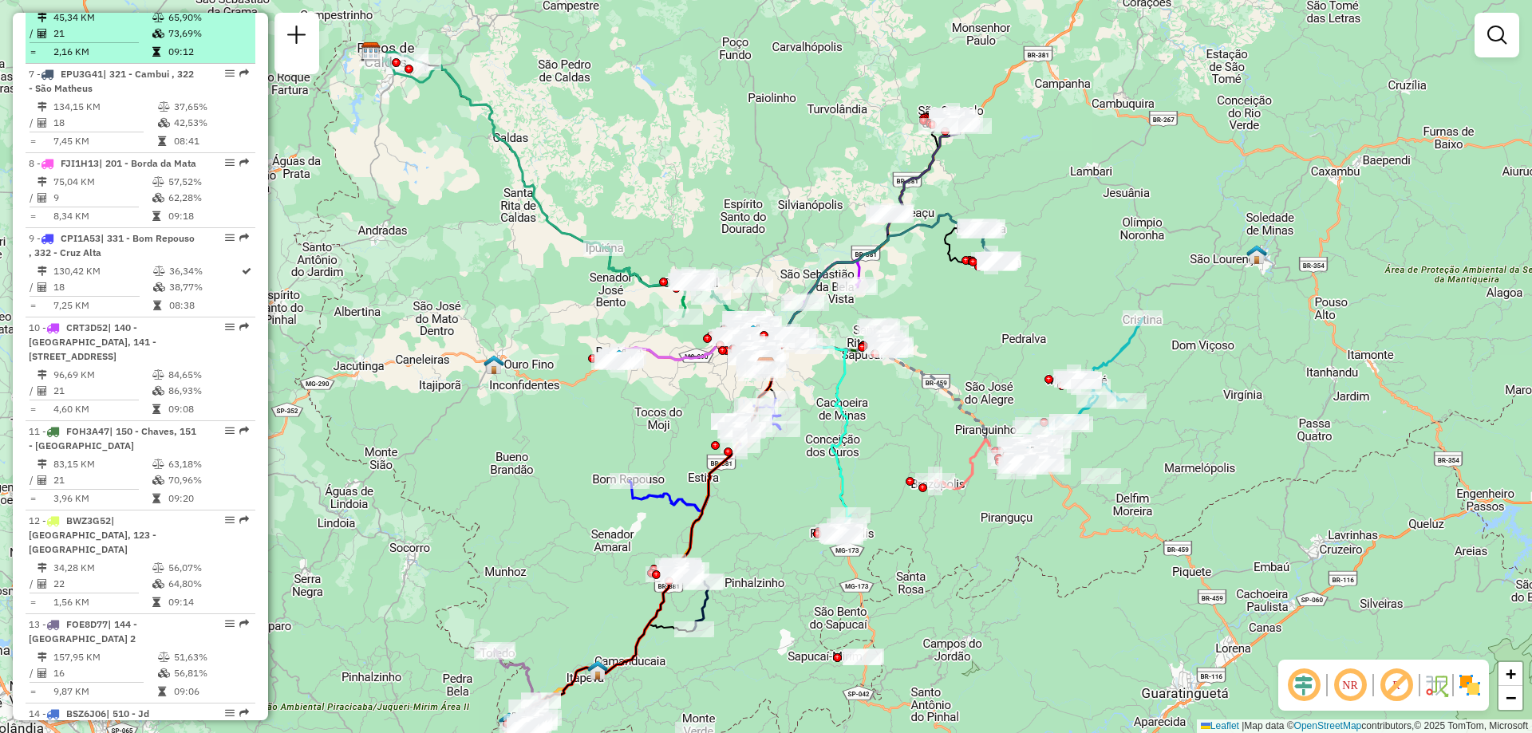
scroll to position [1276, 0]
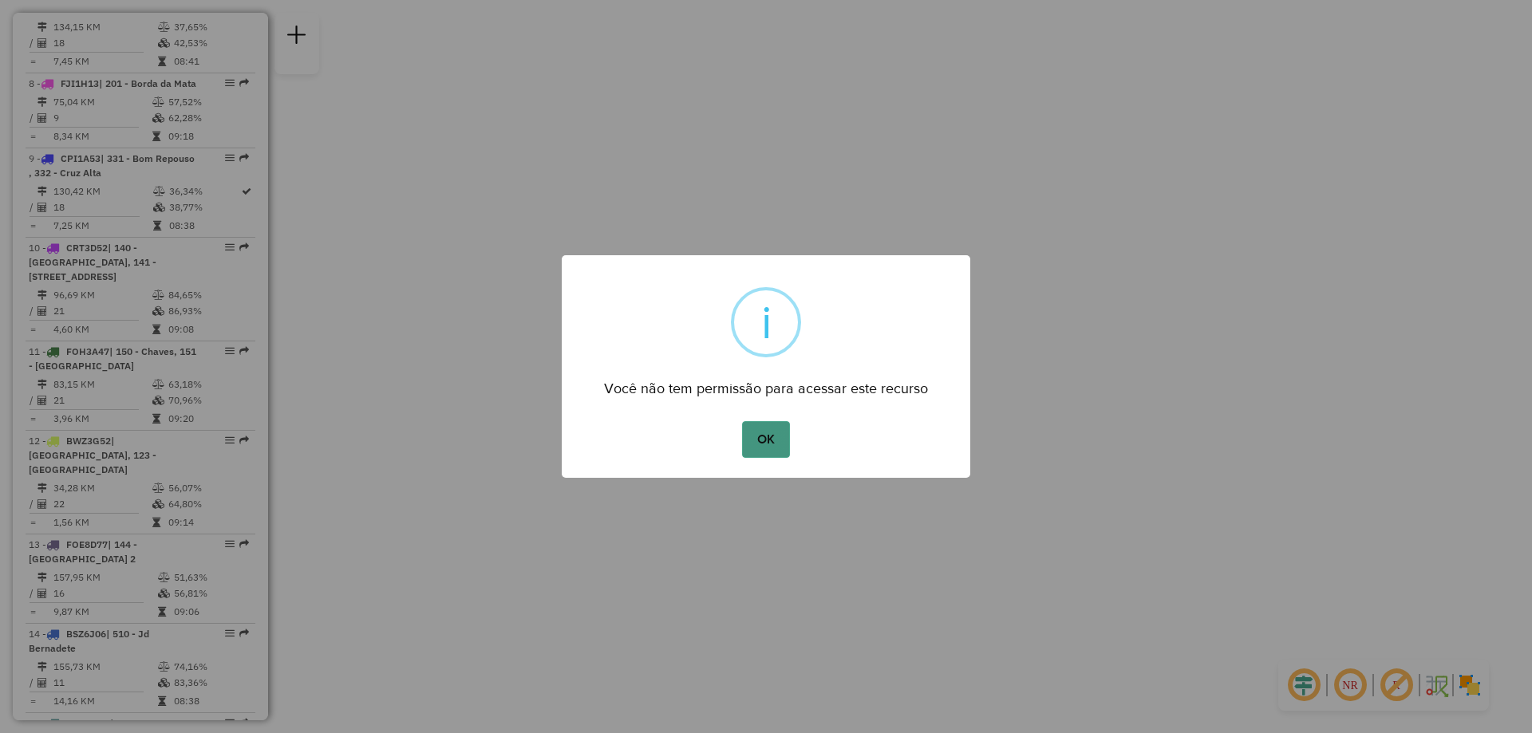
drag, startPoint x: 769, startPoint y: 434, endPoint x: 243, endPoint y: 428, distance: 526.6
click at [768, 434] on button "OK" at bounding box center [765, 439] width 47 height 37
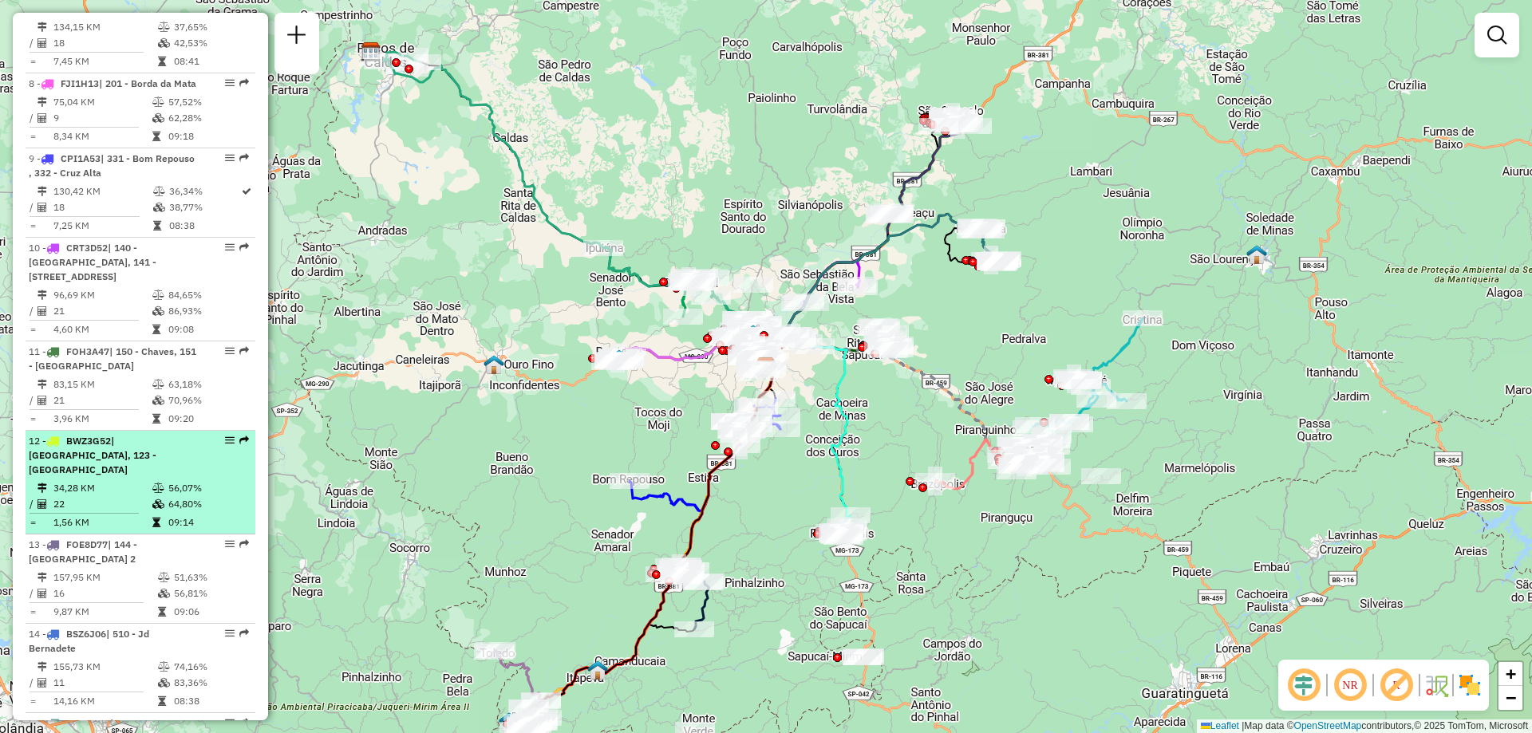
select select "**********"
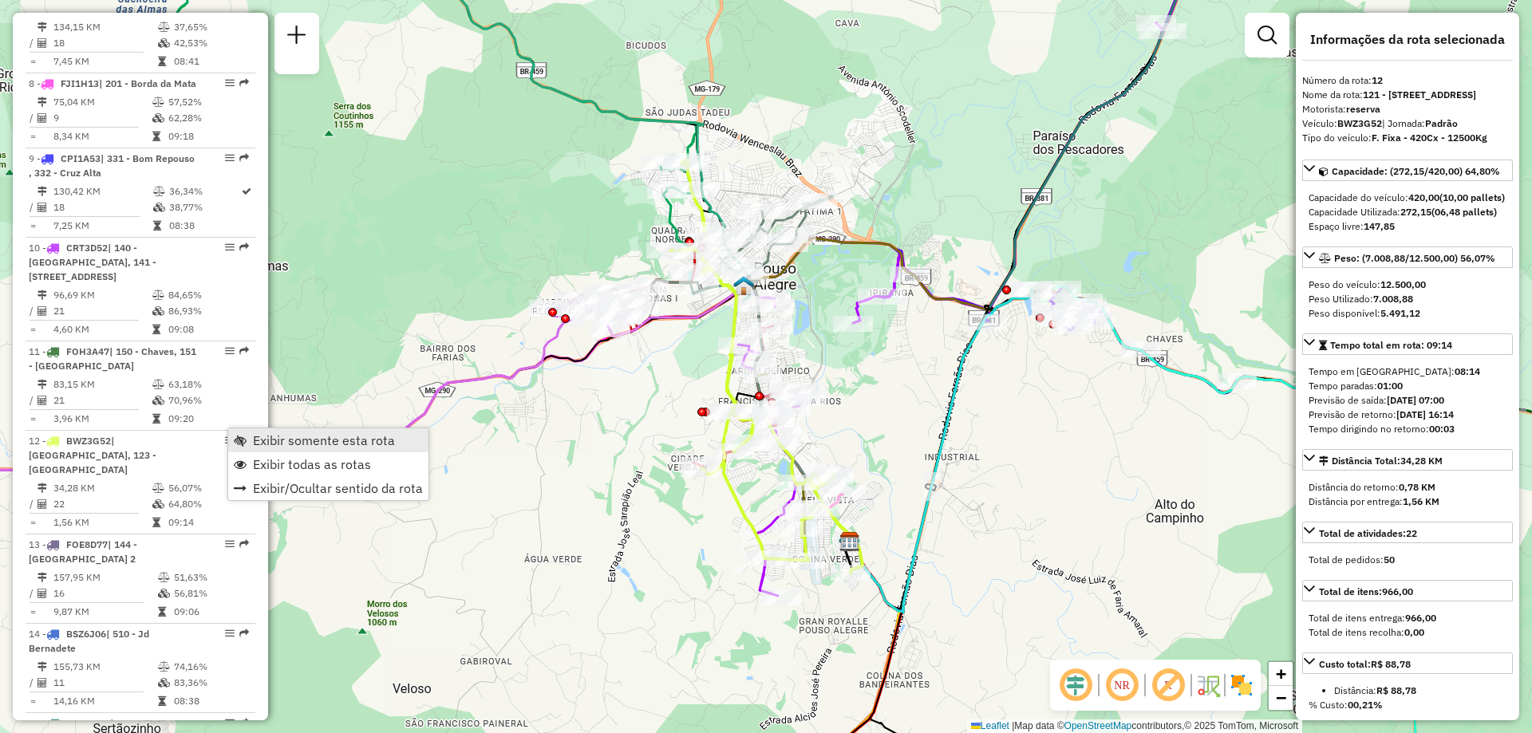
click at [327, 442] on span "Exibir somente esta rota" at bounding box center [324, 440] width 142 height 13
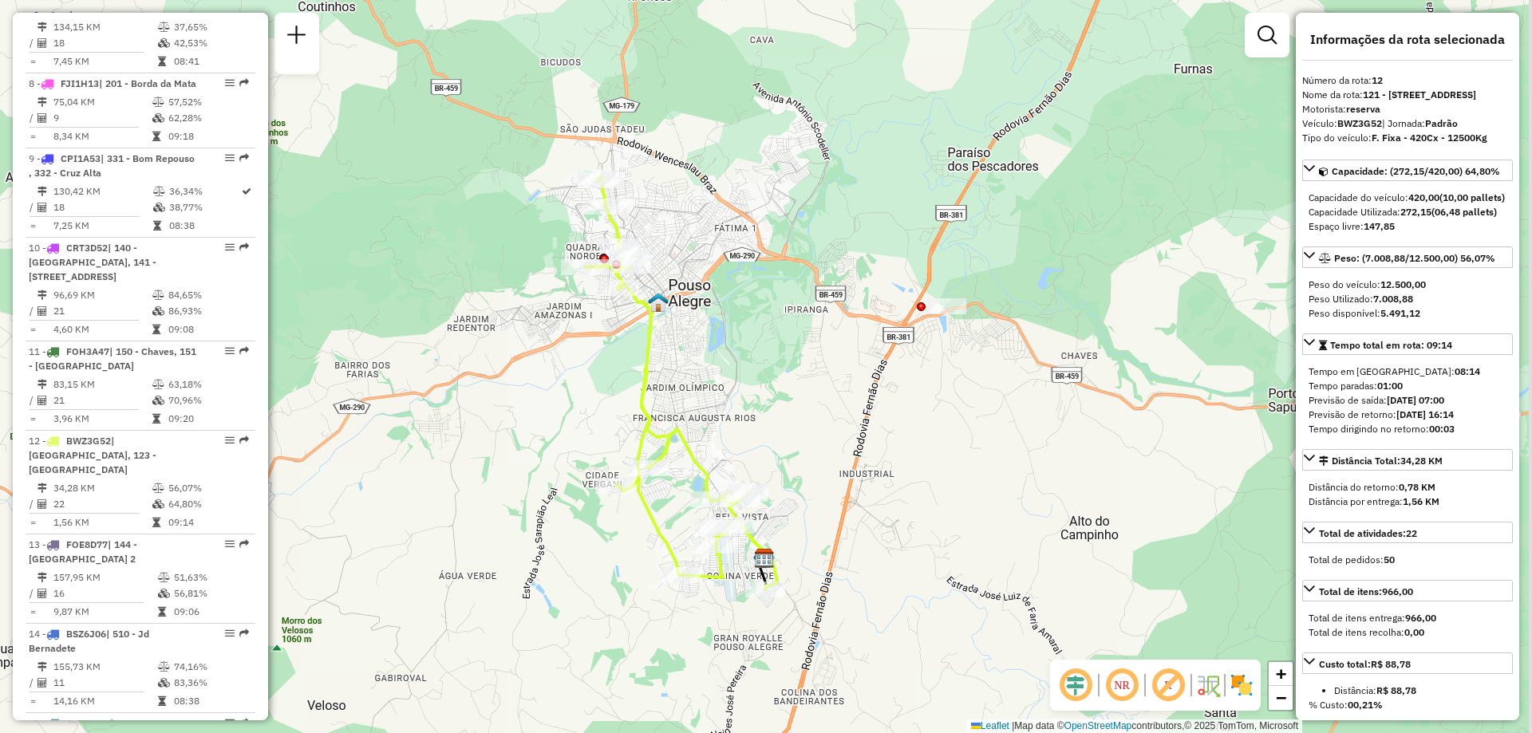
drag, startPoint x: 988, startPoint y: 561, endPoint x: 902, endPoint y: 578, distance: 87.0
click at [902, 578] on div "Janela de atendimento Grade de atendimento Capacidade Transportadoras Veículos …" at bounding box center [766, 366] width 1532 height 733
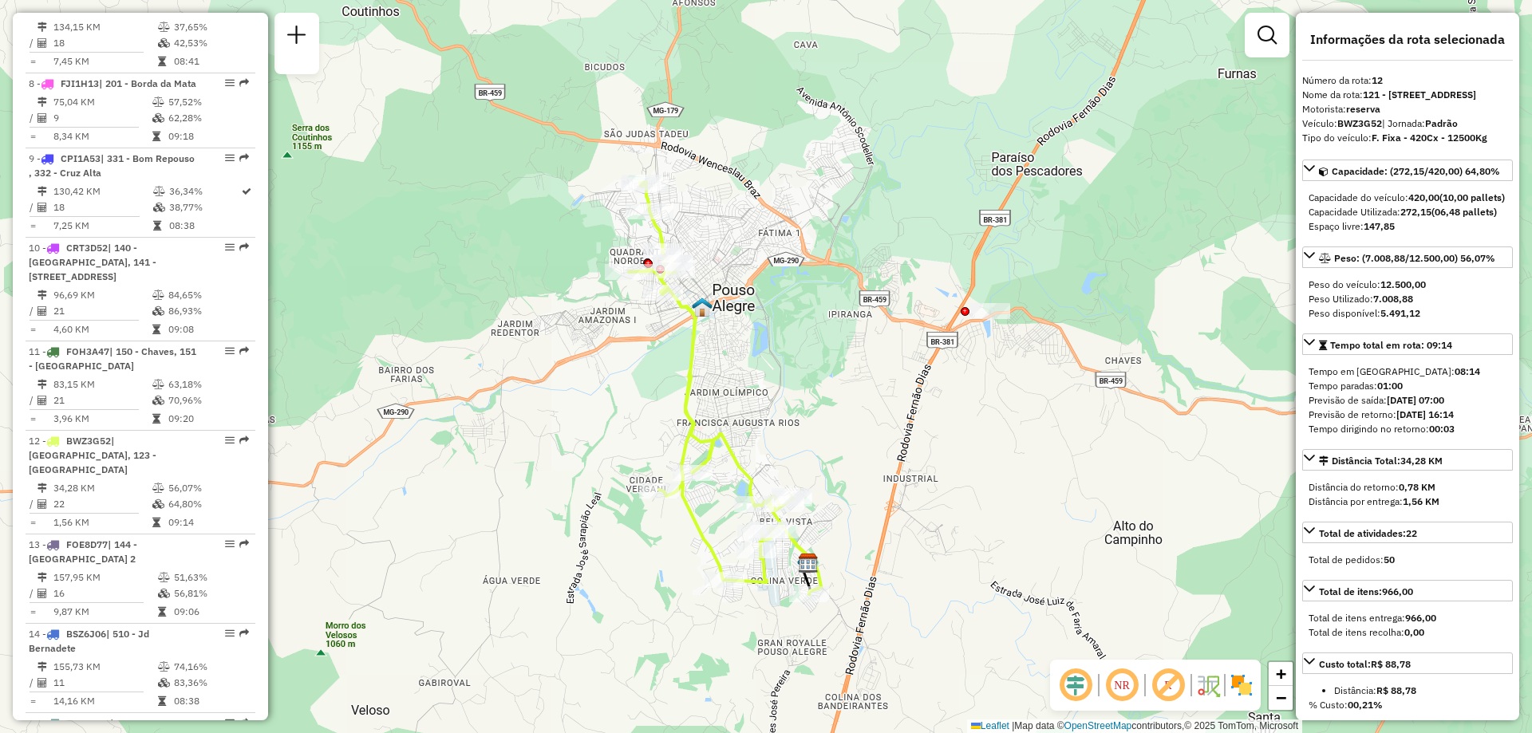
drag, startPoint x: 840, startPoint y: 548, endPoint x: 884, endPoint y: 553, distance: 44.1
click at [884, 553] on div "Janela de atendimento Grade de atendimento Capacidade Transportadoras Veículos …" at bounding box center [766, 366] width 1532 height 733
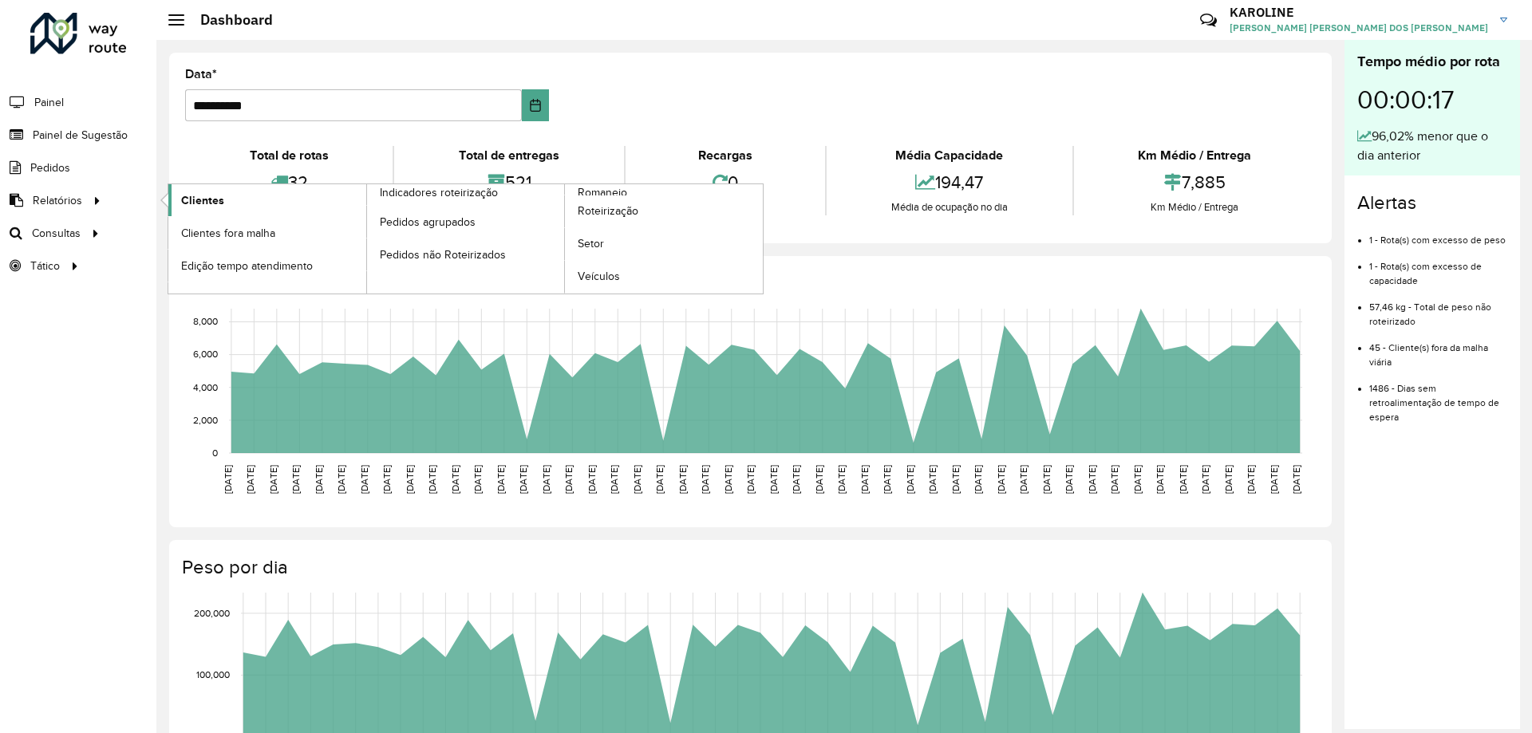
click at [197, 195] on span "Clientes" at bounding box center [202, 200] width 43 height 17
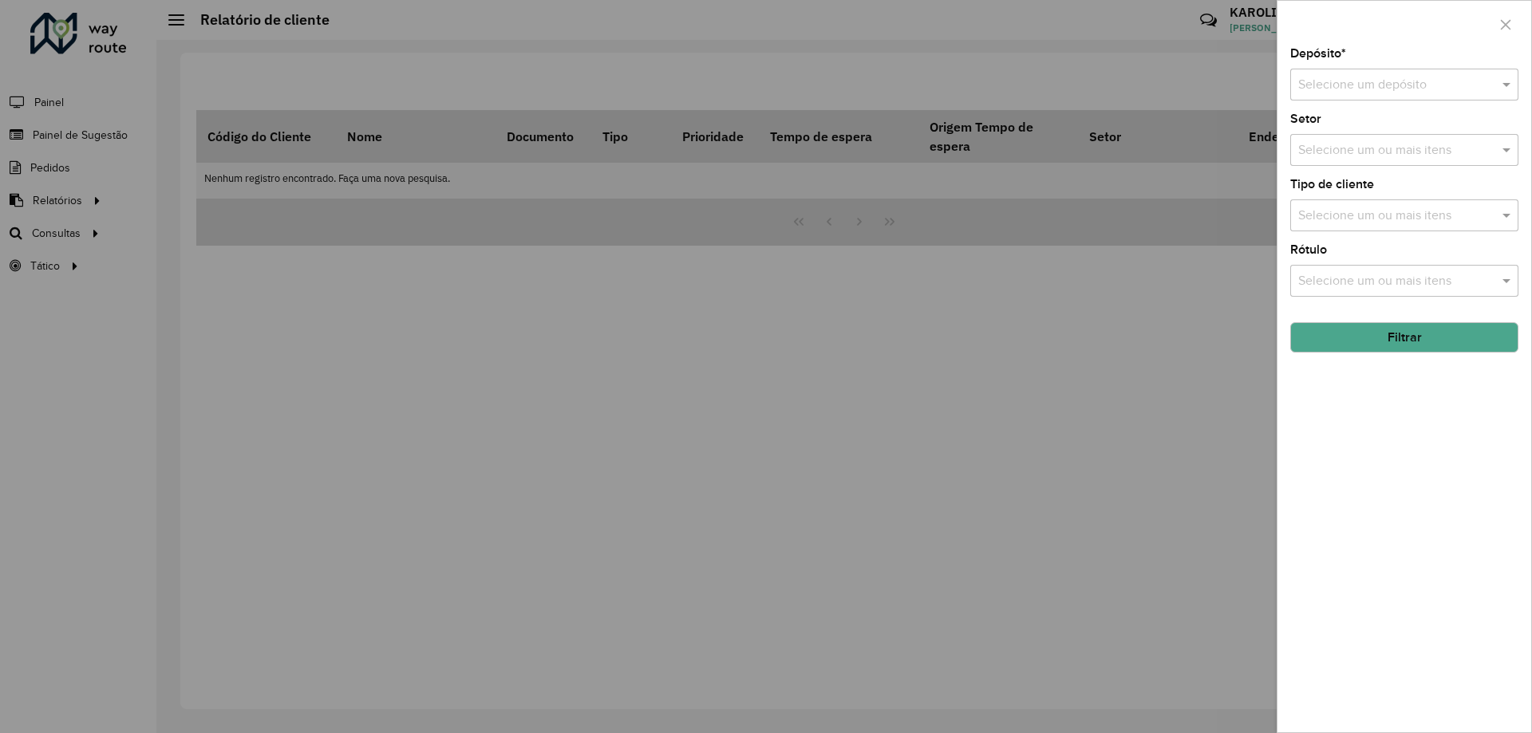
click at [1398, 77] on input "text" at bounding box center [1388, 85] width 180 height 19
drag, startPoint x: 1359, startPoint y: 134, endPoint x: 1385, endPoint y: 298, distance: 166.3
click at [1367, 163] on body "Aguarde... Pop-up bloqueado! Seu navegador bloqueou automáticamente a abertura …" at bounding box center [766, 366] width 1532 height 733
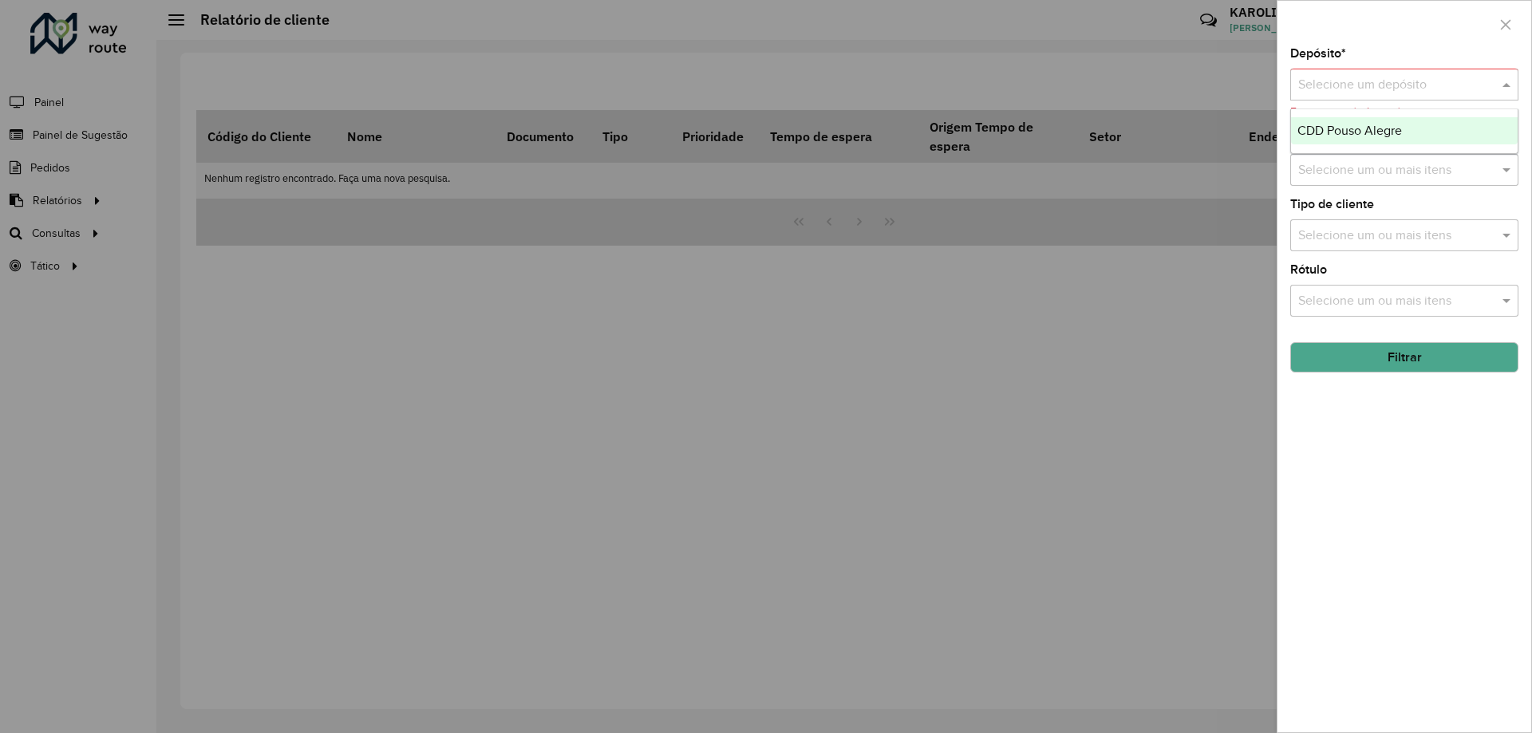
click at [1402, 87] on input "text" at bounding box center [1388, 85] width 180 height 19
click at [1357, 131] on span "CDD Pouso Alegre" at bounding box center [1349, 131] width 105 height 14
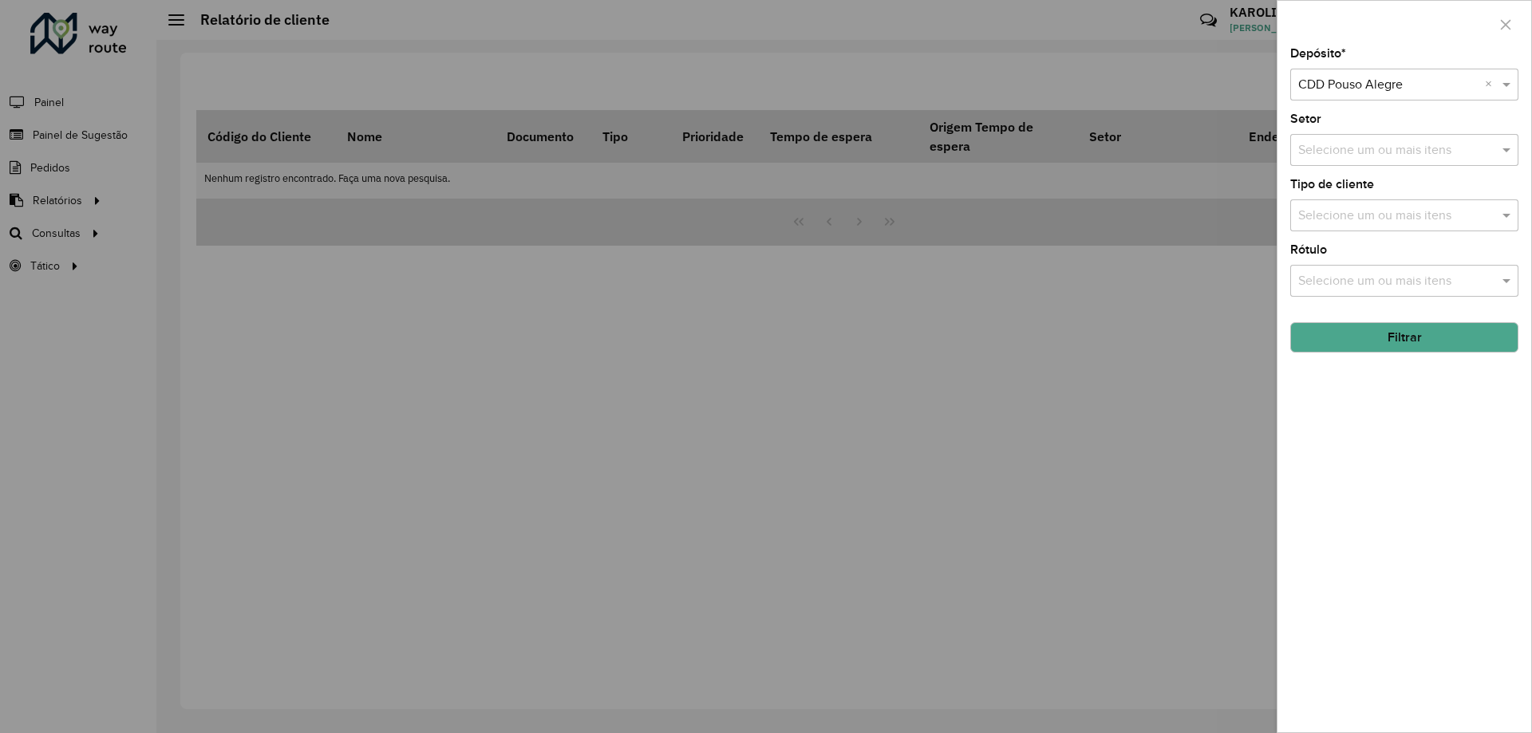
click at [1404, 340] on button "Filtrar" at bounding box center [1404, 337] width 228 height 30
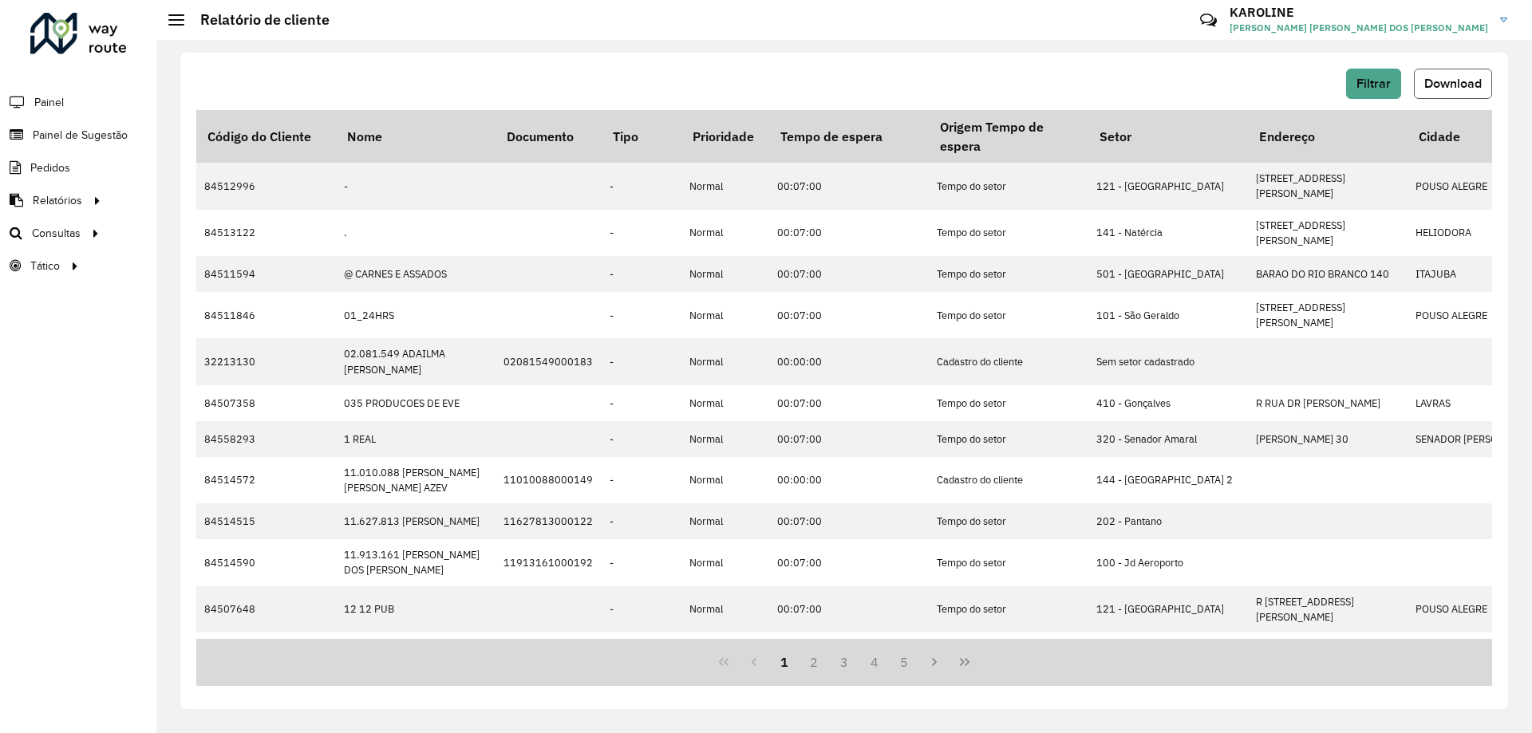
click at [1461, 85] on span "Download" at bounding box center [1452, 84] width 57 height 14
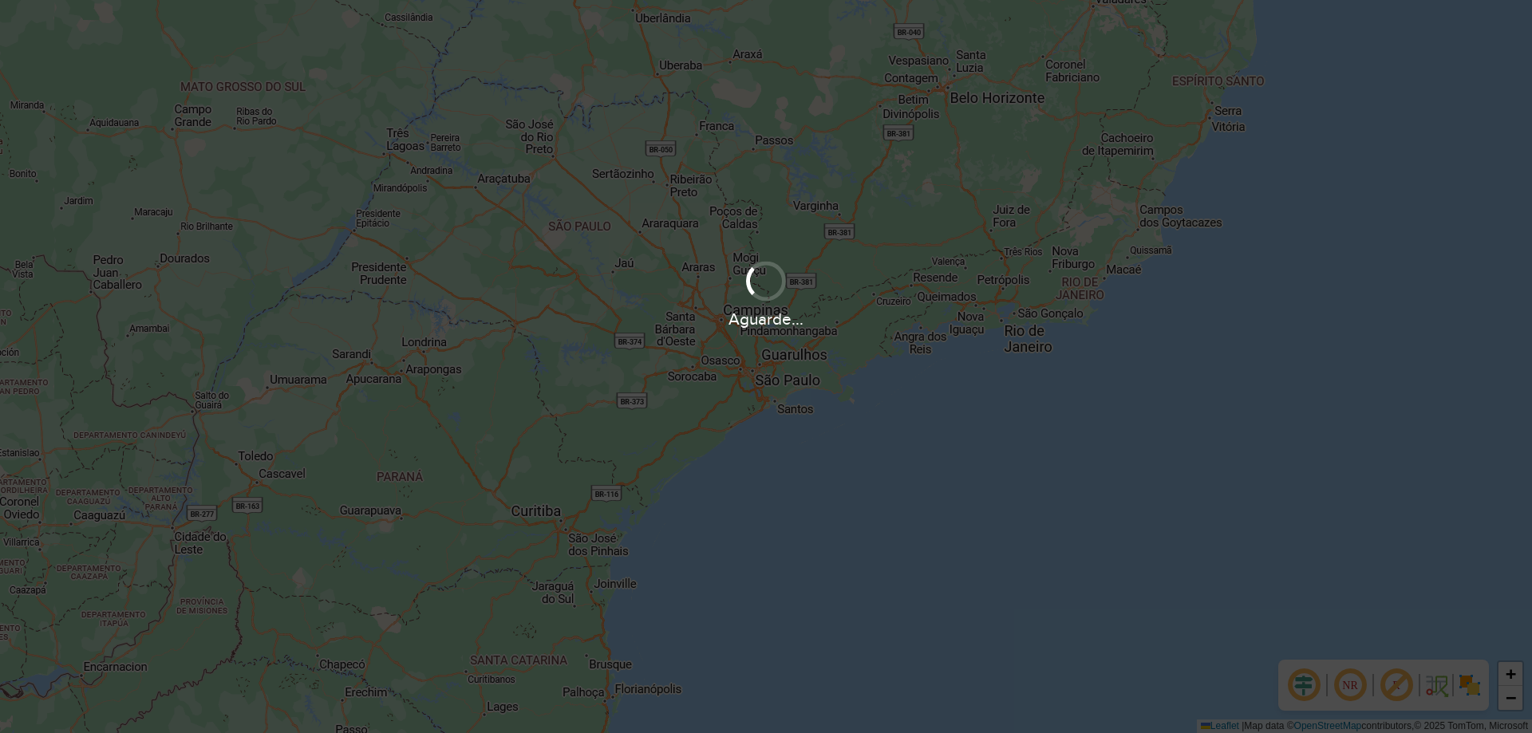
drag, startPoint x: 865, startPoint y: 314, endPoint x: 649, endPoint y: 243, distance: 227.0
click at [920, 418] on div "Aguarde..." at bounding box center [766, 366] width 1532 height 733
click at [766, 250] on div "Aguarde..." at bounding box center [766, 366] width 1532 height 733
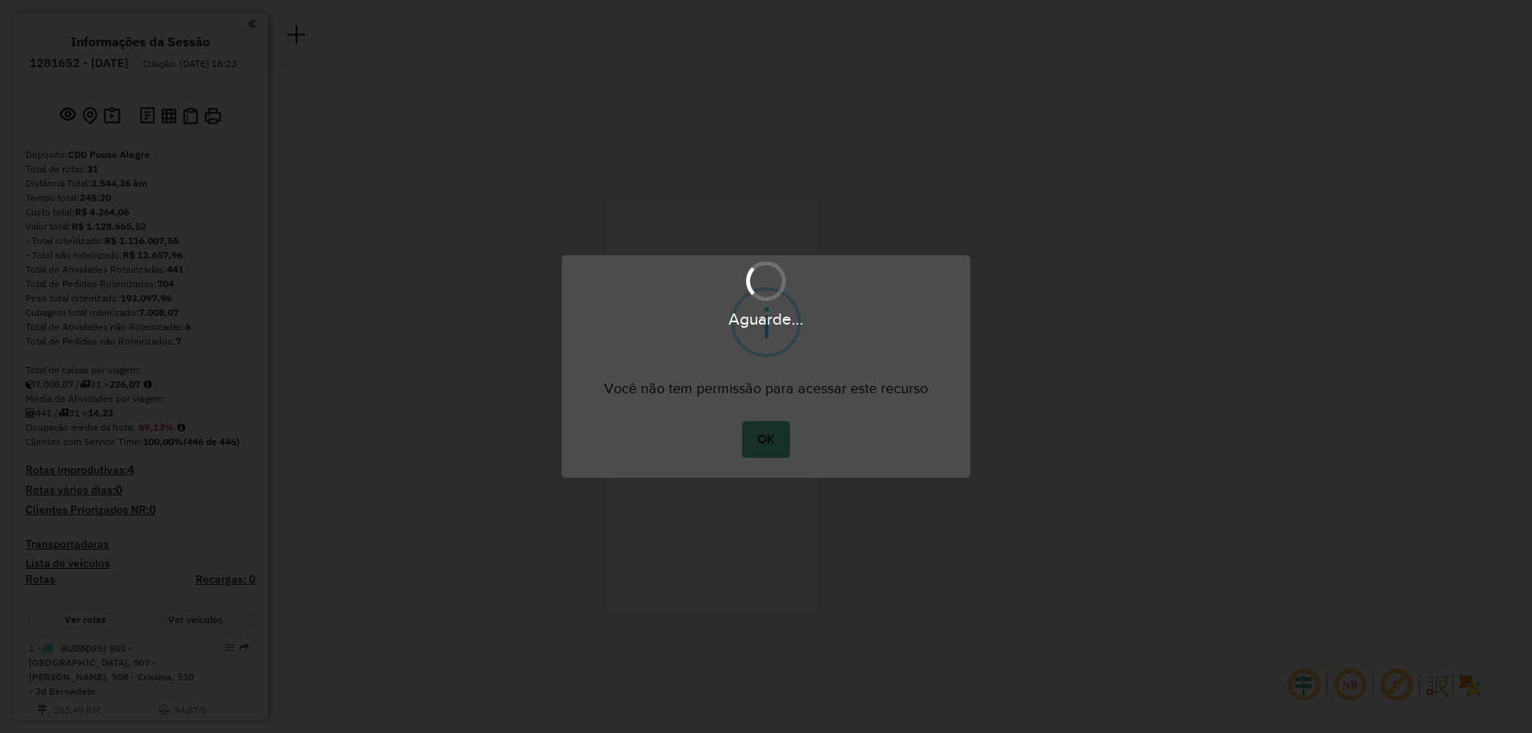
click at [0, 0] on hb-app "Aguarde... Pop-up bloqueado! Seu navegador bloqueou automáticamente a abertura …" at bounding box center [0, 0] width 0 height 0
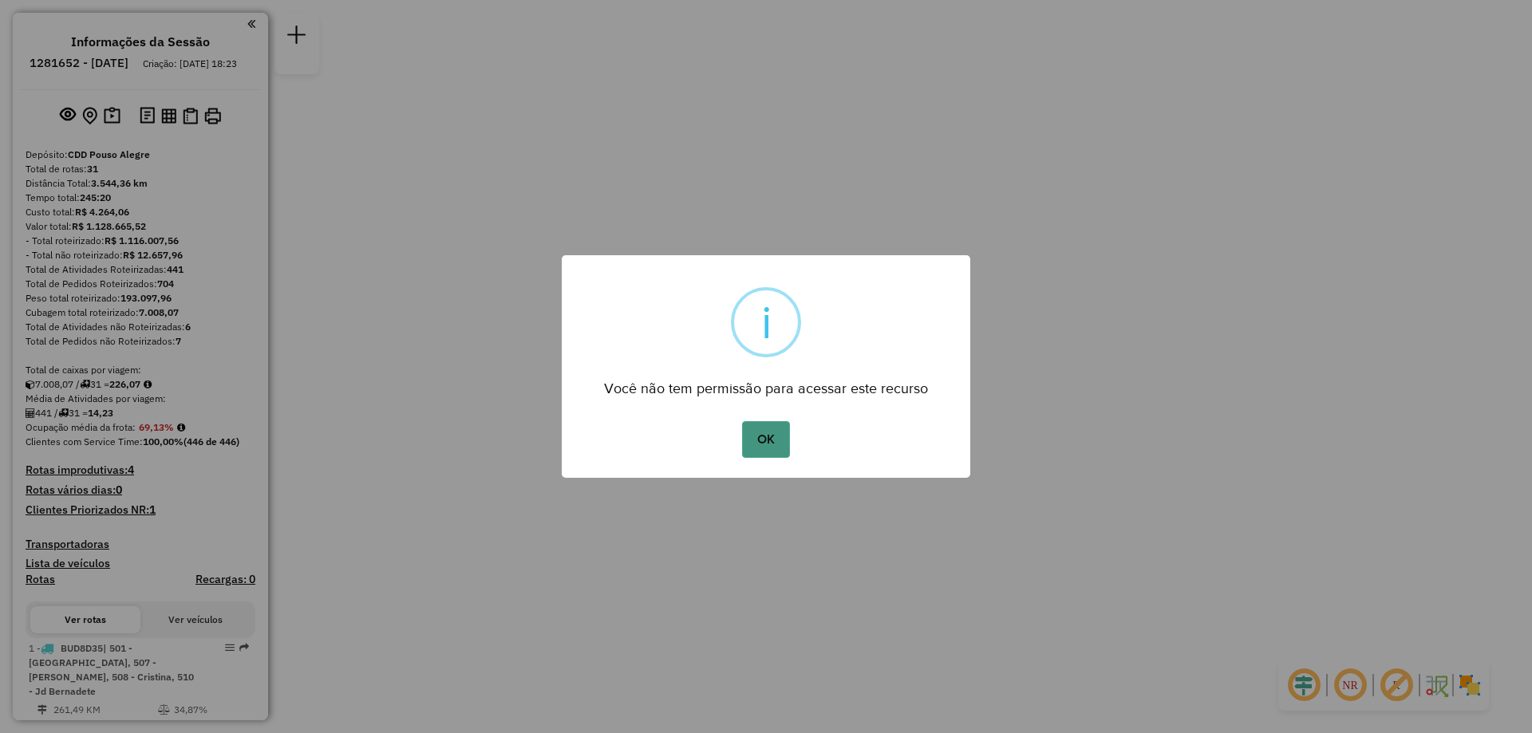
click at [755, 448] on button "OK" at bounding box center [765, 439] width 47 height 37
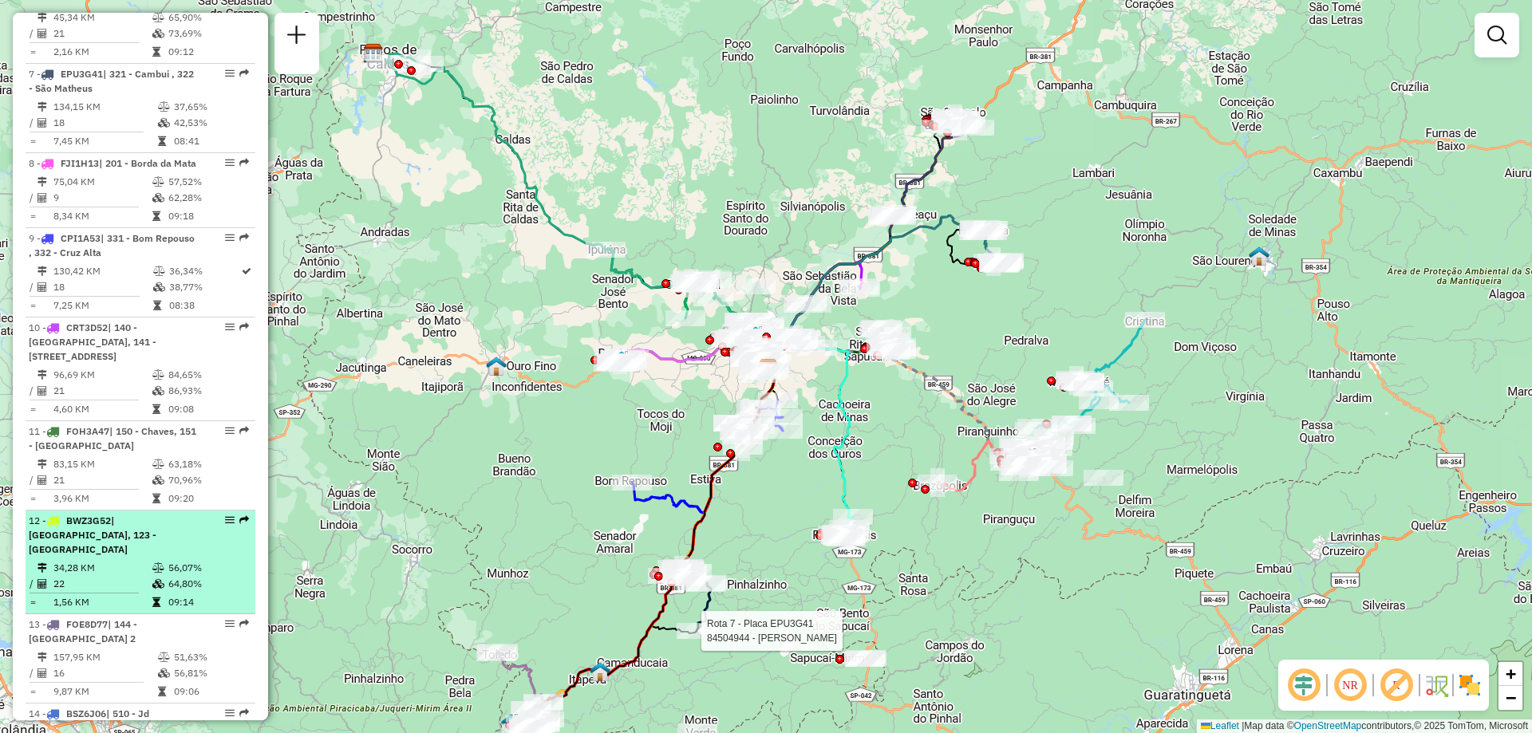
scroll to position [1356, 0]
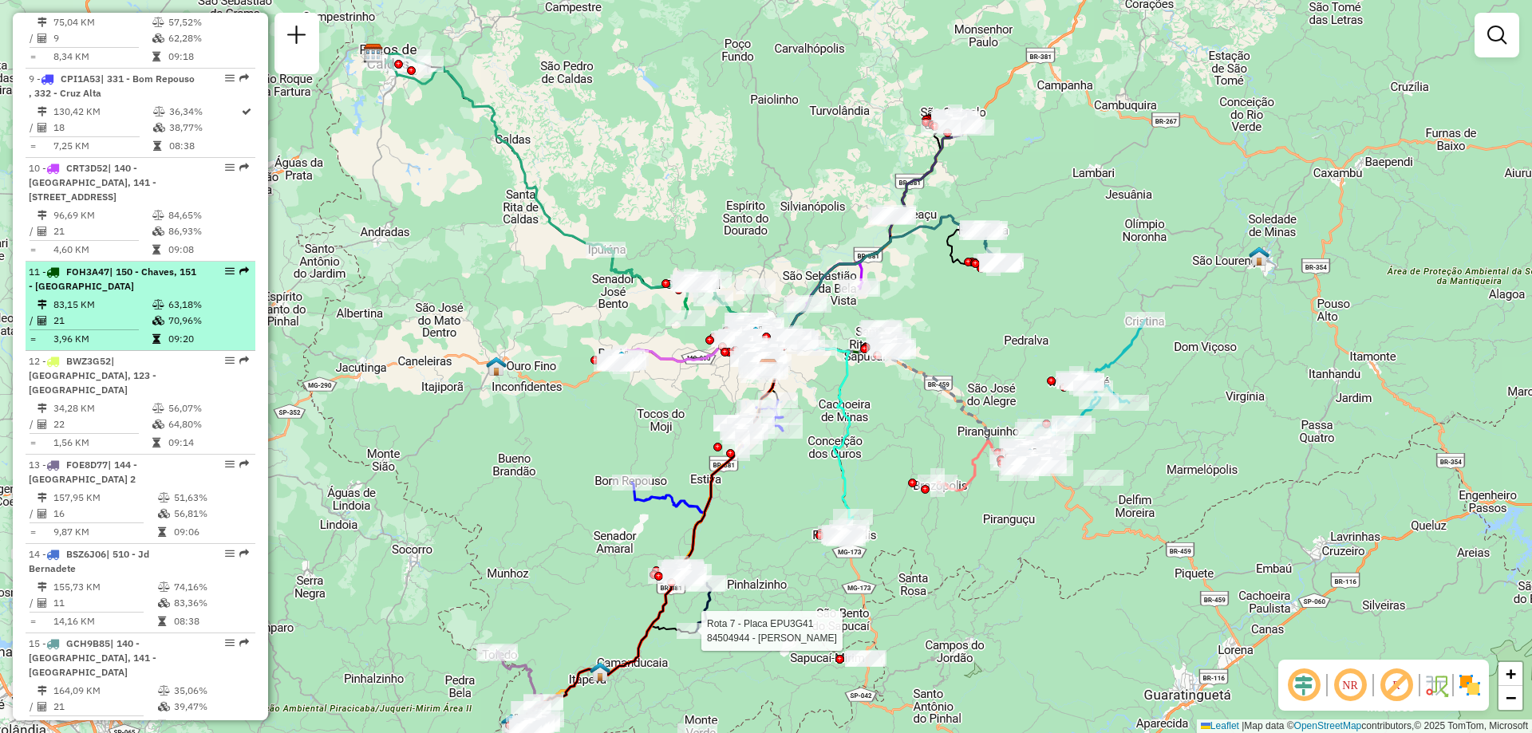
select select "**********"
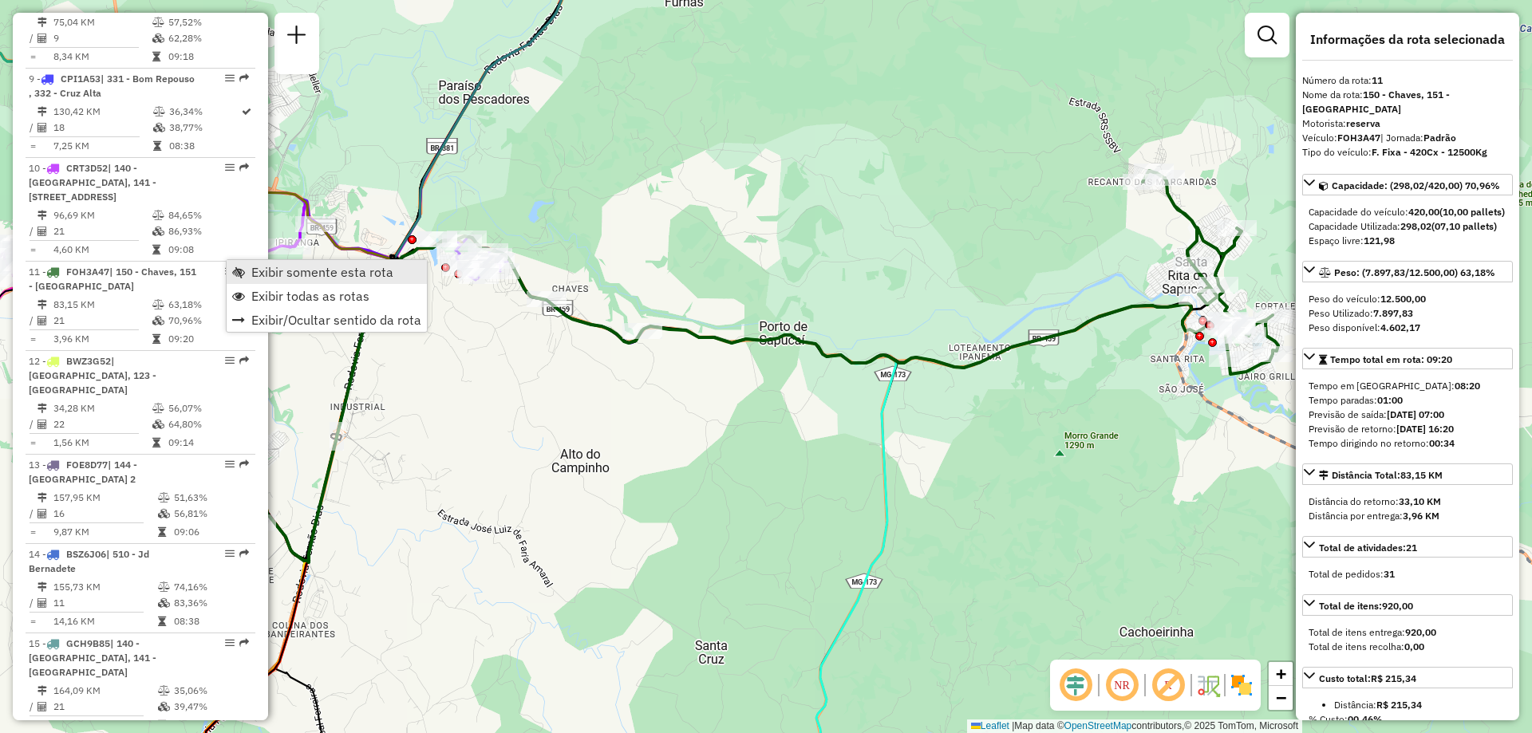
click at [311, 270] on span "Exibir somente esta rota" at bounding box center [322, 272] width 142 height 13
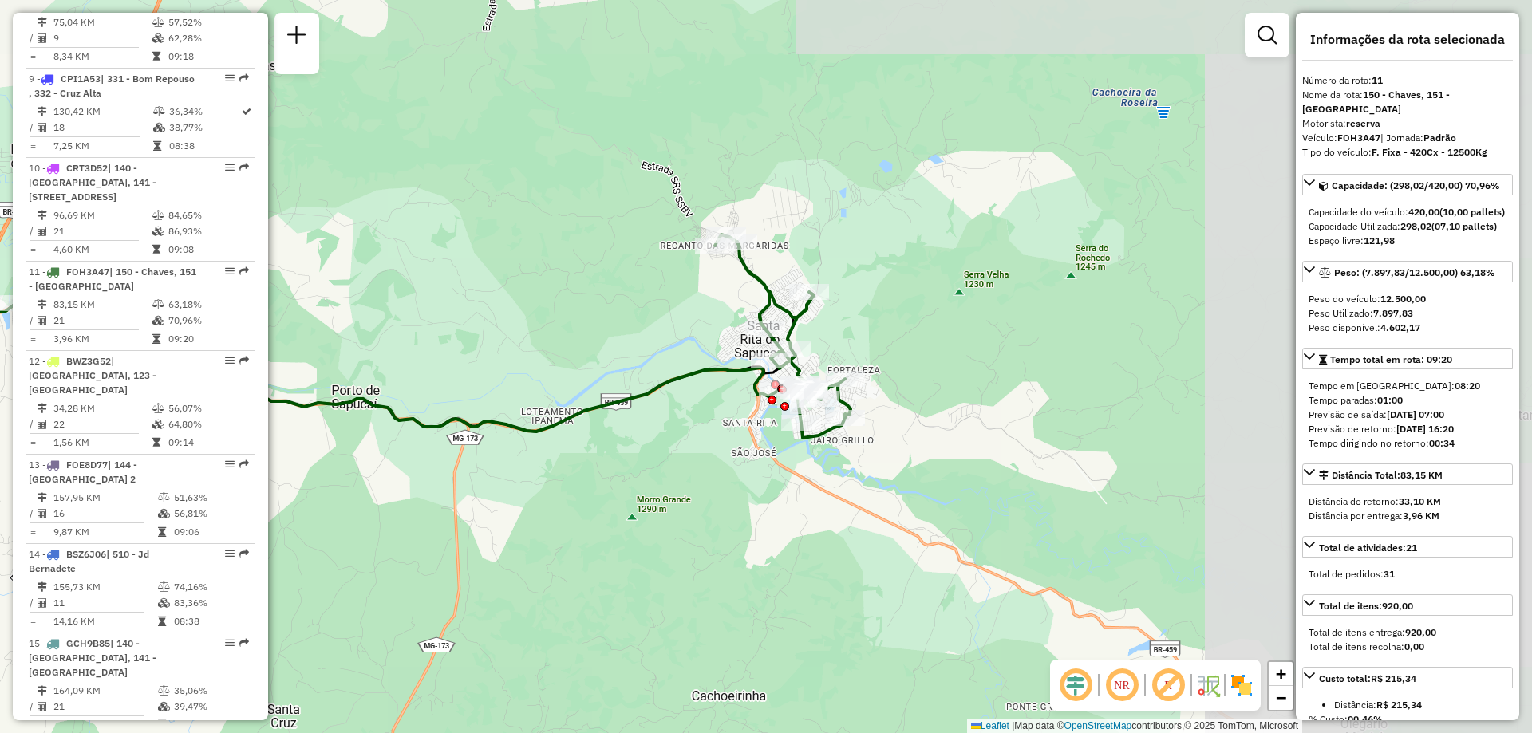
drag, startPoint x: 1146, startPoint y: 385, endPoint x: 718, endPoint y: 448, distance: 432.3
click at [718, 448] on div "Janela de atendimento Grade de atendimento Capacidade Transportadoras Veículos …" at bounding box center [766, 366] width 1532 height 733
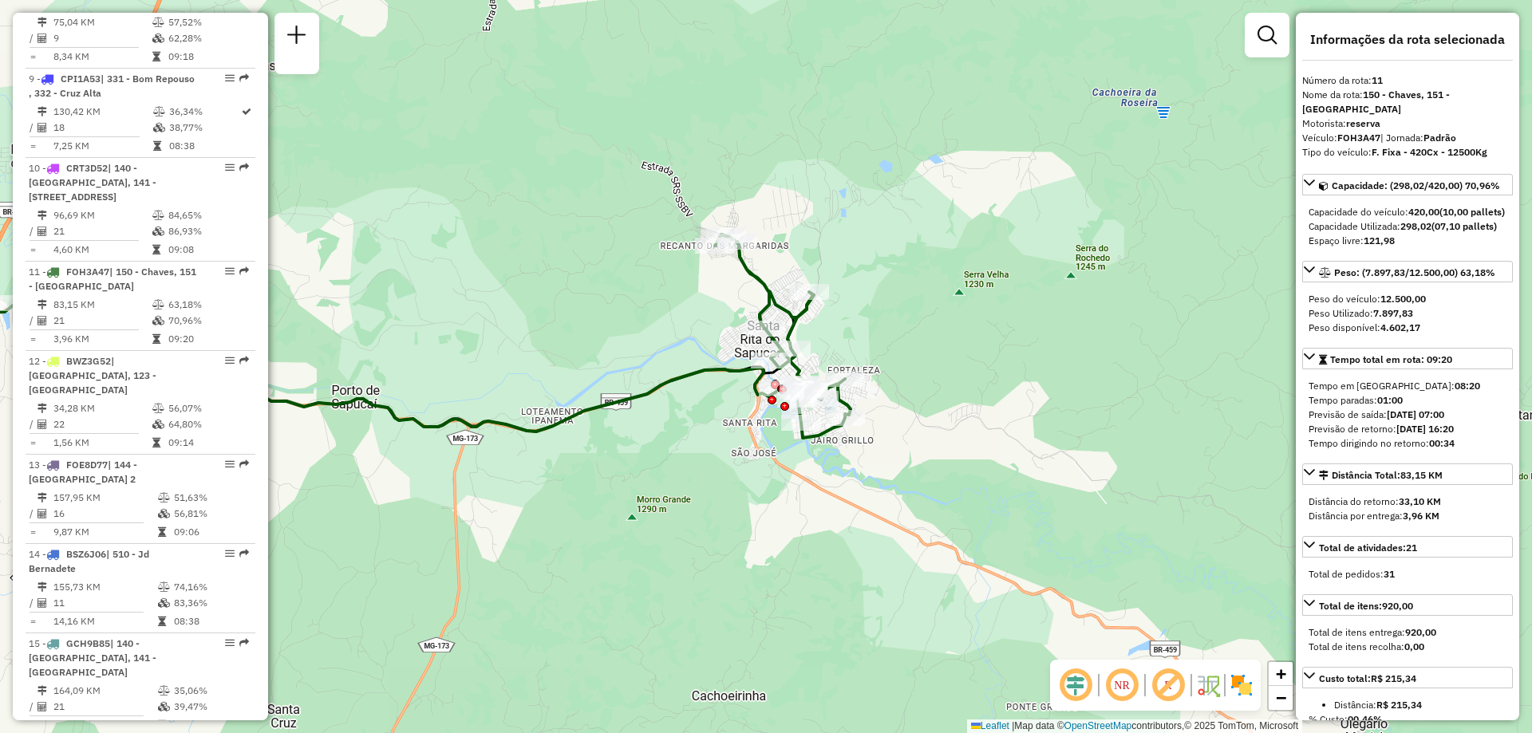
scroll to position [160, 0]
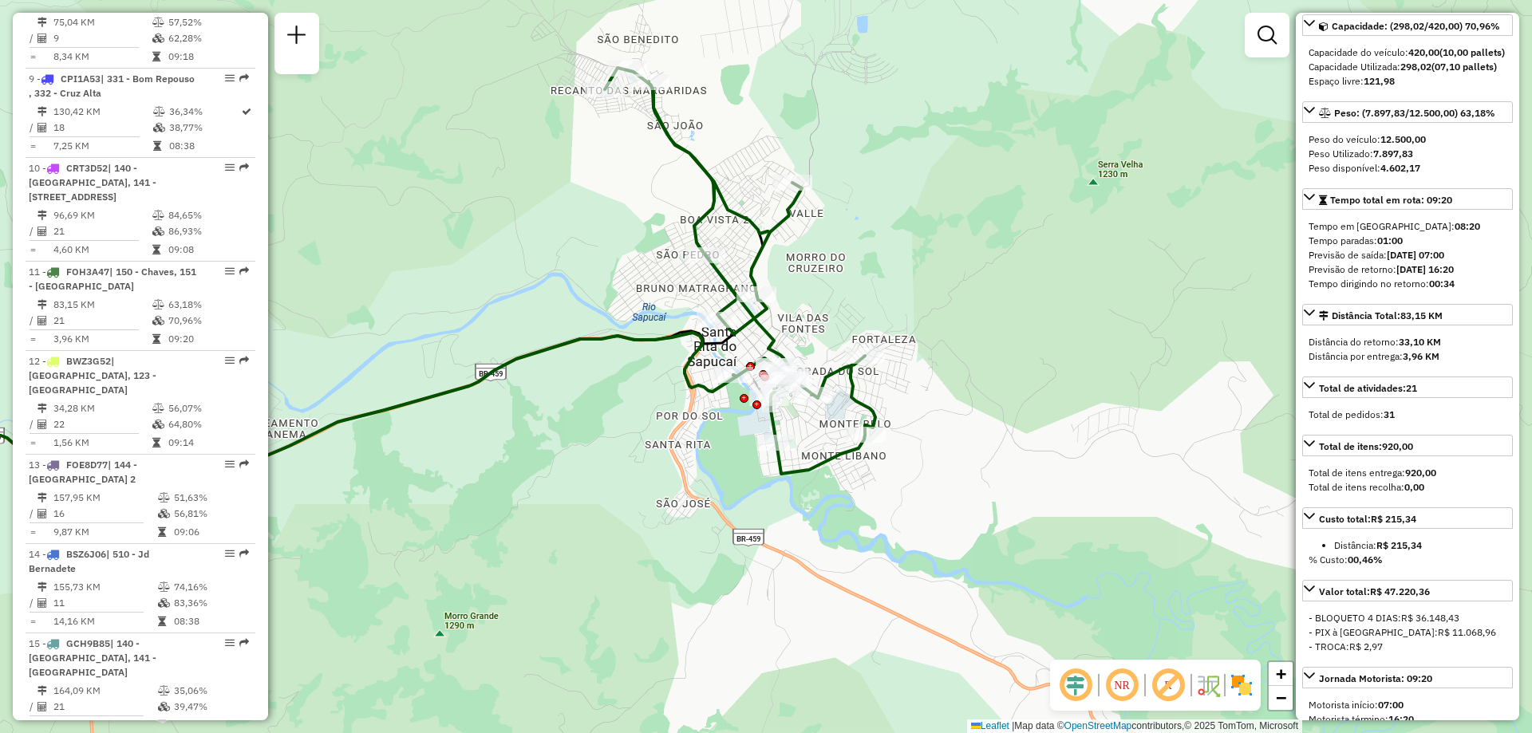
drag, startPoint x: 943, startPoint y: 394, endPoint x: 953, endPoint y: 432, distance: 38.9
click at [953, 432] on div "Janela de atendimento Grade de atendimento Capacidade Transportadoras Veículos …" at bounding box center [766, 366] width 1532 height 733
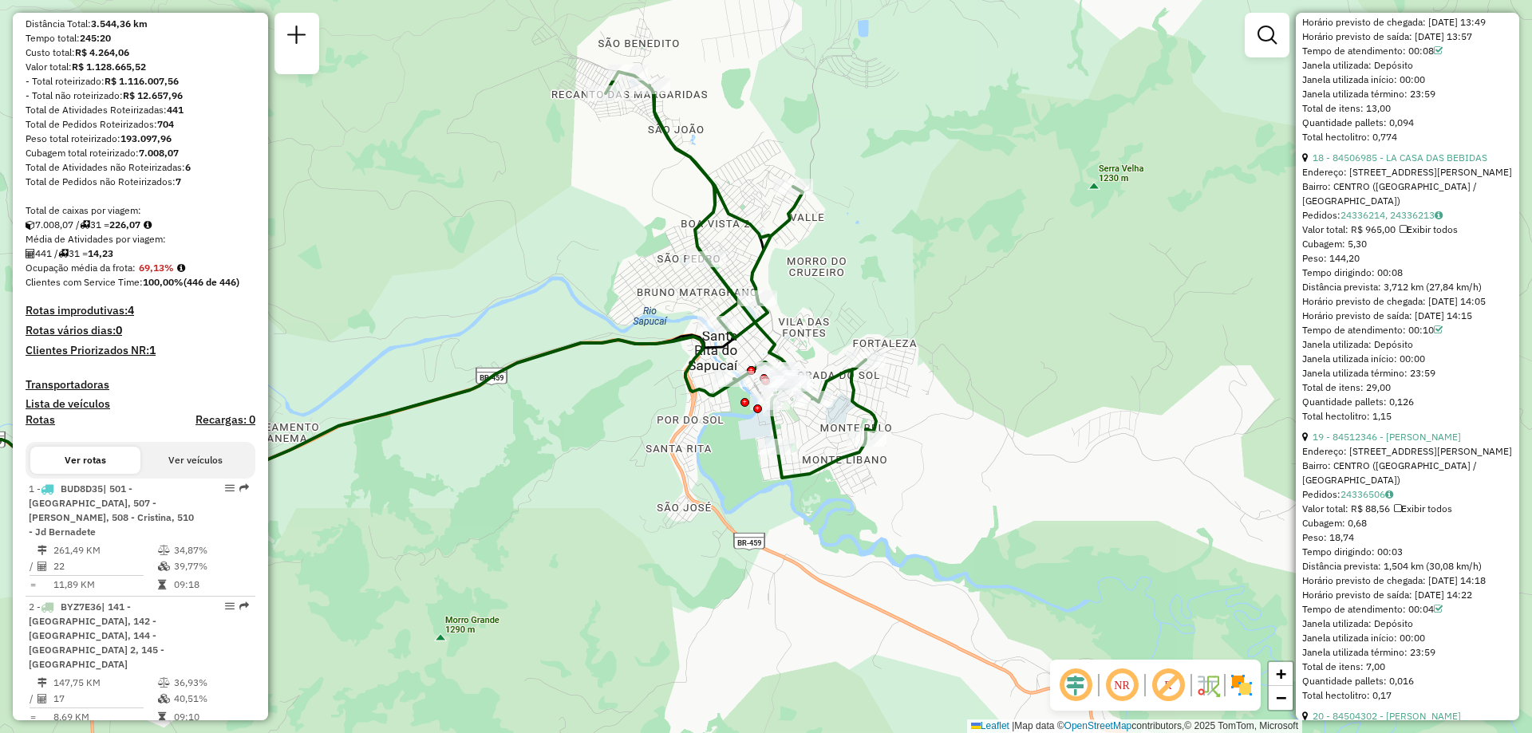
scroll to position [0, 0]
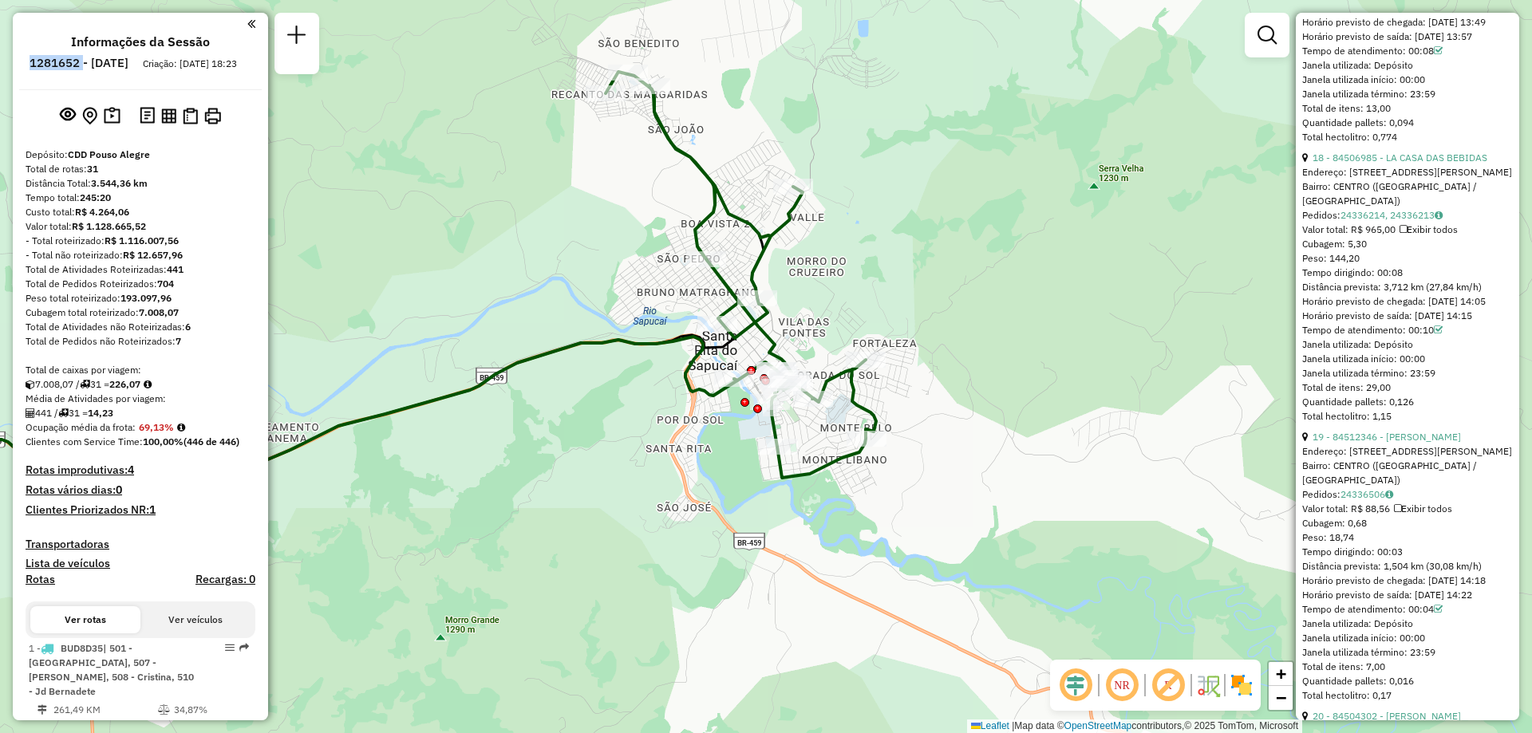
drag, startPoint x: 69, startPoint y: 65, endPoint x: 127, endPoint y: 56, distance: 59.0
click at [127, 56] on ul "Informações da Sessão 1281652 - [DATE] Criação: [DATE] 18:23" at bounding box center [140, 55] width 243 height 42
copy h6 "1281652"
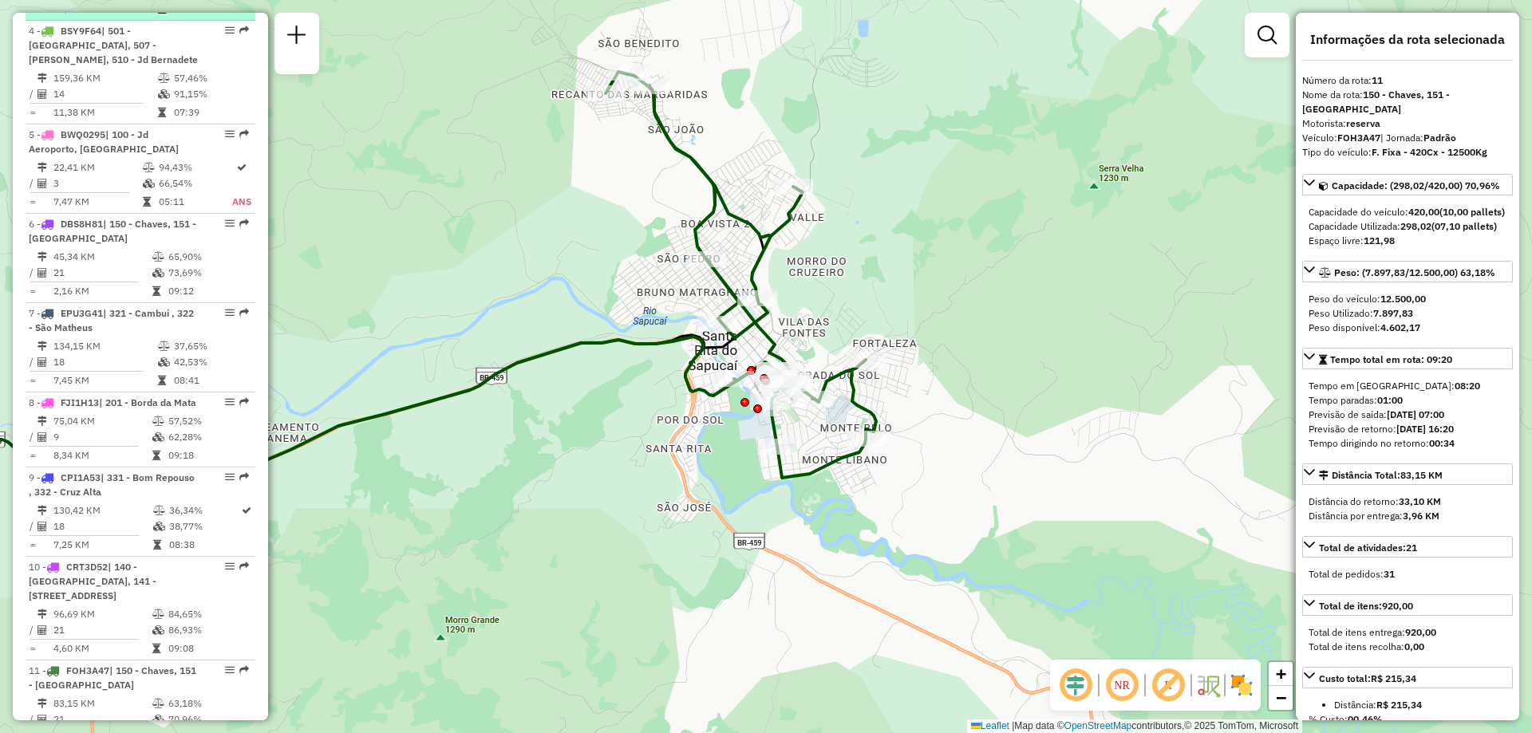
scroll to position [1037, 0]
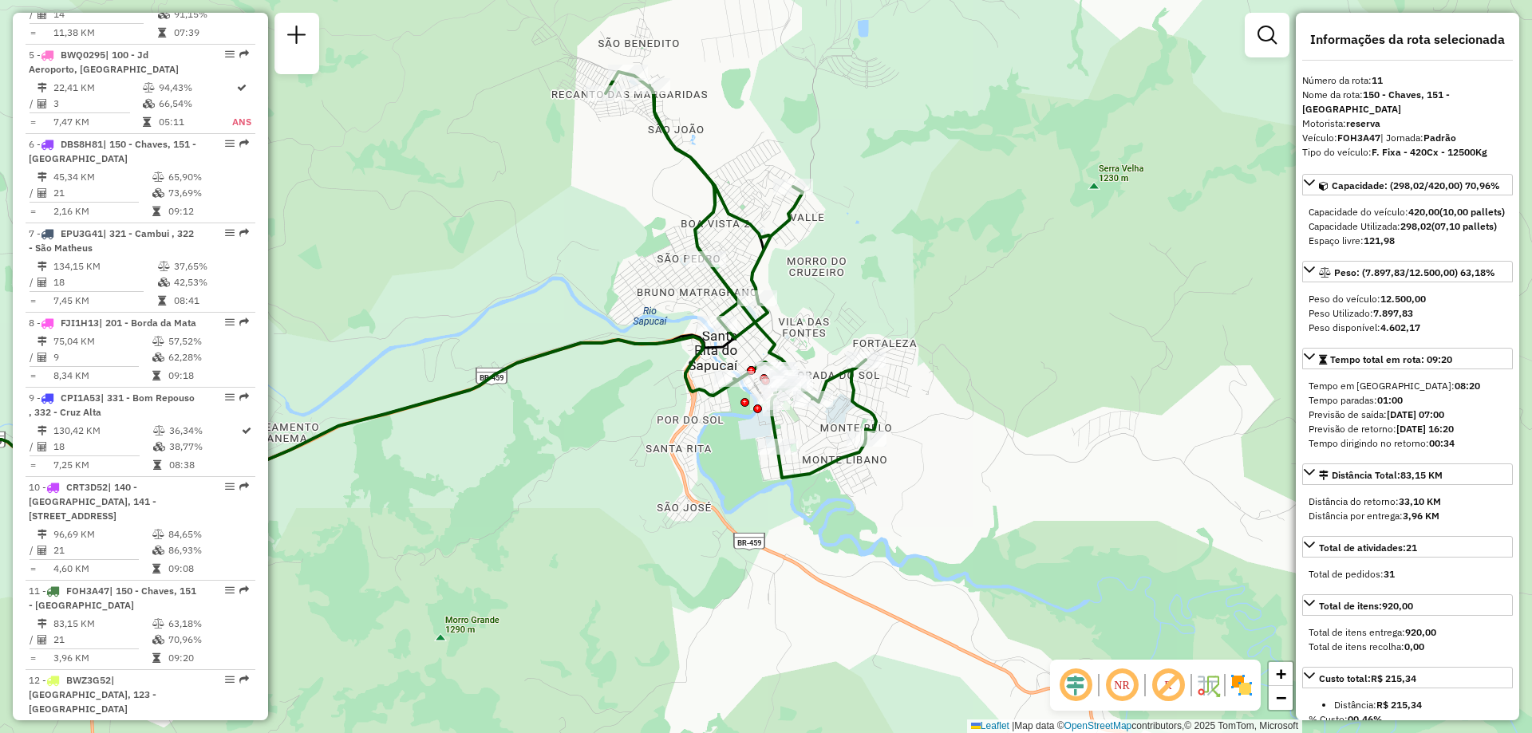
drag, startPoint x: 221, startPoint y: 477, endPoint x: 284, endPoint y: 544, distance: 92.0
click at [350, 552] on div "Janela de atendimento Grade de atendimento Capacidade Transportadoras Veículos …" at bounding box center [766, 366] width 1532 height 733
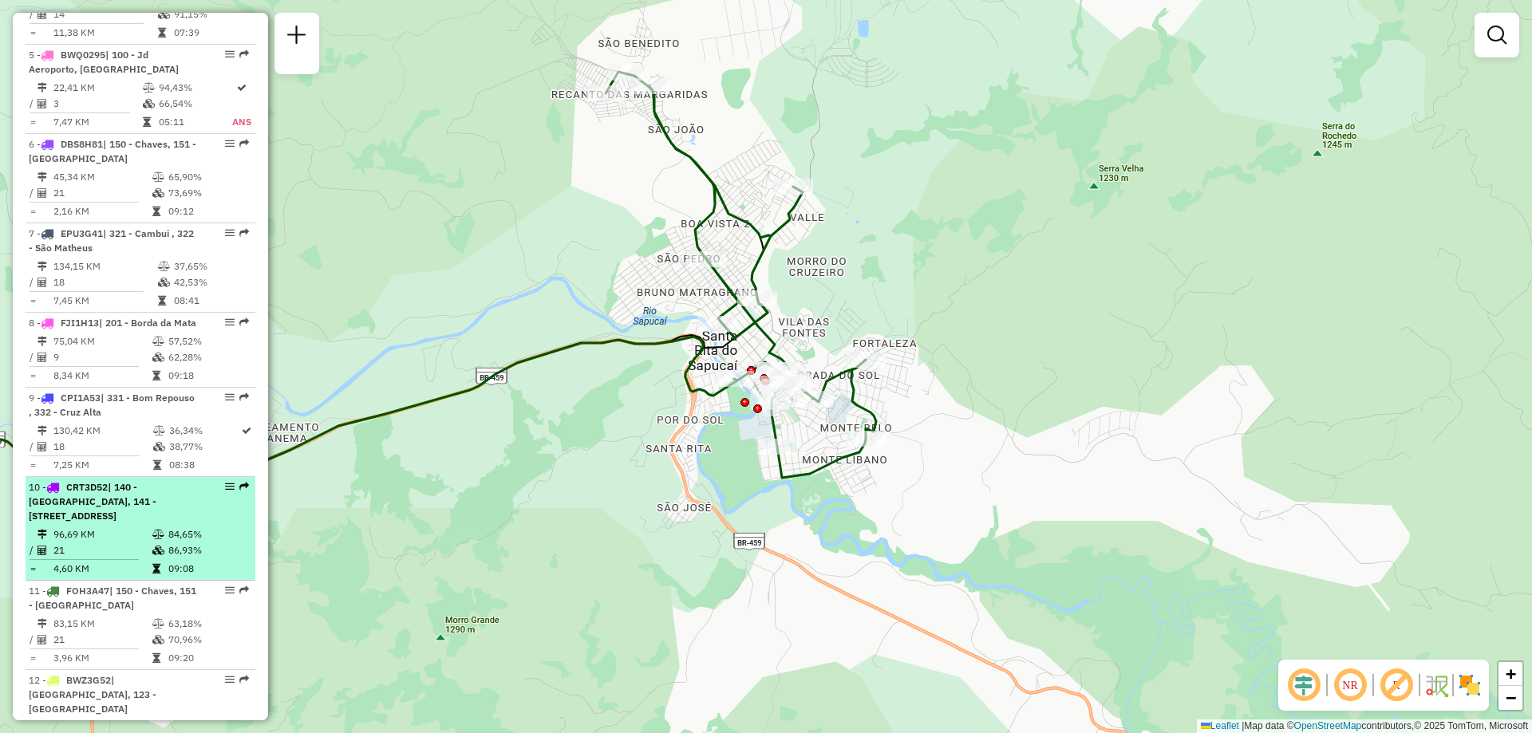
select select "**********"
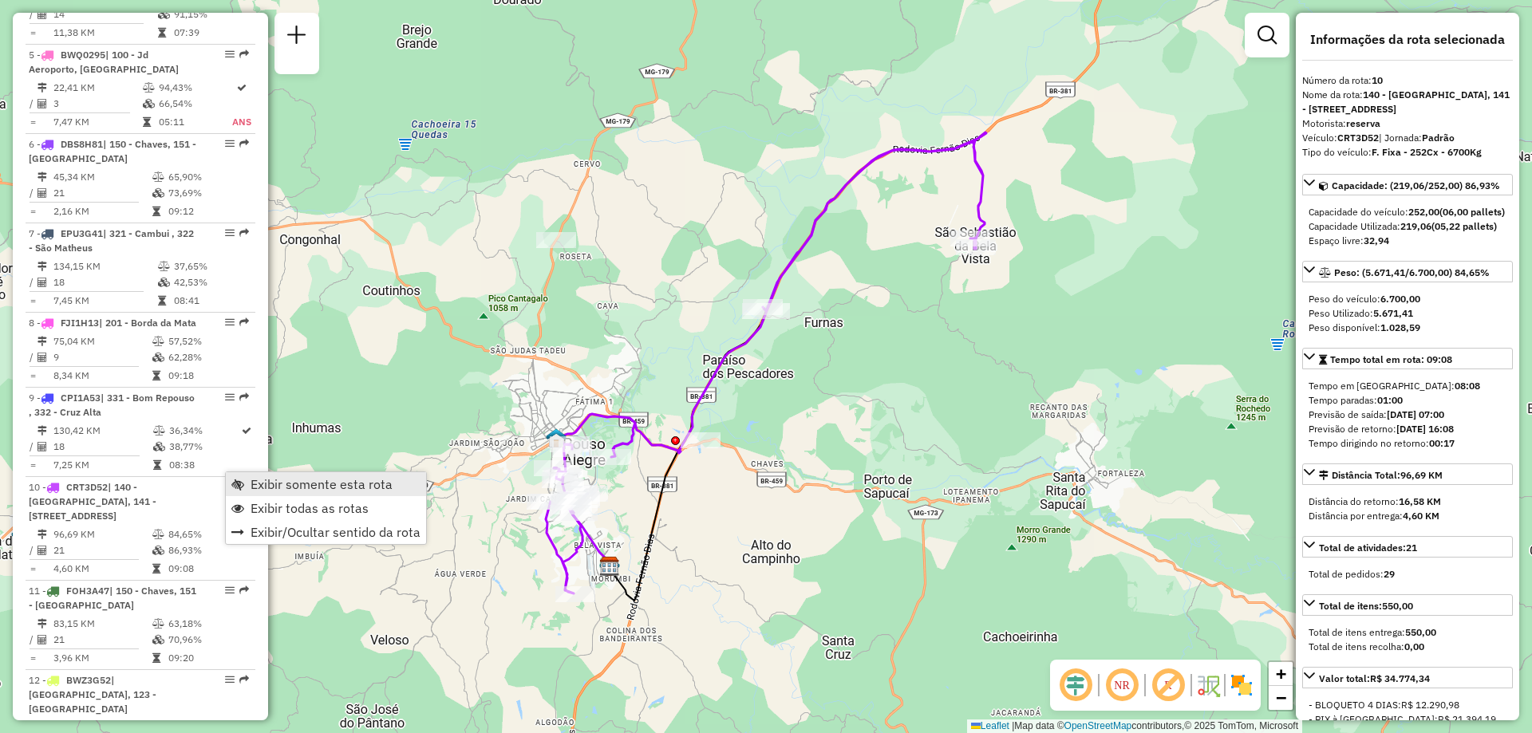
click at [356, 487] on span "Exibir somente esta rota" at bounding box center [321, 484] width 142 height 13
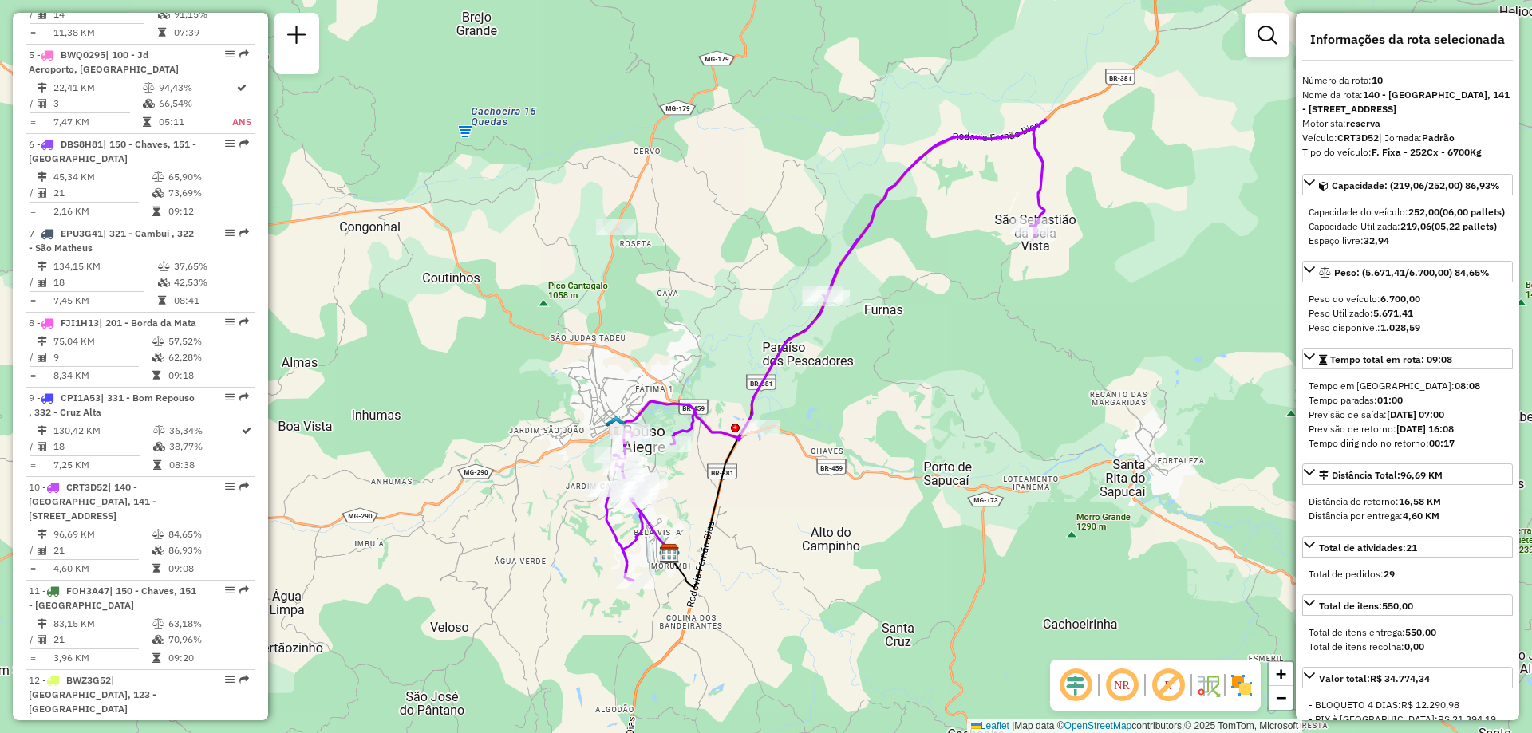
drag, startPoint x: 722, startPoint y: 512, endPoint x: 772, endPoint y: 502, distance: 51.3
click at [772, 502] on div "Janela de atendimento Grade de atendimento Capacidade Transportadoras Veículos …" at bounding box center [766, 366] width 1532 height 733
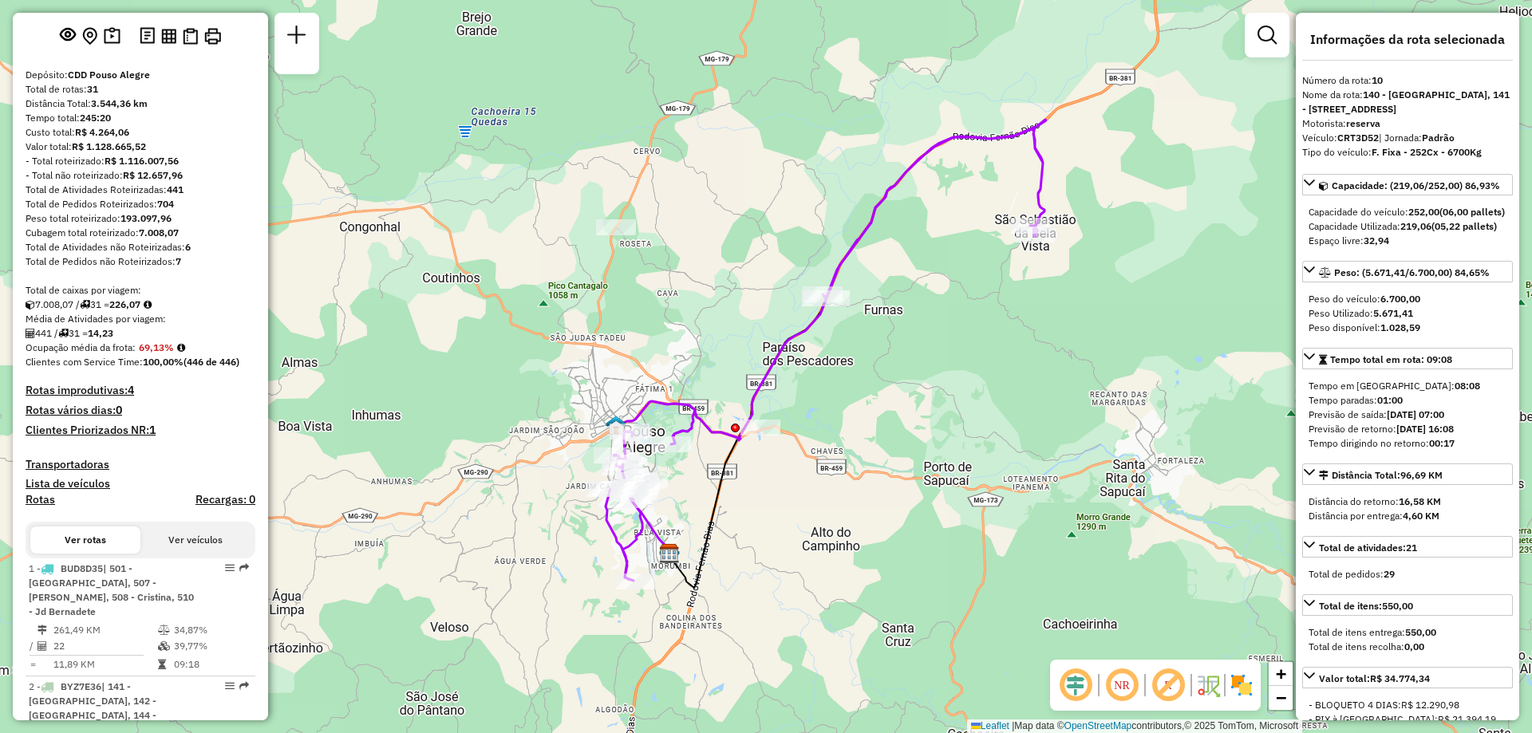
scroll to position [0, 0]
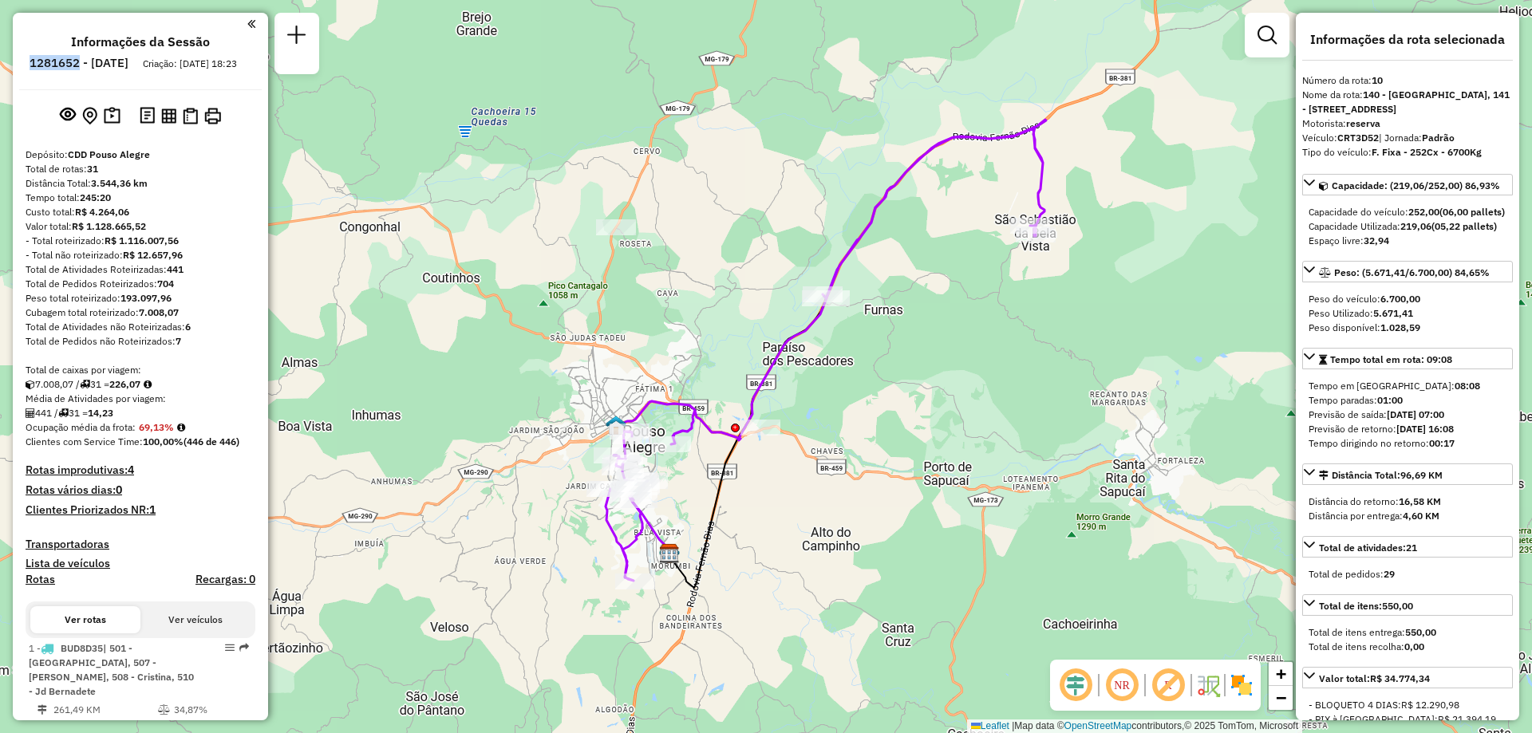
drag, startPoint x: 73, startPoint y: 61, endPoint x: 125, endPoint y: 57, distance: 52.0
click at [125, 57] on li "1281652 - [DATE]" at bounding box center [79, 66] width 107 height 21
copy h6 "1281652"
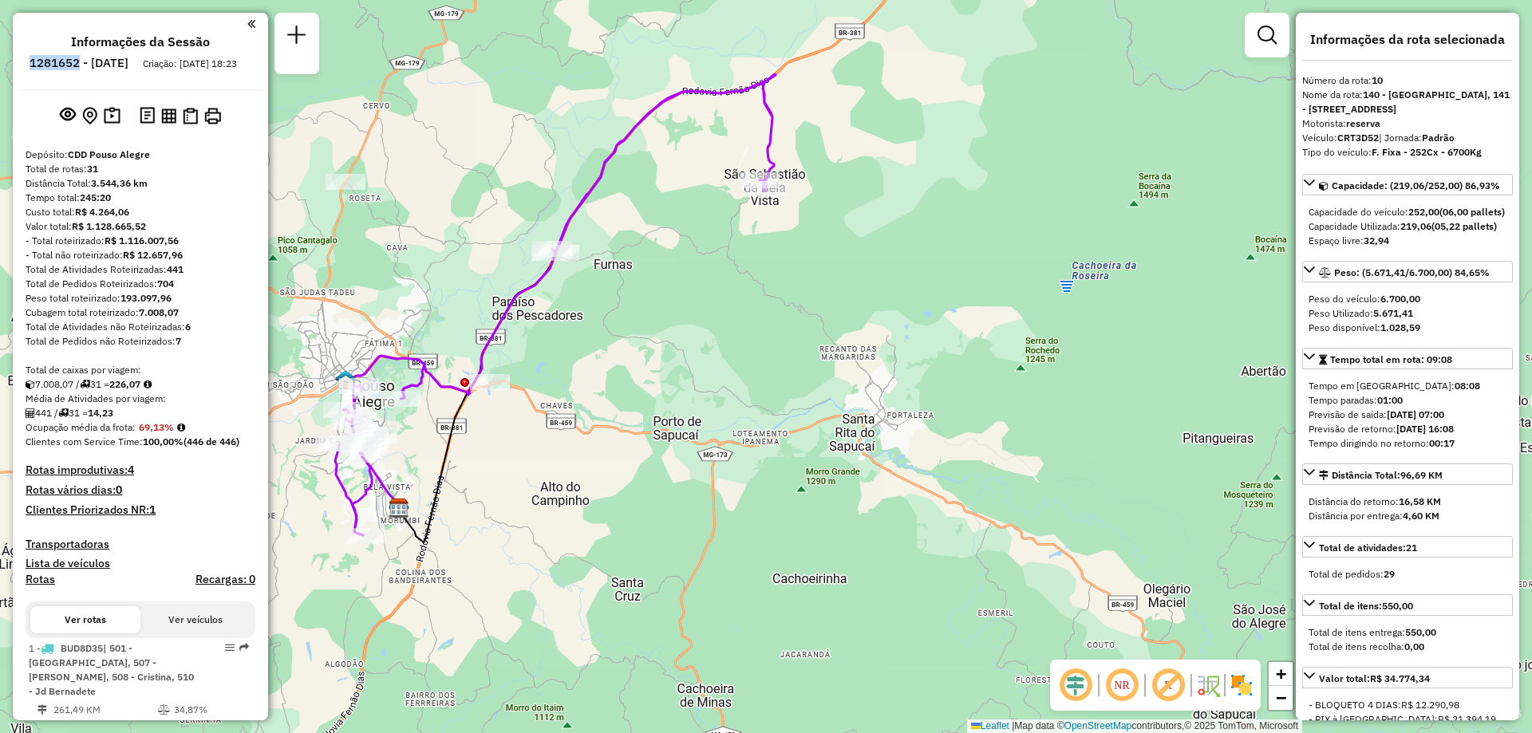
copy h6 "1281652"
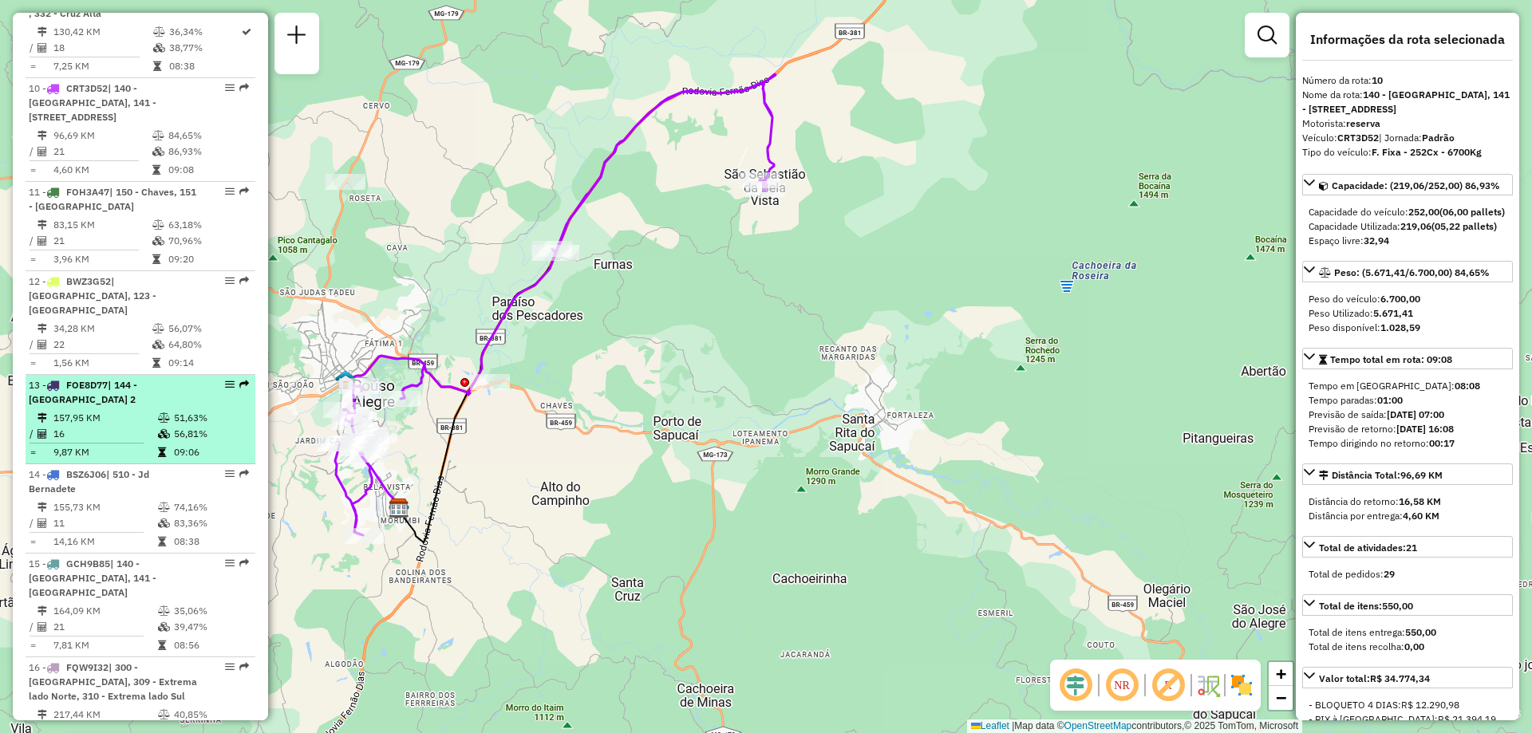
scroll to position [1516, 0]
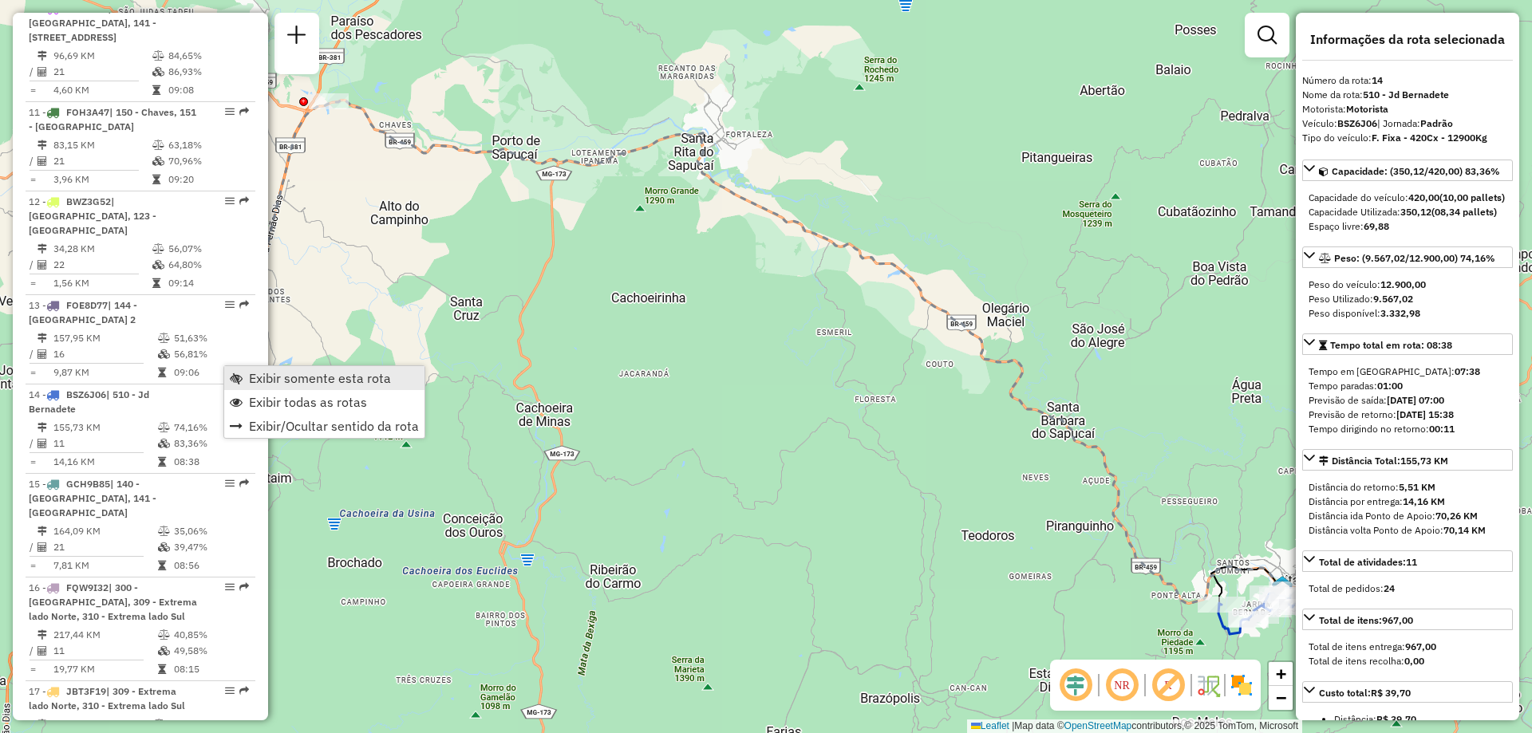
click at [314, 379] on span "Exibir somente esta rota" at bounding box center [320, 378] width 142 height 13
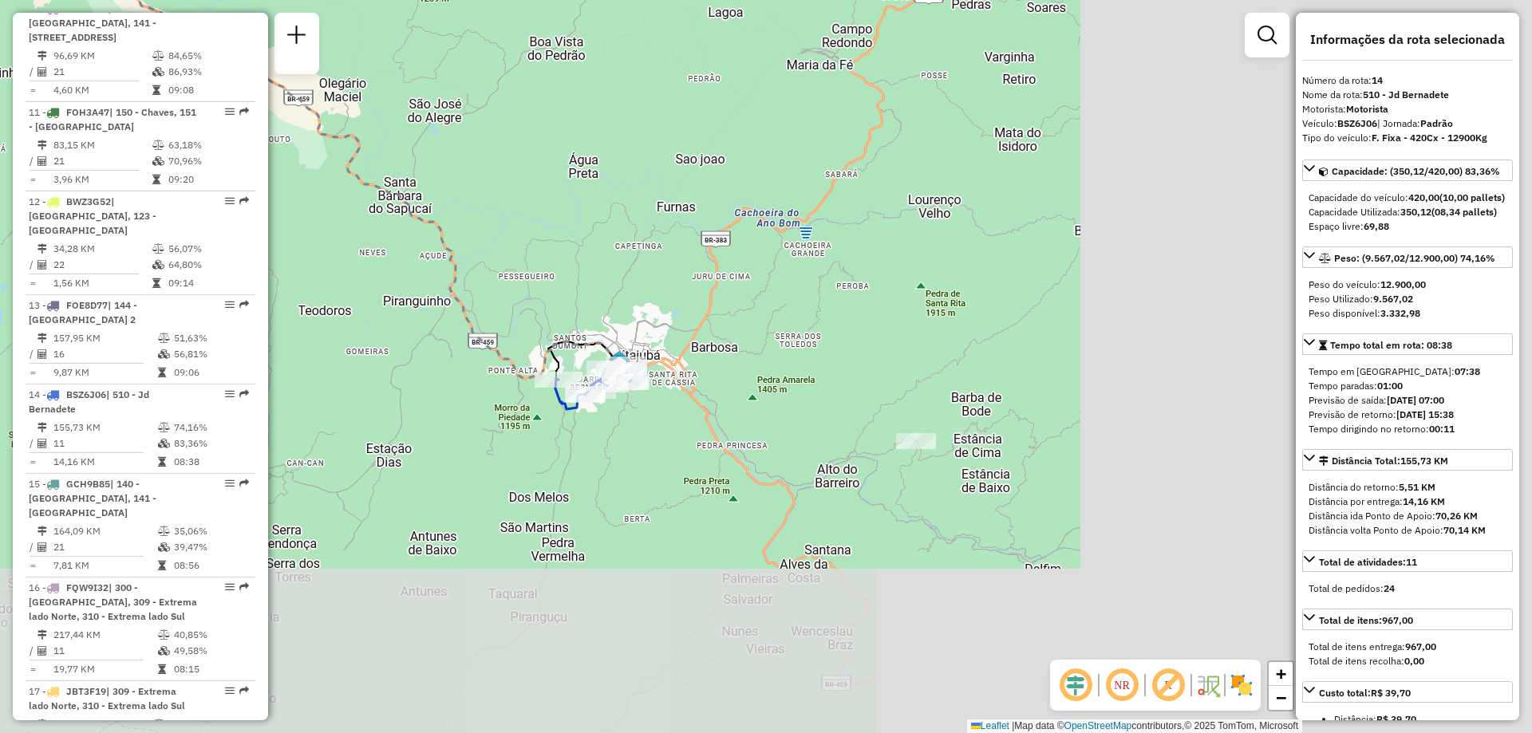
drag, startPoint x: 993, startPoint y: 435, endPoint x: 292, endPoint y: 207, distance: 737.4
click at [283, 202] on div "Janela de atendimento Grade de atendimento Capacidade Transportadoras Veículos …" at bounding box center [766, 366] width 1532 height 733
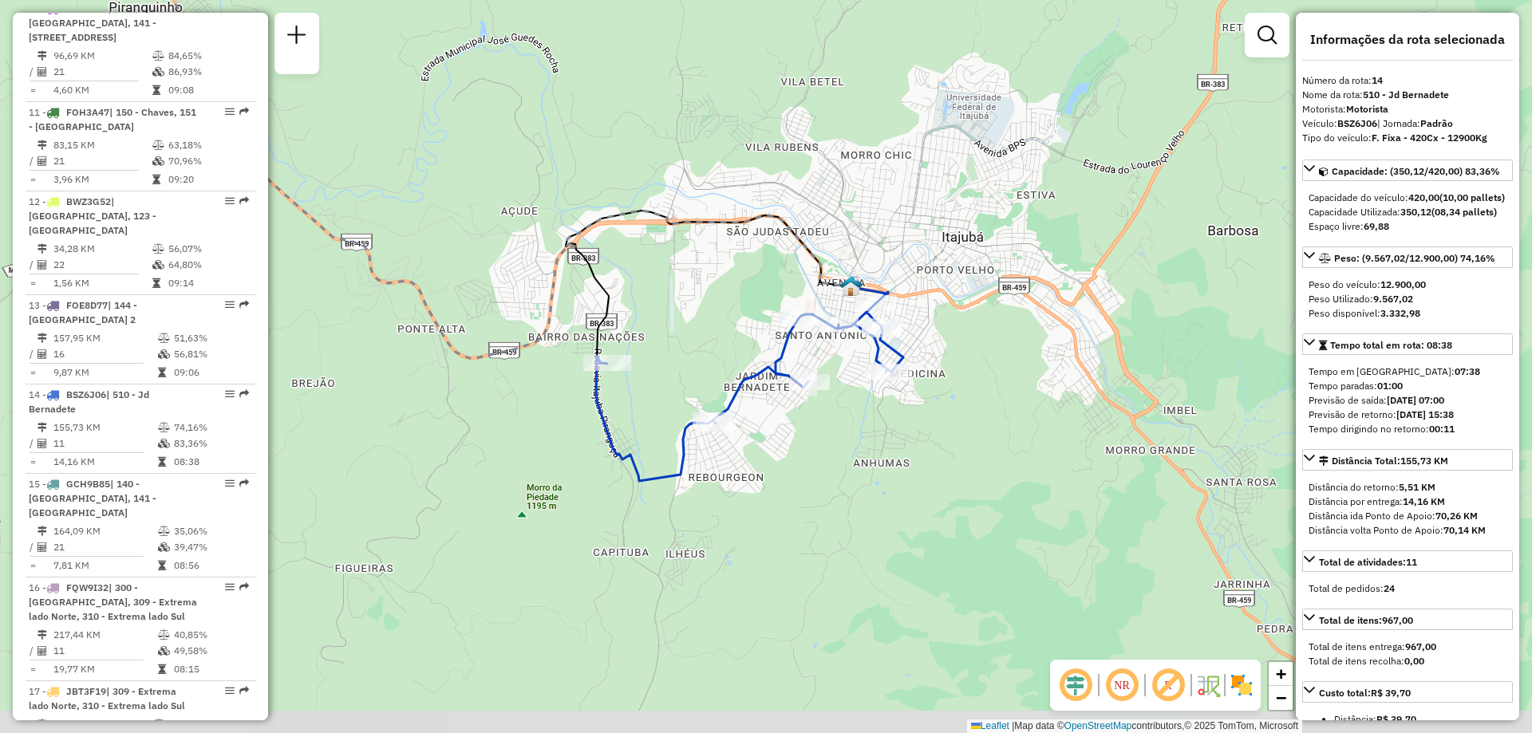
drag, startPoint x: 626, startPoint y: 369, endPoint x: 675, endPoint y: 300, distance: 84.8
click at [675, 300] on div "Janela de atendimento Grade de atendimento Capacidade Transportadoras Veículos …" at bounding box center [766, 366] width 1532 height 733
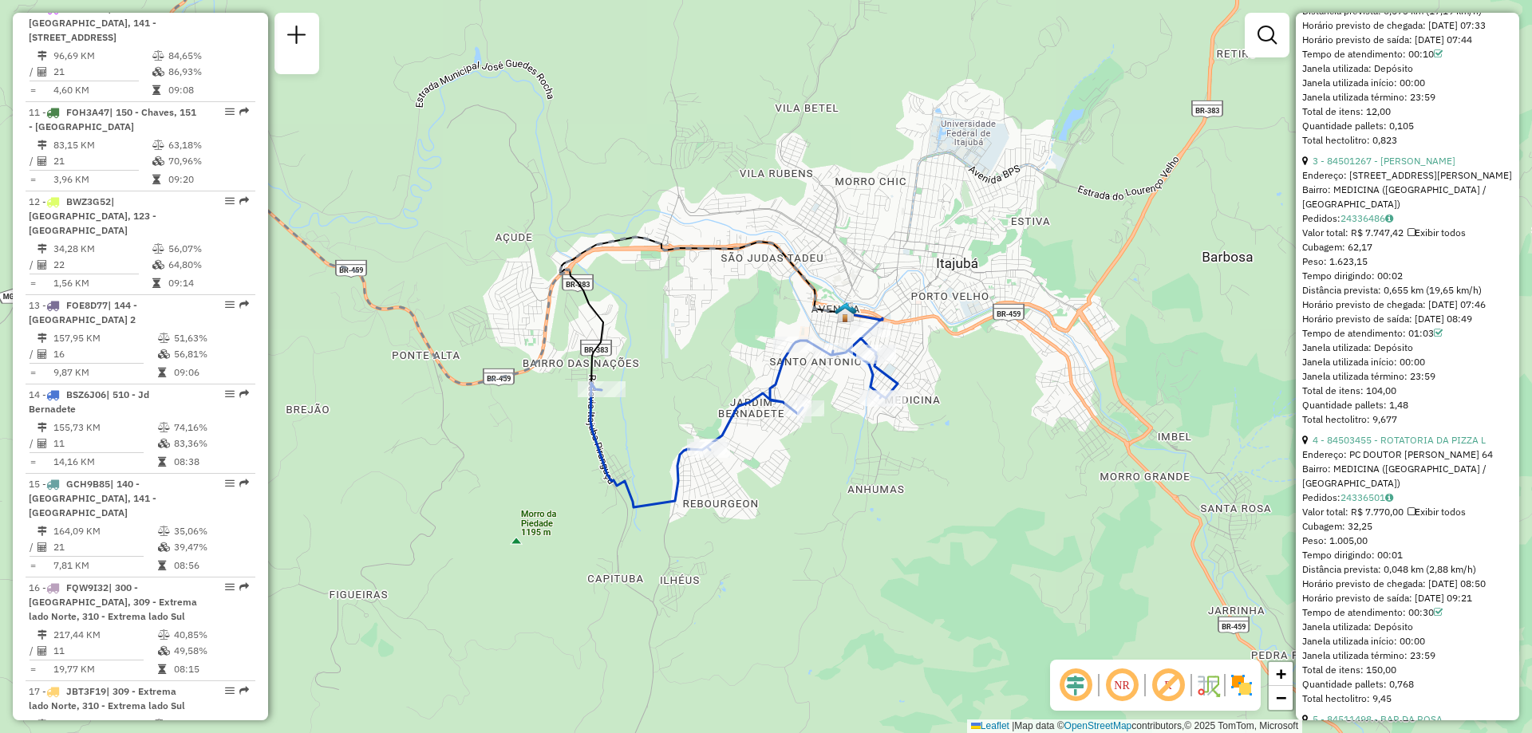
scroll to position [1356, 0]
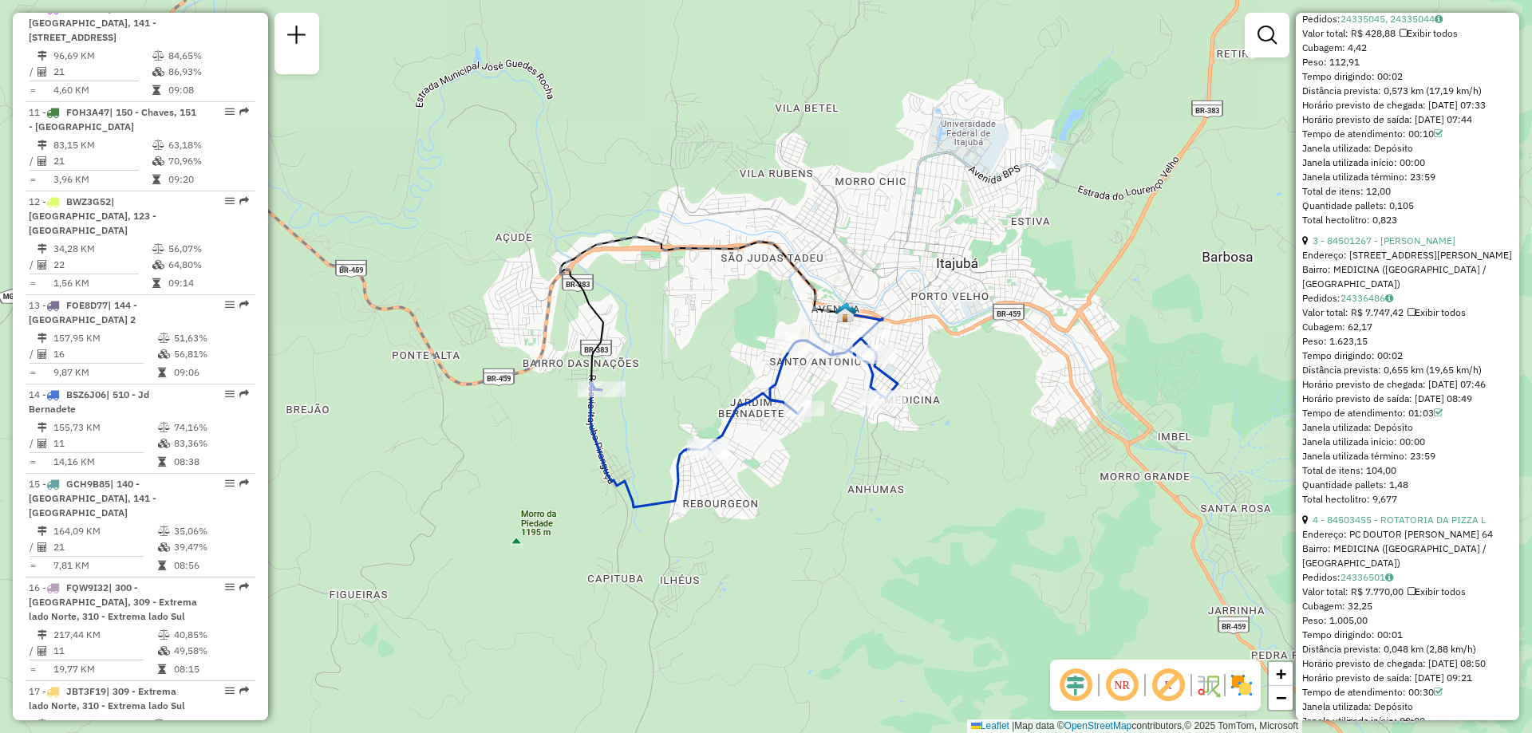
click at [1170, 692] on em at bounding box center [1168, 685] width 38 height 38
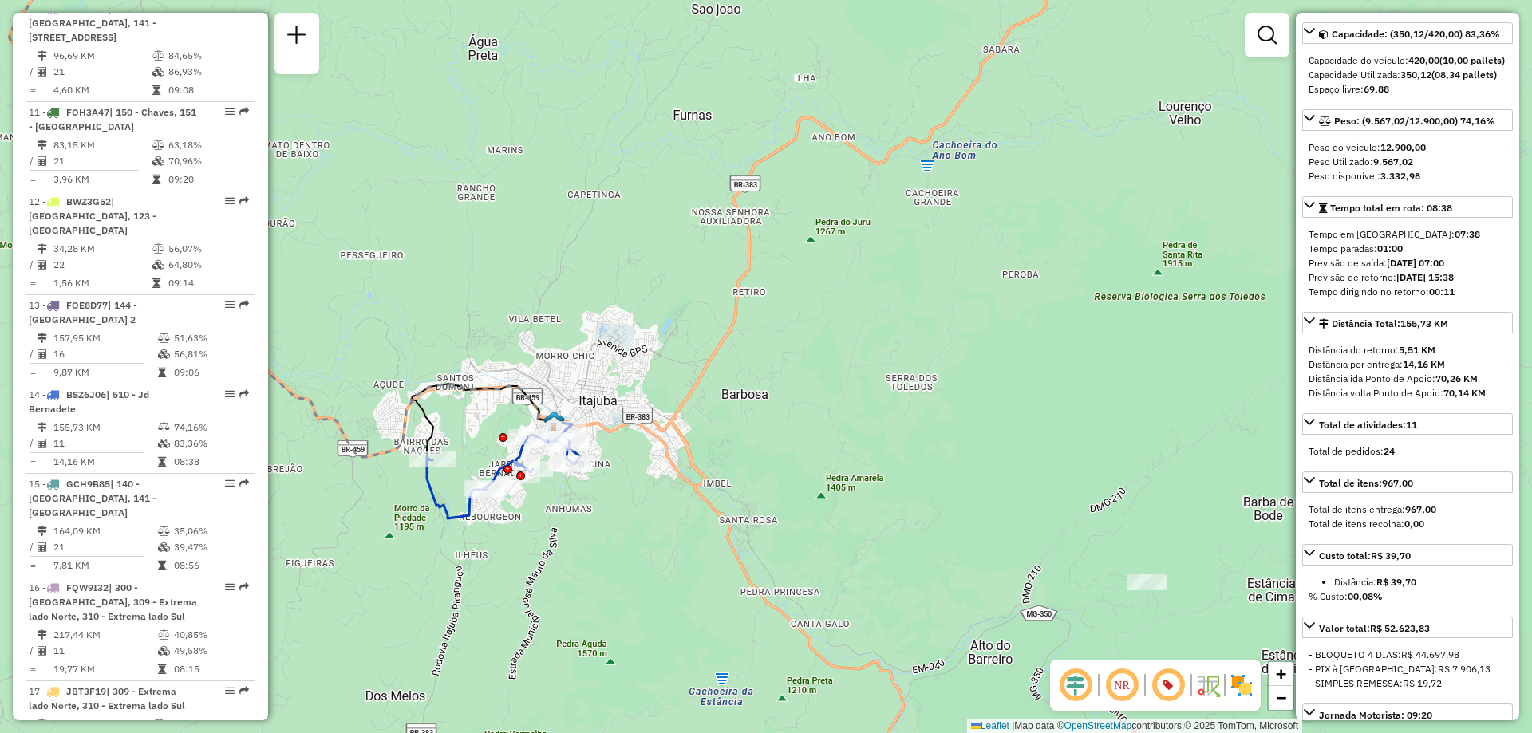
scroll to position [0, 0]
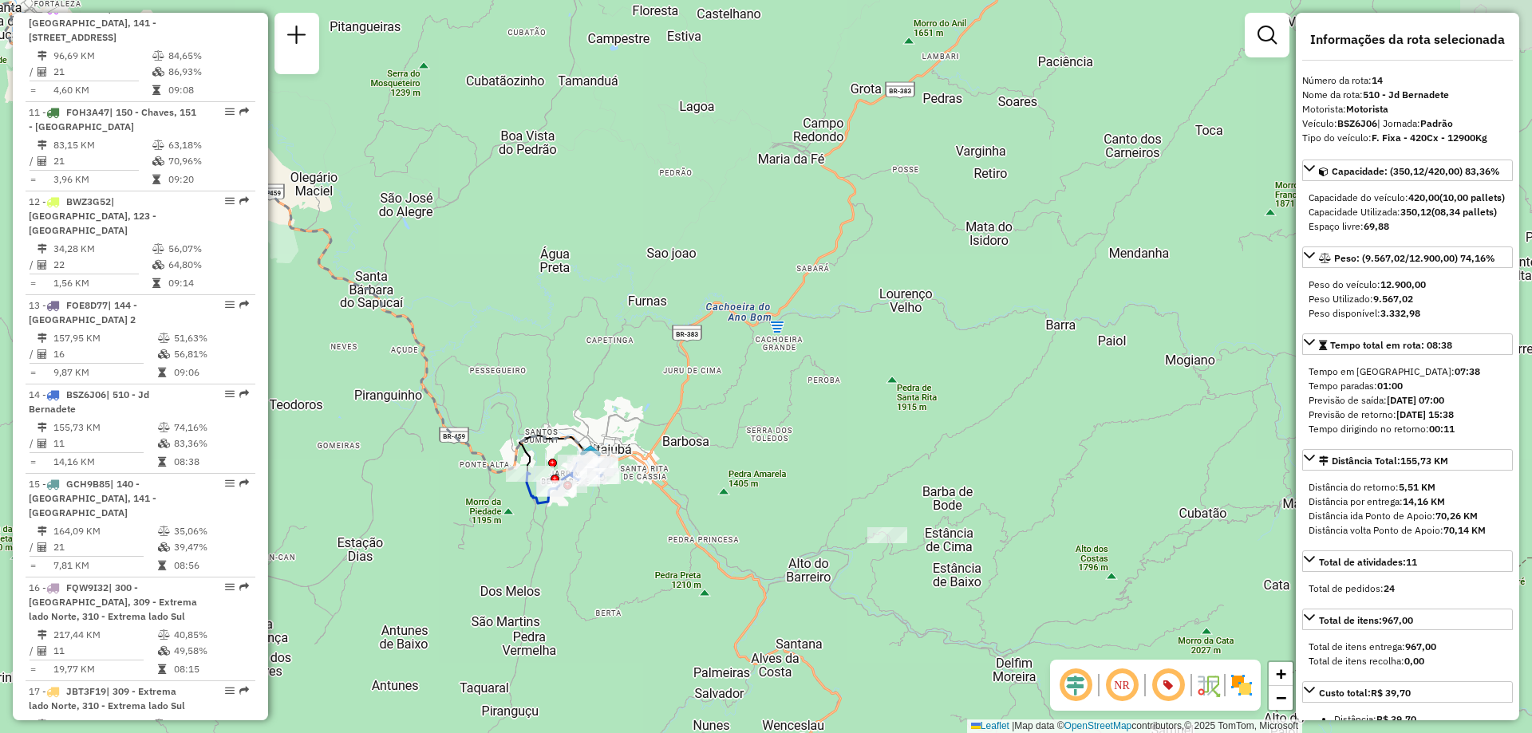
drag, startPoint x: 751, startPoint y: 469, endPoint x: 924, endPoint y: 474, distance: 172.4
click at [924, 474] on div "Janela de atendimento Grade de atendimento Capacidade Transportadoras Veículos …" at bounding box center [766, 366] width 1532 height 733
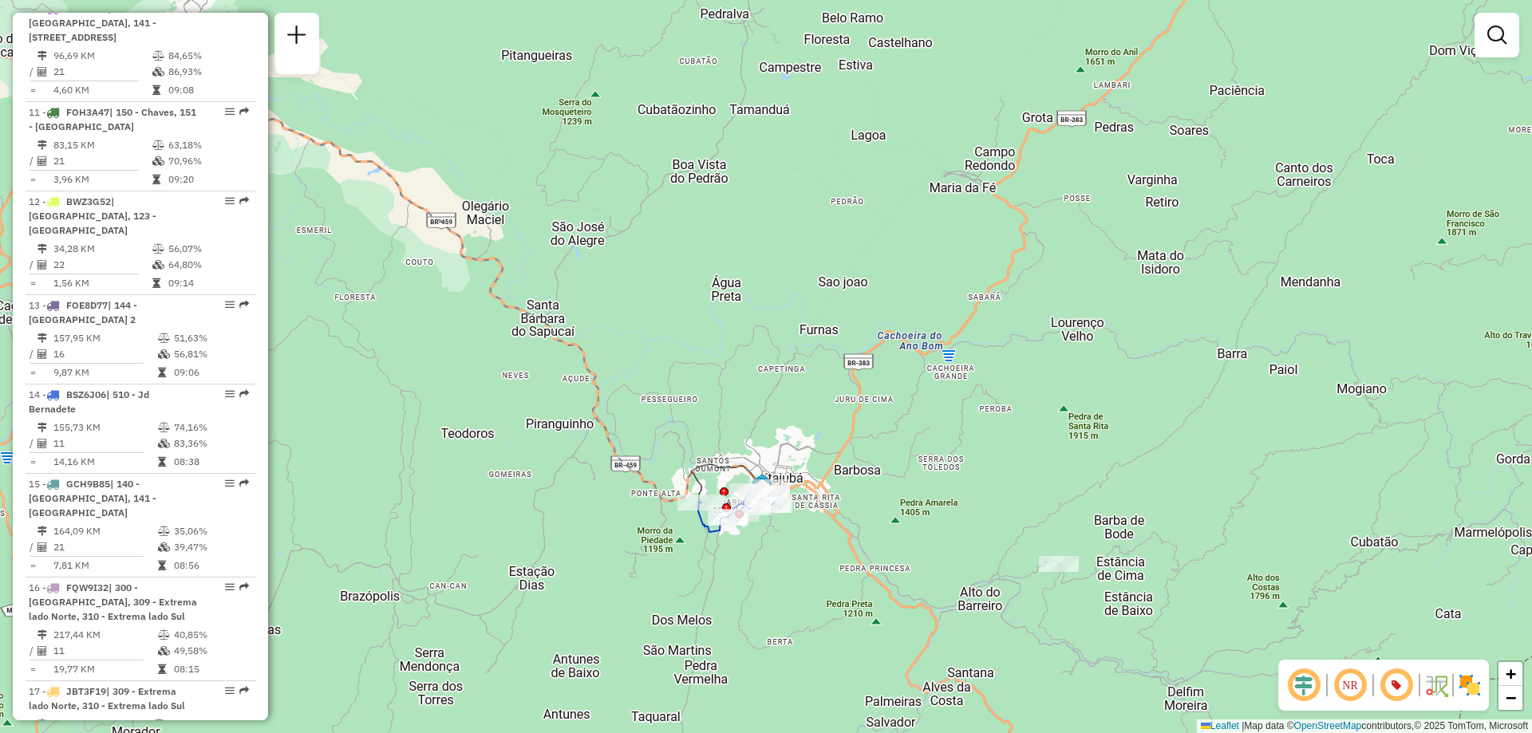
drag, startPoint x: 641, startPoint y: 408, endPoint x: 815, endPoint y: 439, distance: 177.5
click at [815, 439] on div "Janela de atendimento Grade de atendimento Capacidade Transportadoras Veículos …" at bounding box center [766, 366] width 1532 height 733
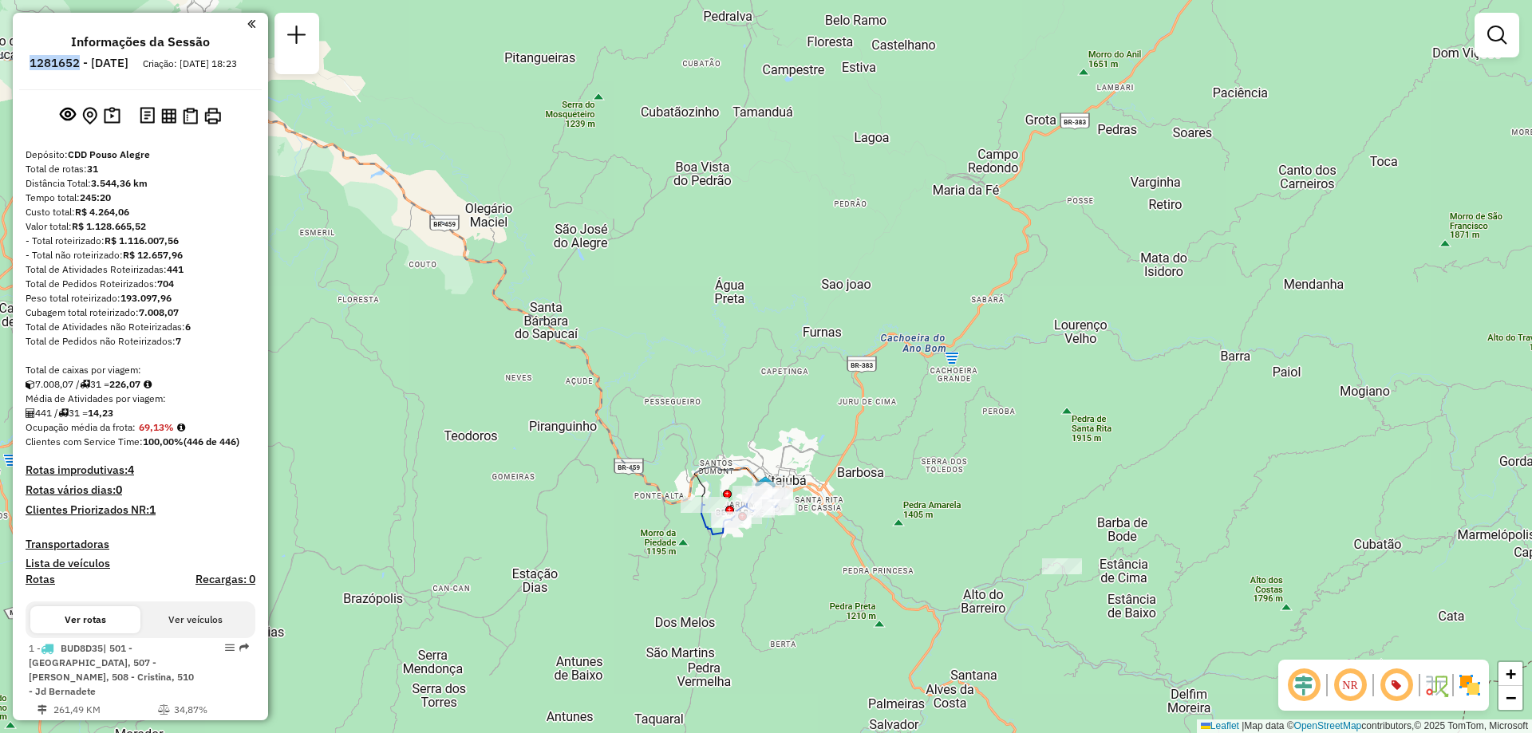
drag, startPoint x: 73, startPoint y: 68, endPoint x: 122, endPoint y: 63, distance: 48.9
click at [122, 63] on h6 "1281652 - [DATE]" at bounding box center [79, 63] width 99 height 14
copy h6 "1281652"
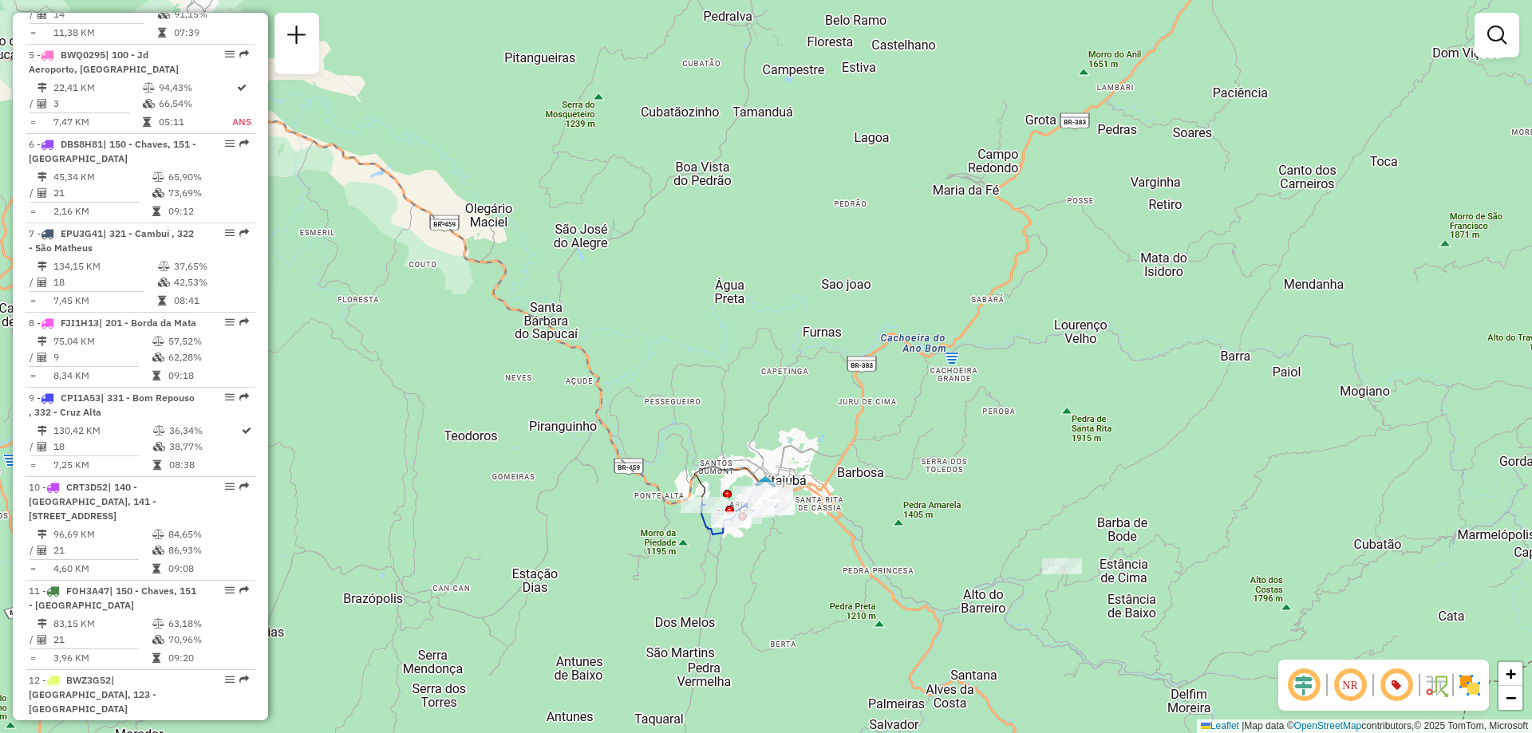
scroll to position [1117, 0]
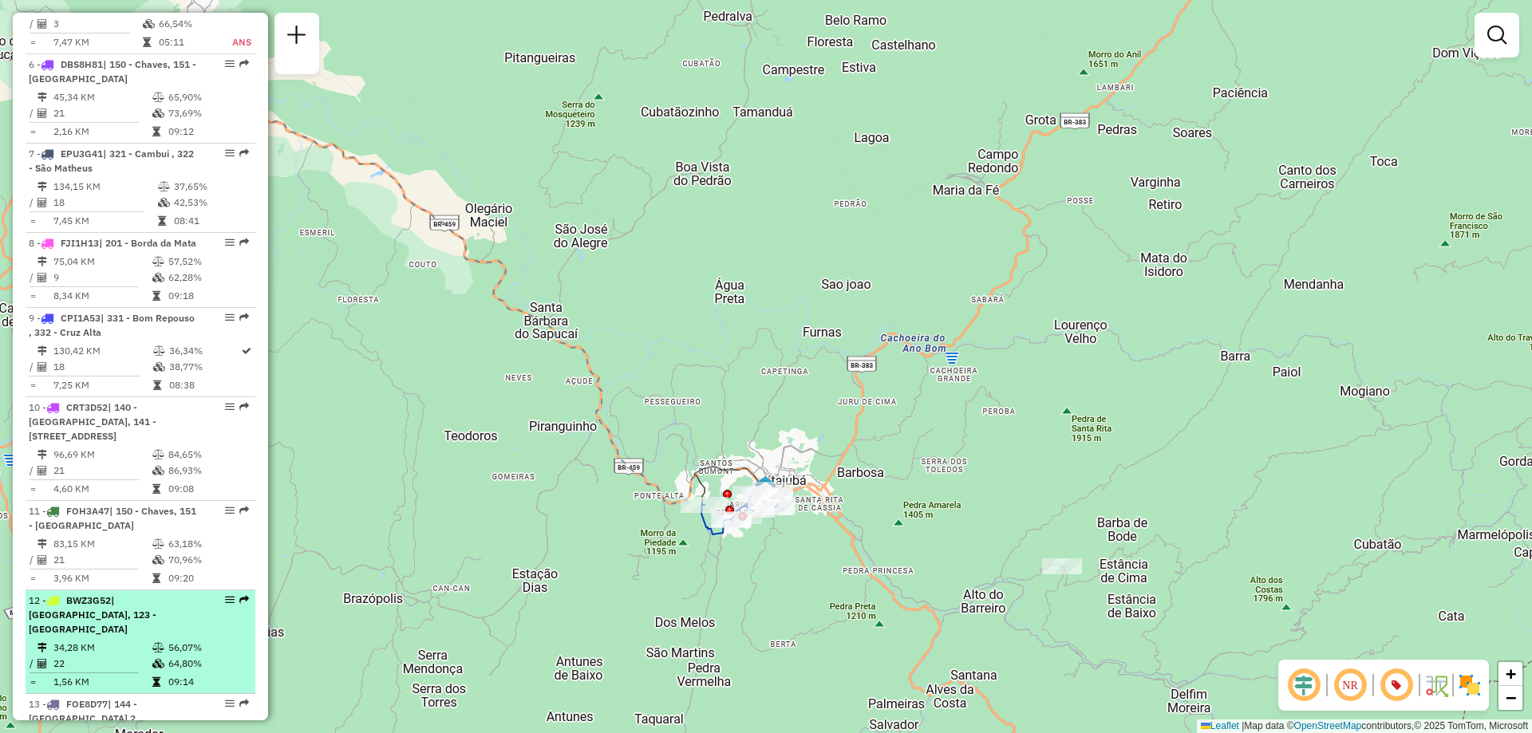
select select "**********"
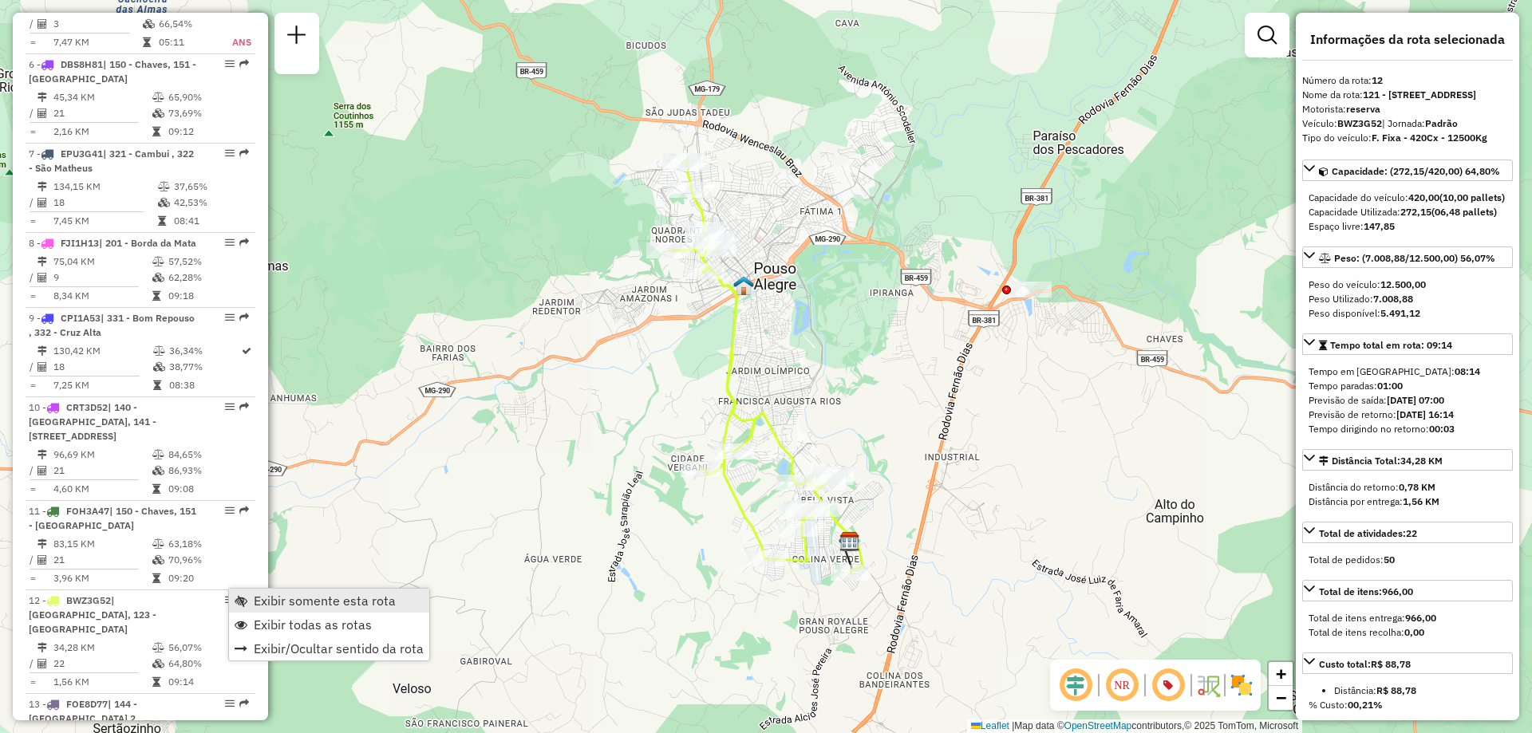
click at [392, 602] on span "Exibir somente esta rota" at bounding box center [325, 600] width 142 height 13
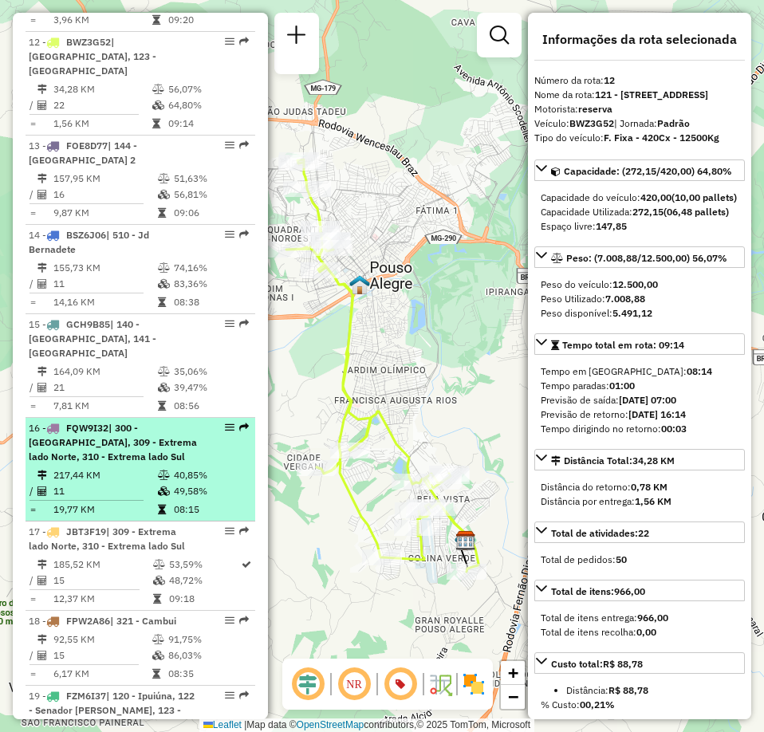
scroll to position [1755, 0]
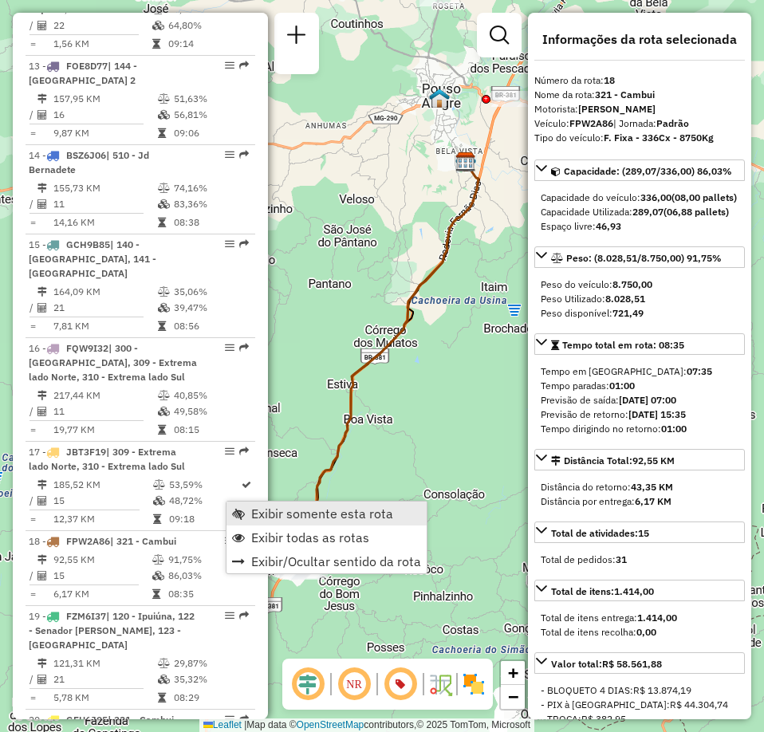
click at [339, 514] on span "Exibir somente esta rota" at bounding box center [322, 513] width 142 height 13
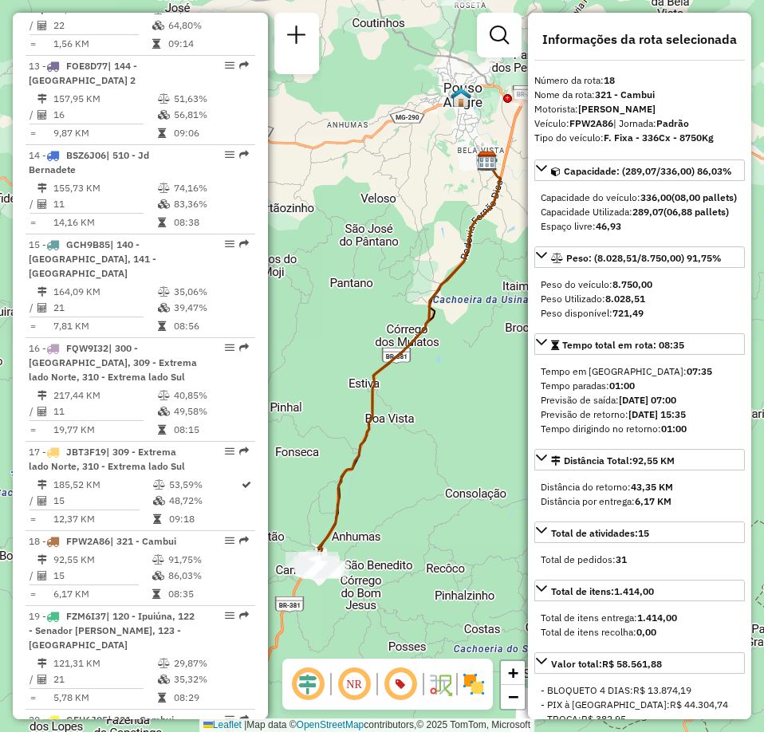
drag, startPoint x: 388, startPoint y: 541, endPoint x: 409, endPoint y: 540, distance: 21.6
click at [409, 540] on div "Janela de atendimento Grade de atendimento Capacidade Transportadoras Veículos …" at bounding box center [382, 366] width 764 height 732
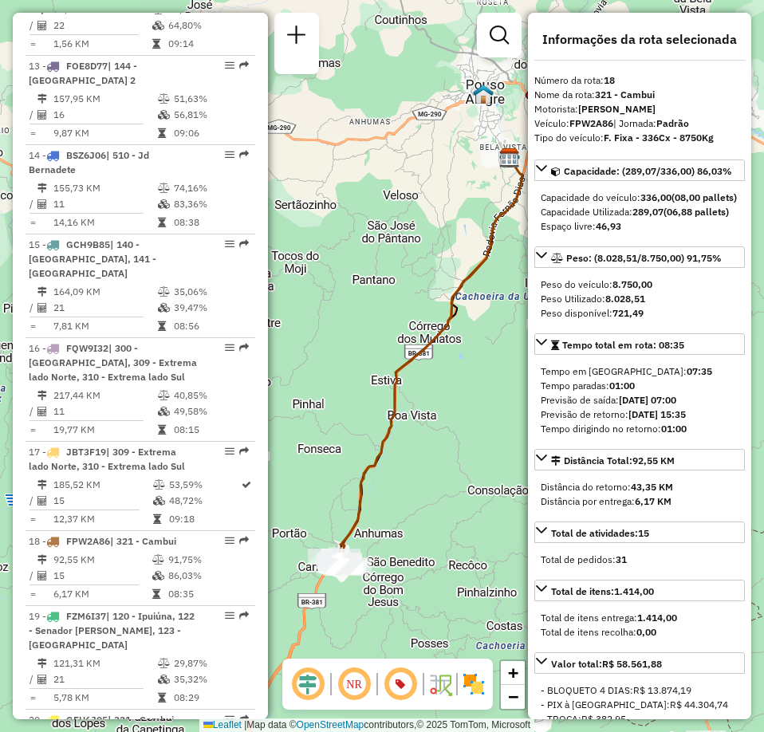
drag, startPoint x: 426, startPoint y: 522, endPoint x: 448, endPoint y: 519, distance: 22.6
click at [448, 519] on div "Janela de atendimento Grade de atendimento Capacidade Transportadoras Veículos …" at bounding box center [382, 366] width 764 height 732
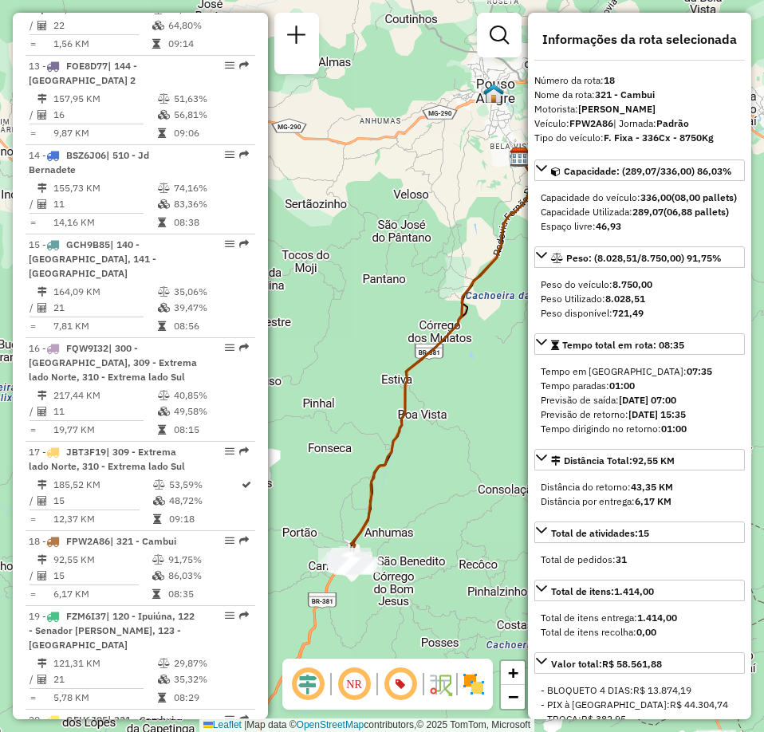
drag, startPoint x: 414, startPoint y: 558, endPoint x: 424, endPoint y: 558, distance: 10.4
click at [424, 558] on div "Janela de atendimento Grade de atendimento Capacidade Transportadoras Veículos …" at bounding box center [382, 366] width 764 height 732
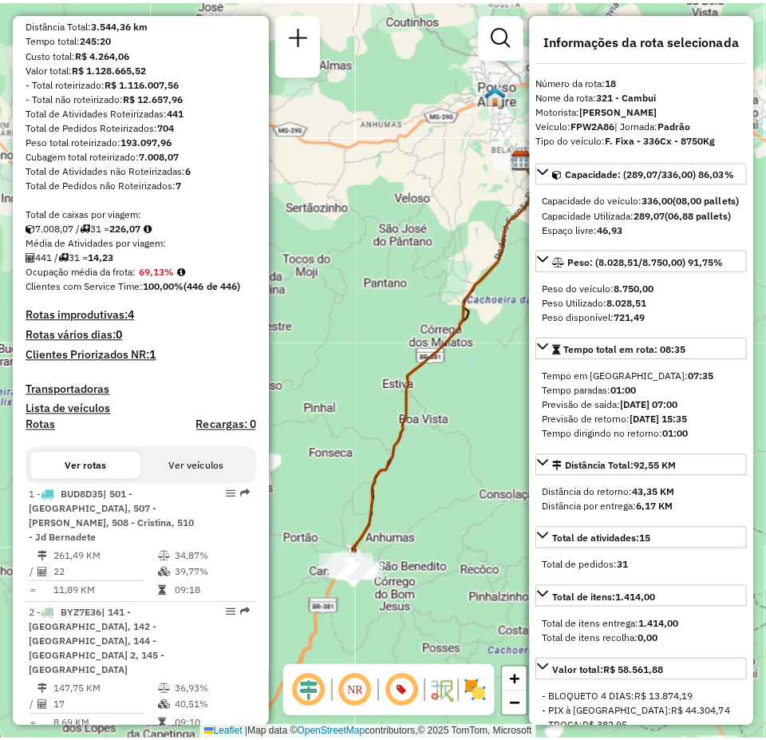
scroll to position [0, 0]
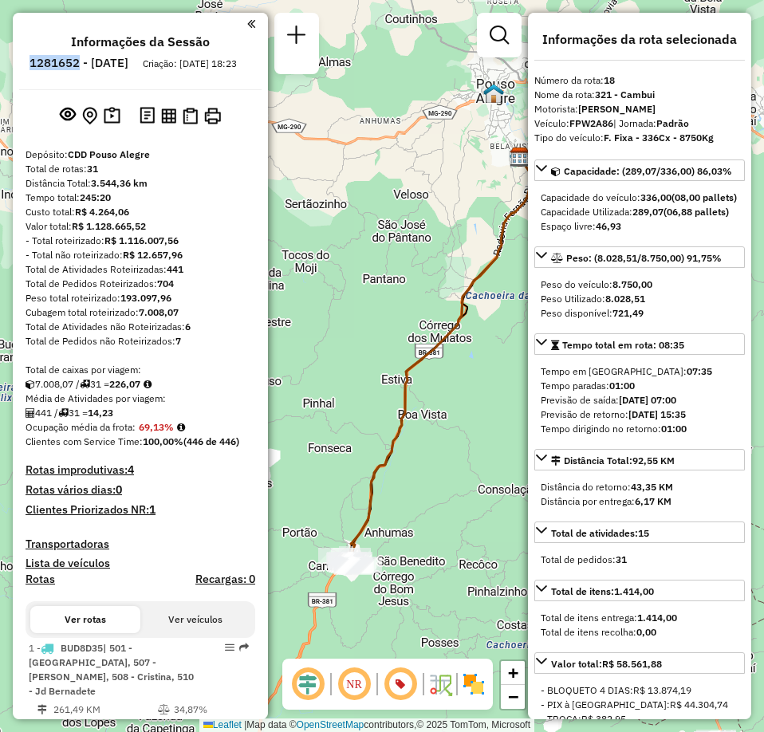
drag, startPoint x: 69, startPoint y: 61, endPoint x: 124, endPoint y: 65, distance: 54.3
click at [124, 65] on li "1281652 - [DATE]" at bounding box center [79, 66] width 107 height 21
copy h6 "1281652"
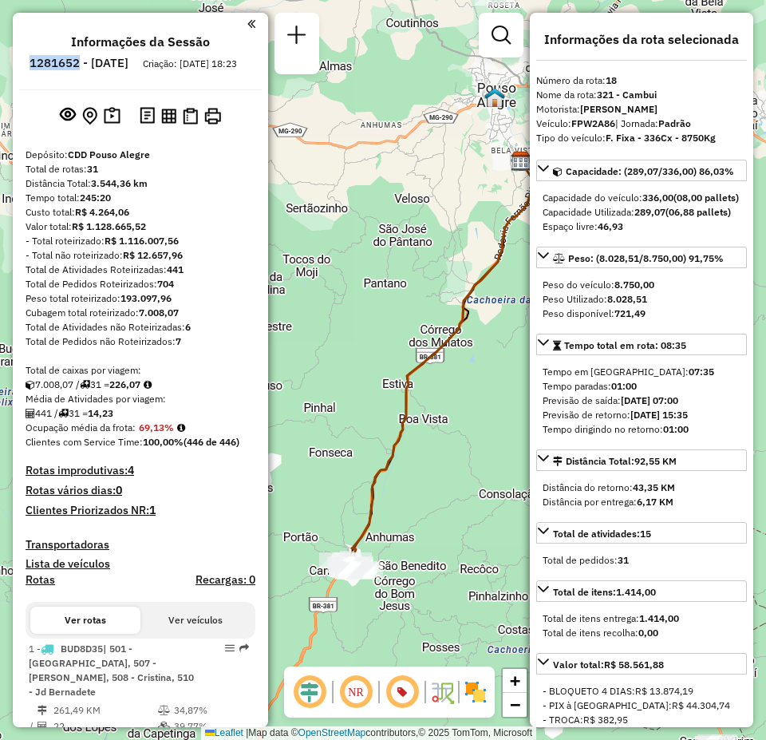
copy h6 "1281652"
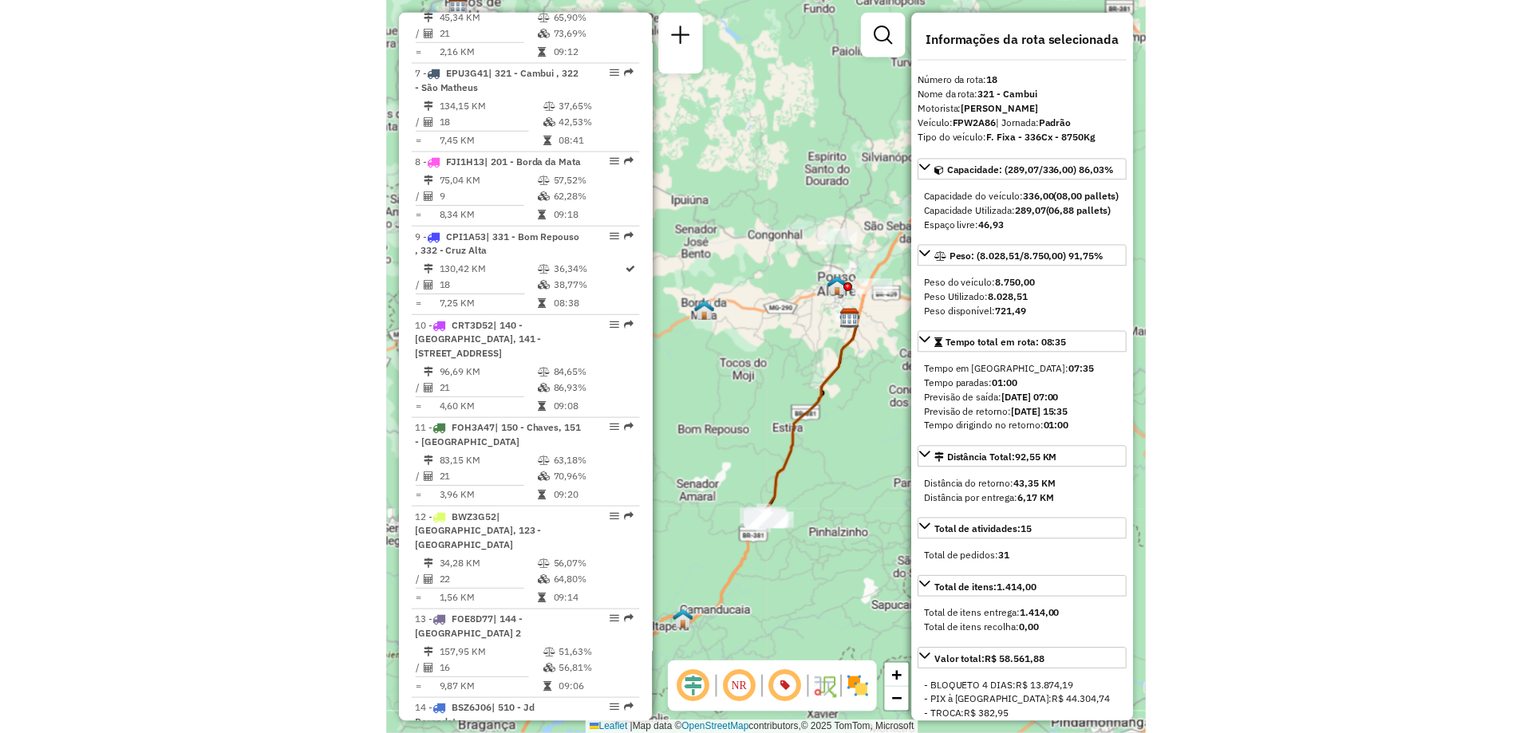
scroll to position [1276, 0]
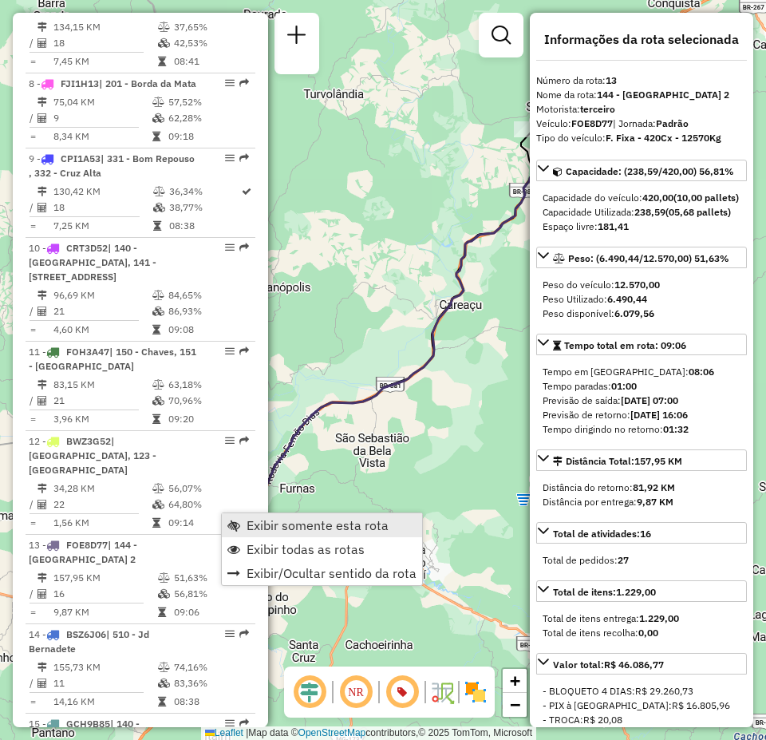
click at [294, 523] on span "Exibir somente esta rota" at bounding box center [318, 525] width 142 height 13
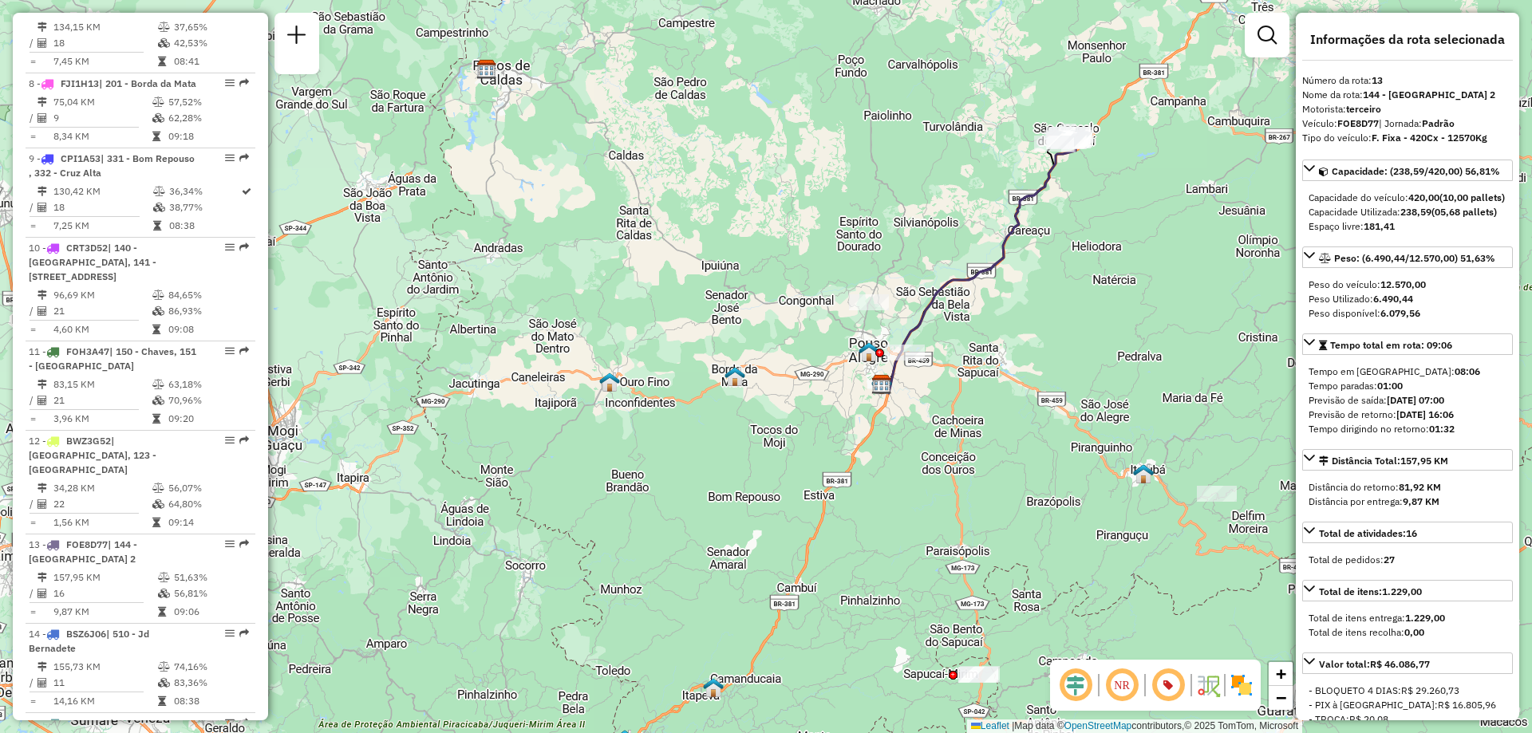
drag, startPoint x: 1013, startPoint y: 469, endPoint x: 1087, endPoint y: 389, distance: 109.5
click at [1087, 389] on div "Janela de atendimento Grade de atendimento Capacidade Transportadoras Veículos …" at bounding box center [766, 366] width 1532 height 733
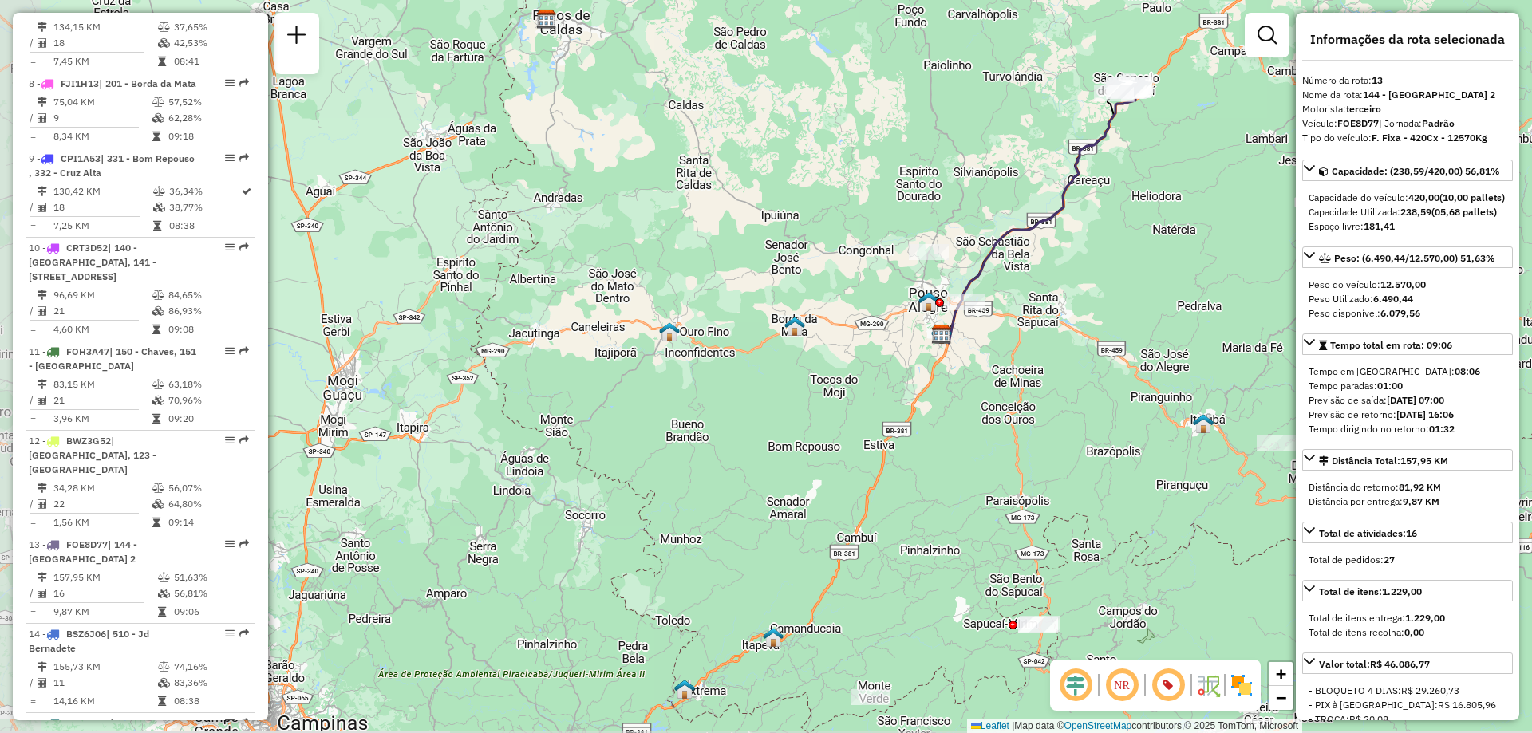
drag, startPoint x: 930, startPoint y: 456, endPoint x: 990, endPoint y: 405, distance: 78.1
click at [990, 405] on div "Janela de atendimento Grade de atendimento Capacidade Transportadoras Veículos …" at bounding box center [766, 366] width 1532 height 733
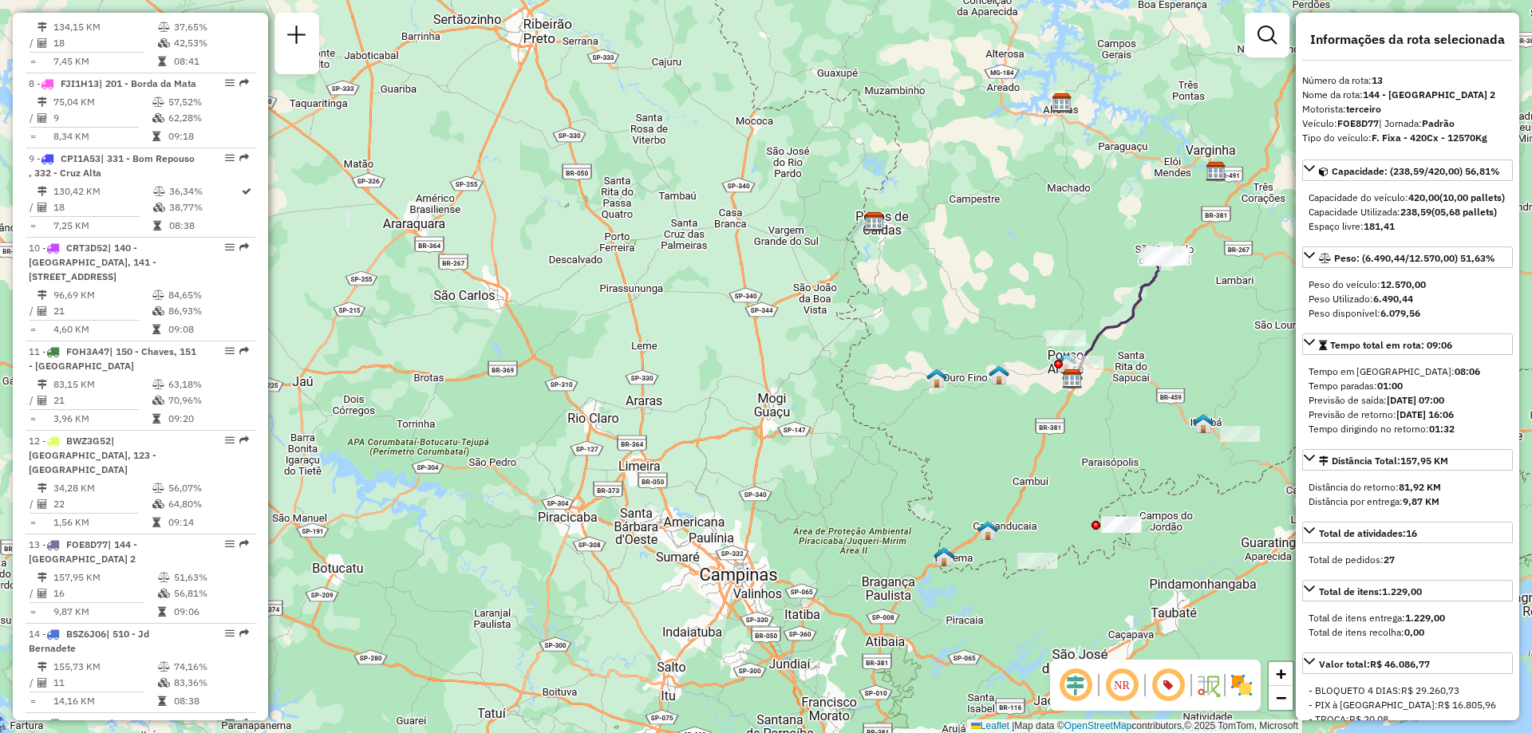
drag, startPoint x: 980, startPoint y: 387, endPoint x: 1038, endPoint y: 382, distance: 57.6
click at [1038, 382] on div "Janela de atendimento Grade de atendimento Capacidade Transportadoras Veículos …" at bounding box center [766, 366] width 1532 height 733
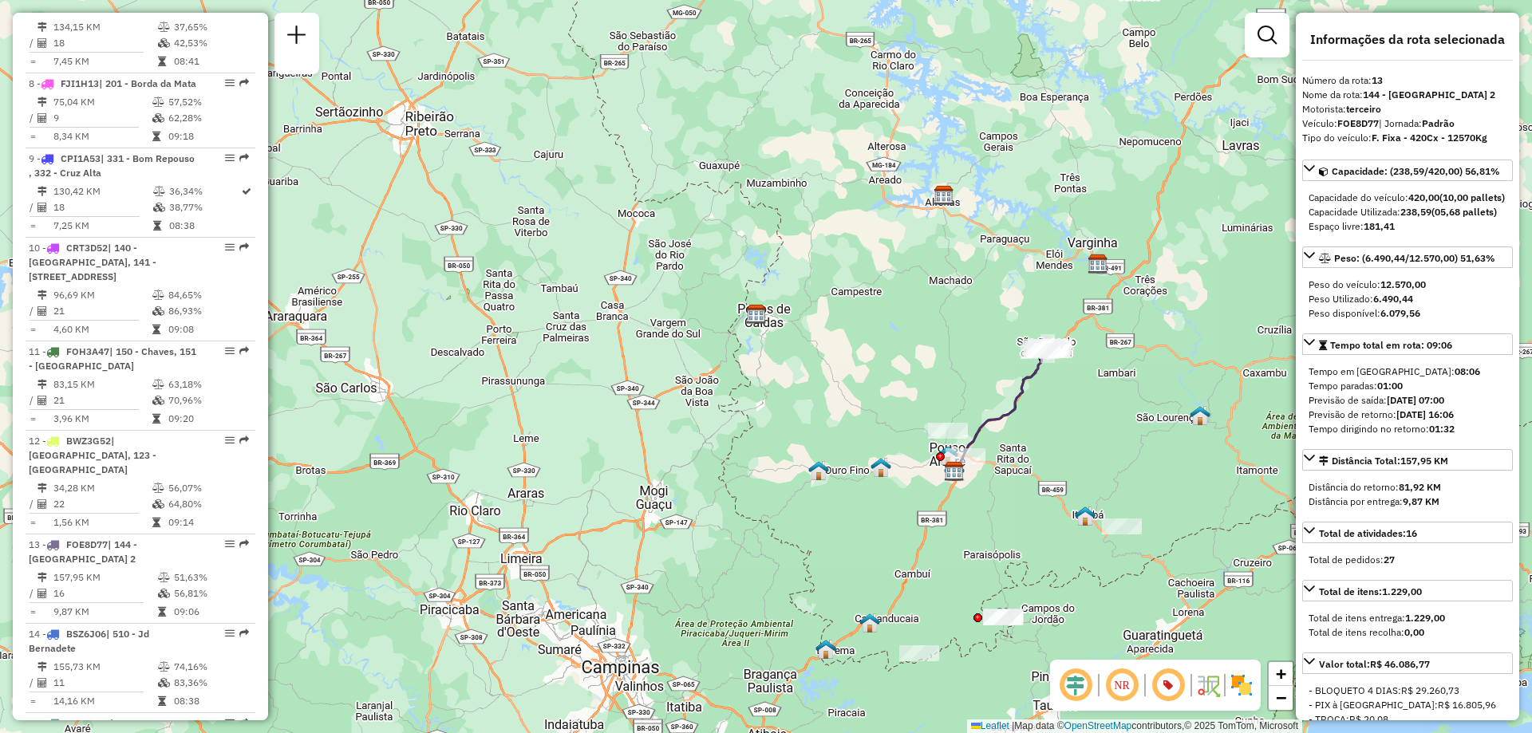
drag, startPoint x: 1129, startPoint y: 397, endPoint x: 1011, endPoint y: 490, distance: 150.0
click at [1011, 490] on div "Janela de atendimento Grade de atendimento Capacidade Transportadoras Veículos …" at bounding box center [766, 366] width 1532 height 733
